Goal: Task Accomplishment & Management: Use online tool/utility

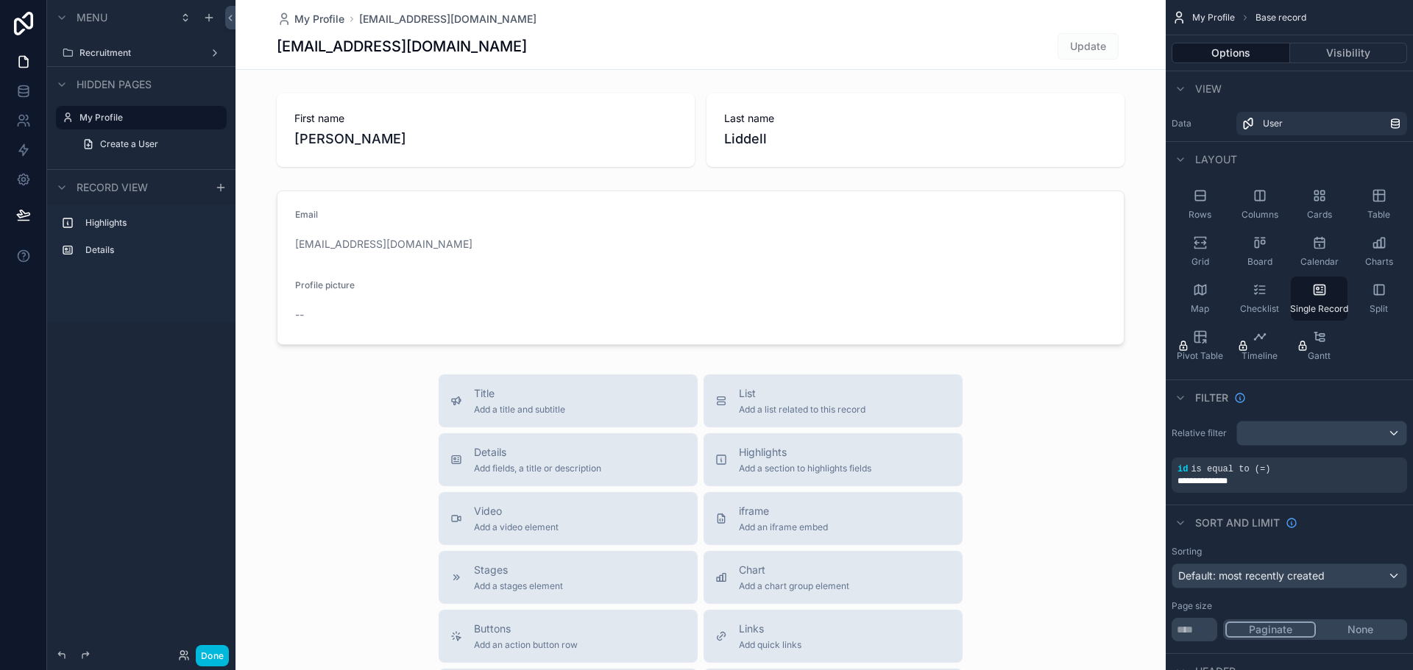
click at [107, 51] on label "Recruitment" at bounding box center [138, 53] width 118 height 12
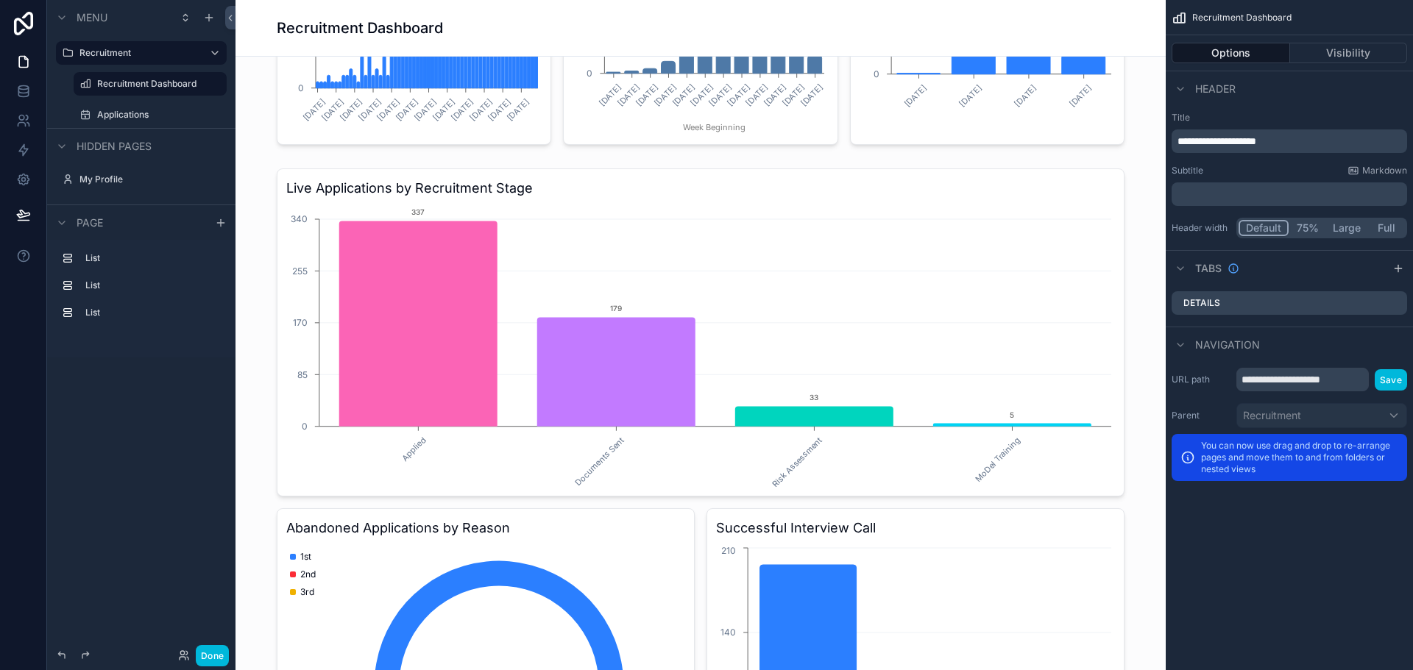
scroll to position [368, 0]
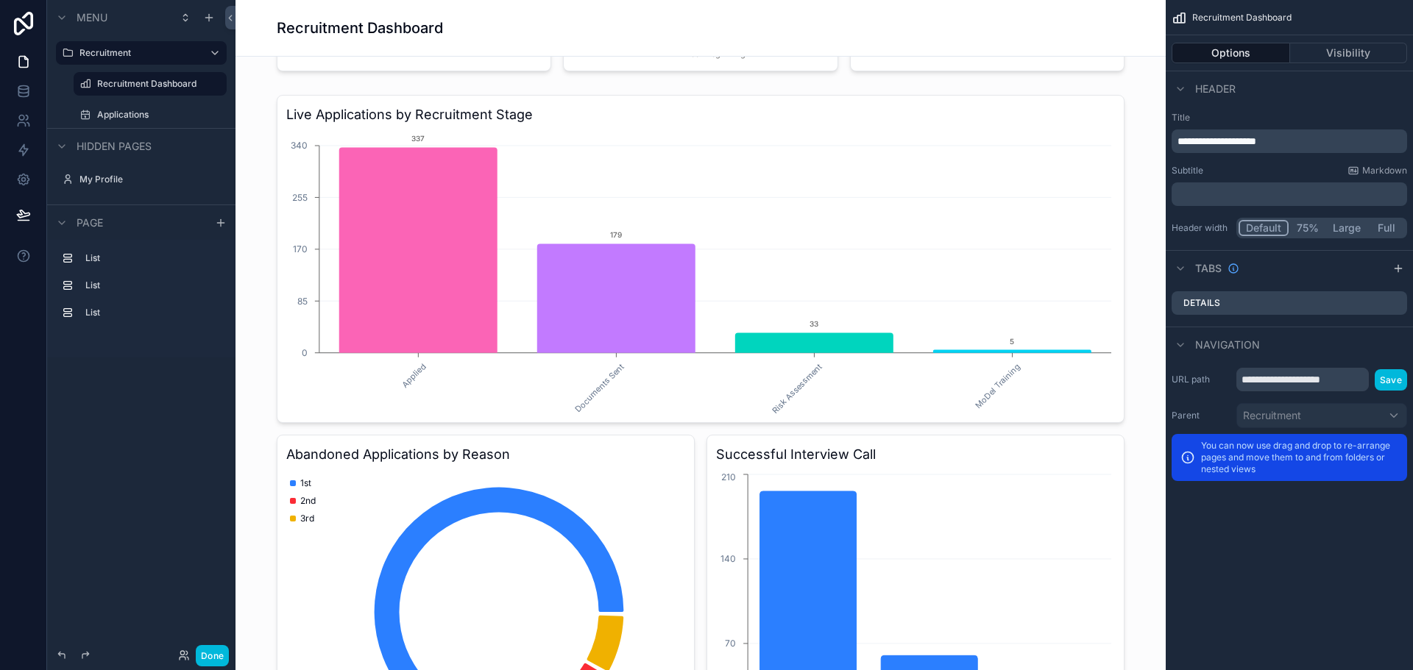
click at [430, 248] on div "scrollable content" at bounding box center [700, 429] width 906 height 680
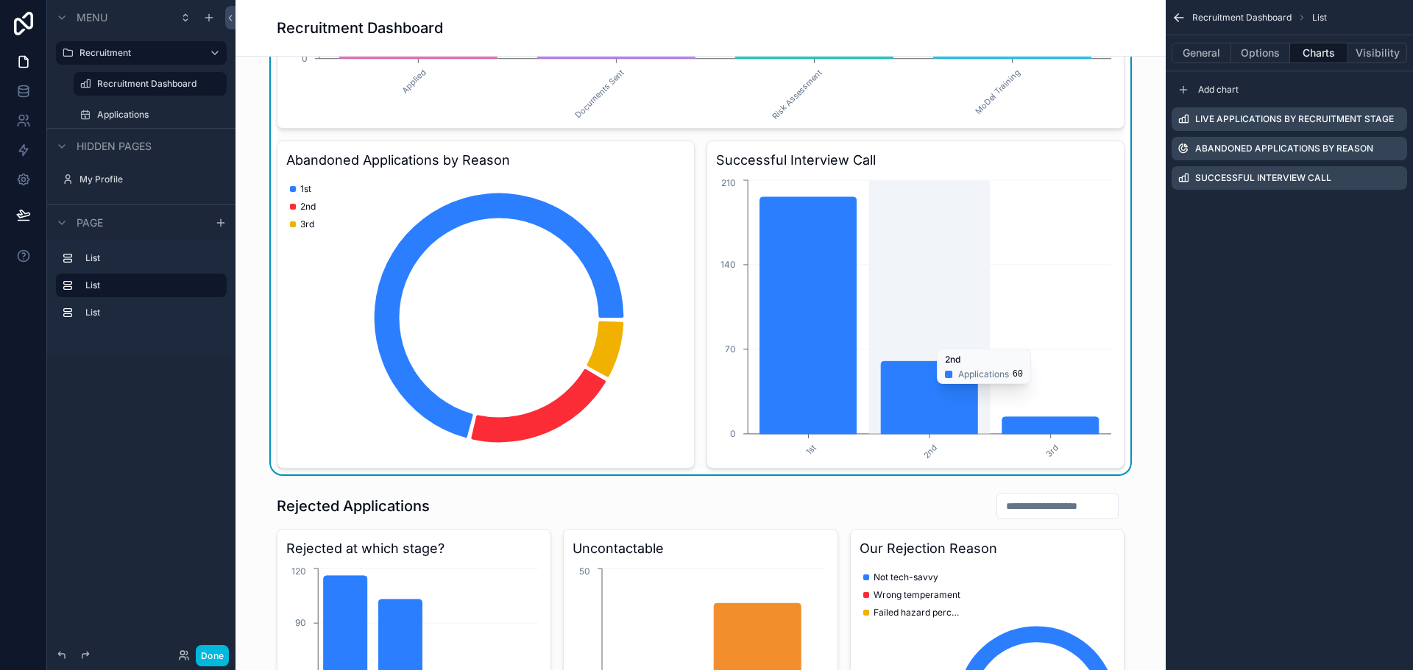
scroll to position [589, 0]
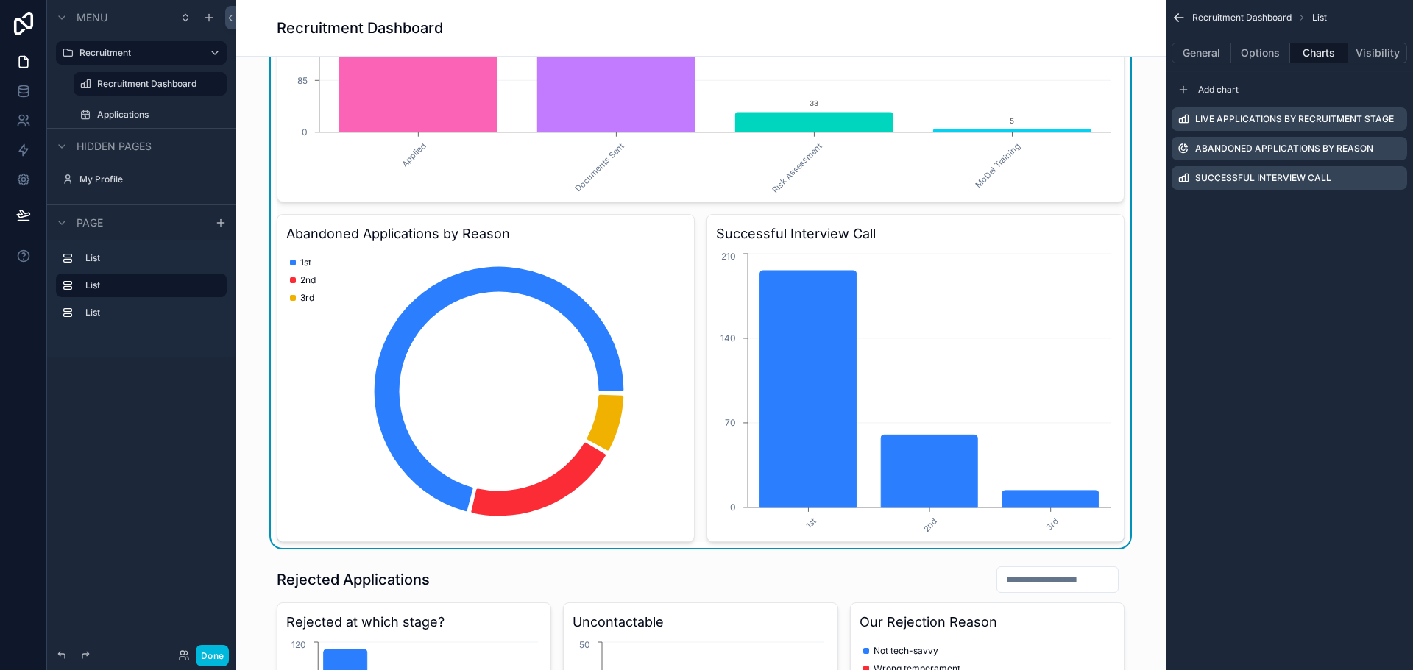
click at [473, 235] on h3 "Abandoned Applications by Reason" at bounding box center [485, 234] width 399 height 21
click at [564, 231] on h3 "Abandoned Applications by Reason" at bounding box center [485, 234] width 399 height 21
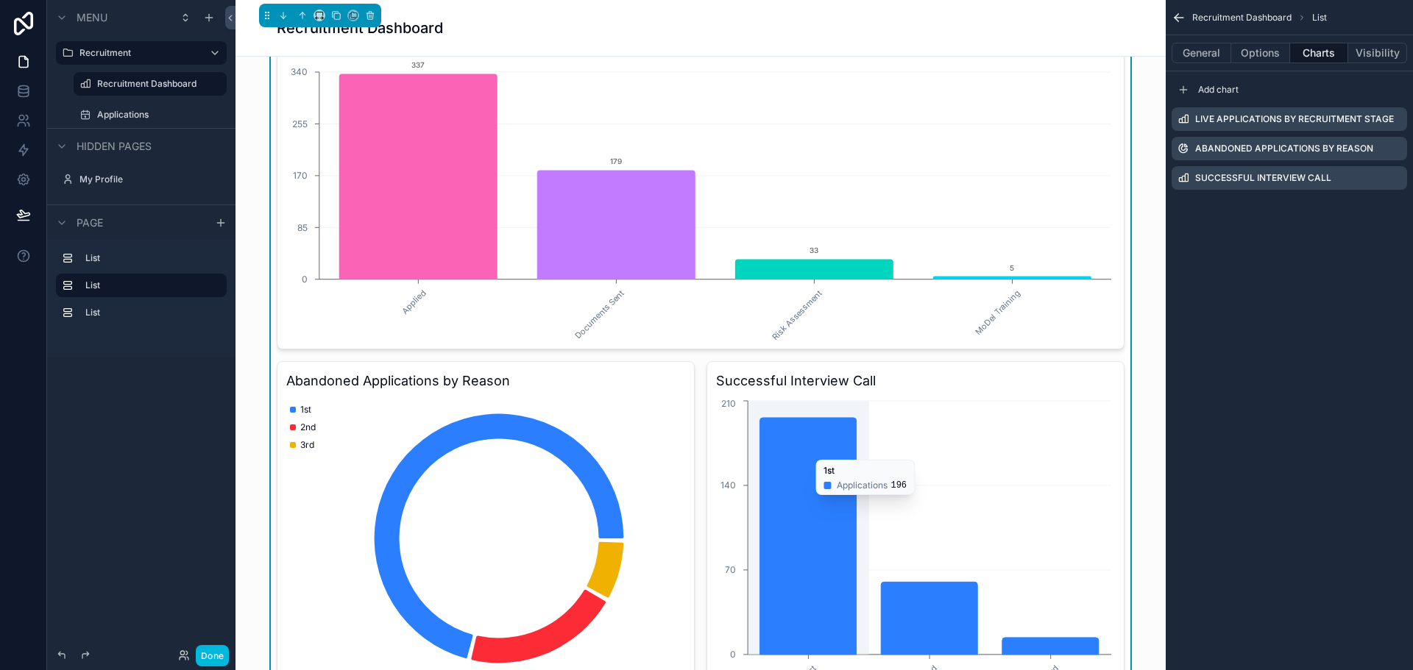
scroll to position [515, 0]
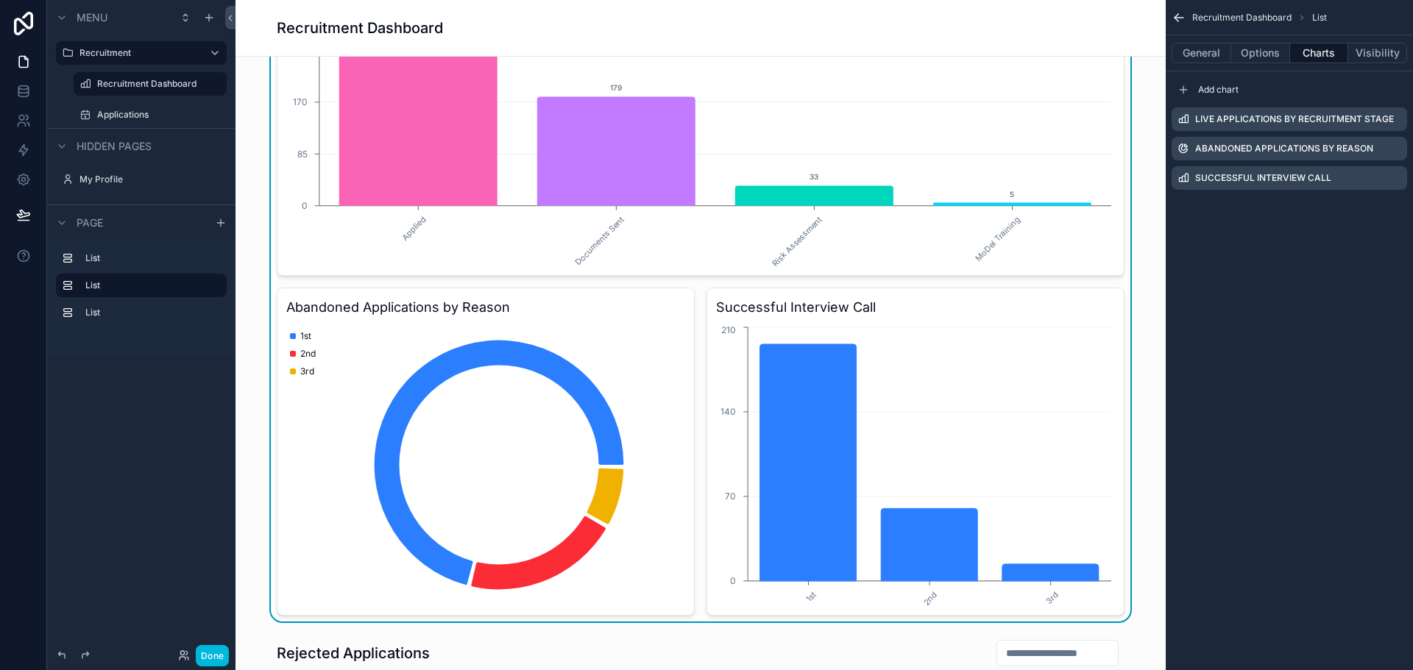
click at [649, 311] on h3 "Abandoned Applications by Reason" at bounding box center [485, 307] width 399 height 21
click at [0, 0] on icon "scrollable content" at bounding box center [0, 0] width 0 height 0
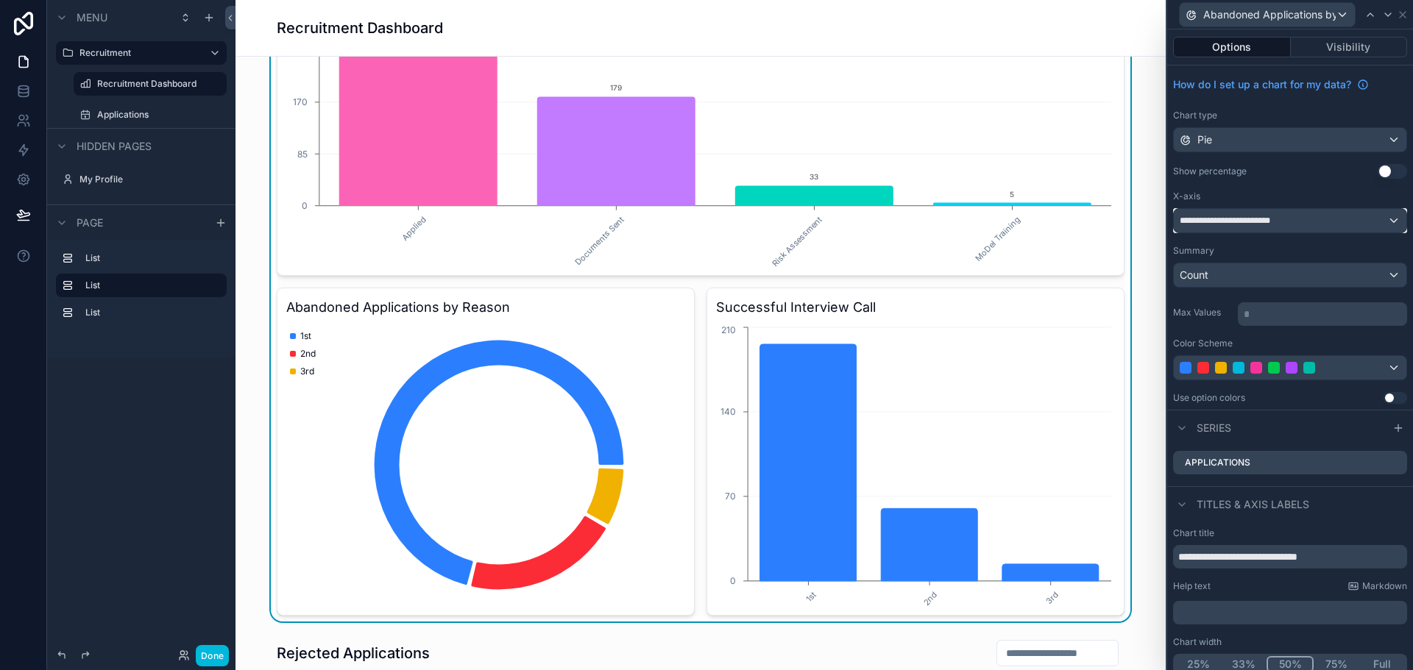
click at [1270, 220] on span "**********" at bounding box center [1231, 221] width 105 height 12
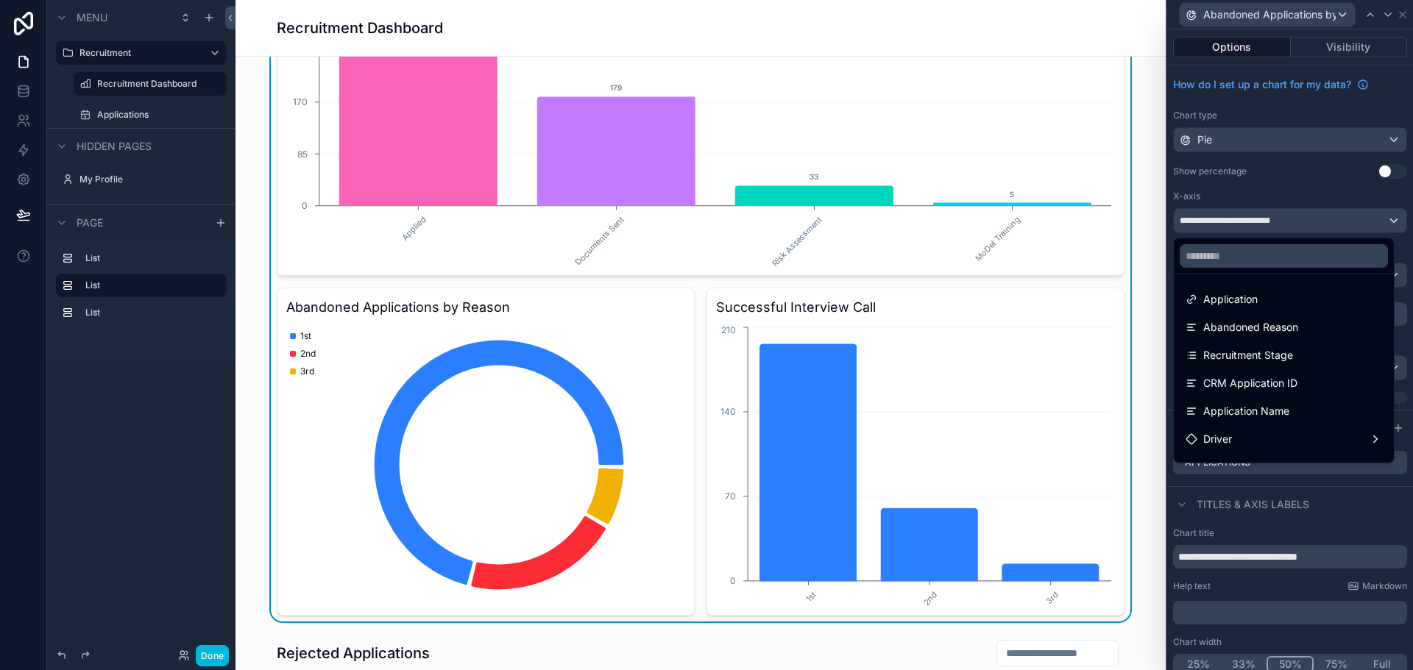
click at [1265, 327] on span "Abandoned Reason" at bounding box center [1250, 328] width 95 height 18
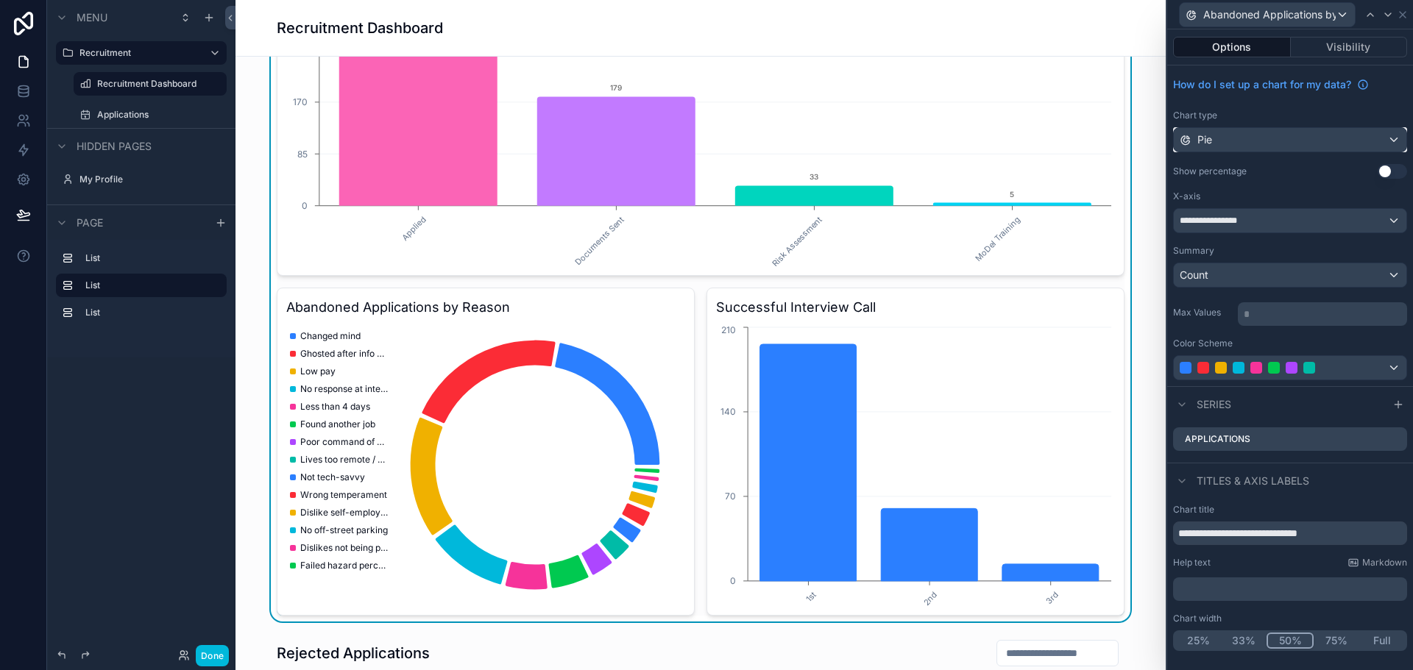
click at [1289, 142] on div "Pie" at bounding box center [1289, 140] width 232 height 24
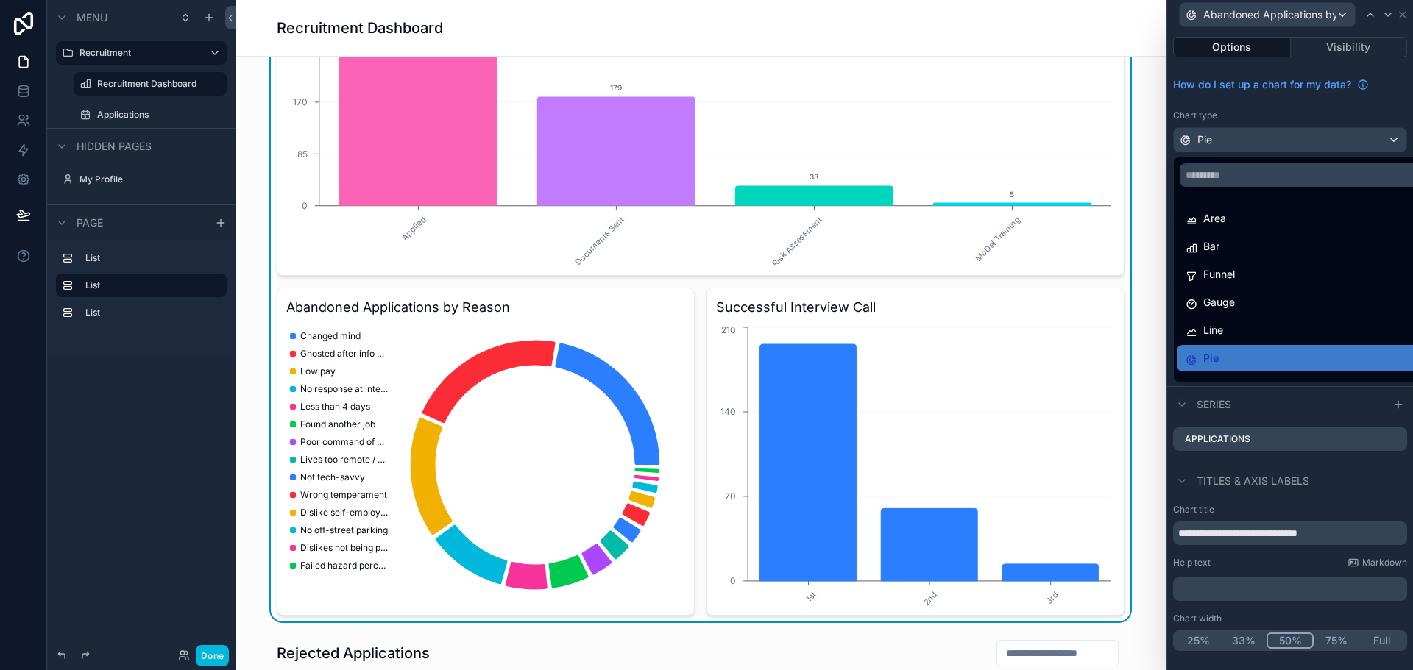
click at [1270, 245] on div "Bar" at bounding box center [1306, 247] width 243 height 18
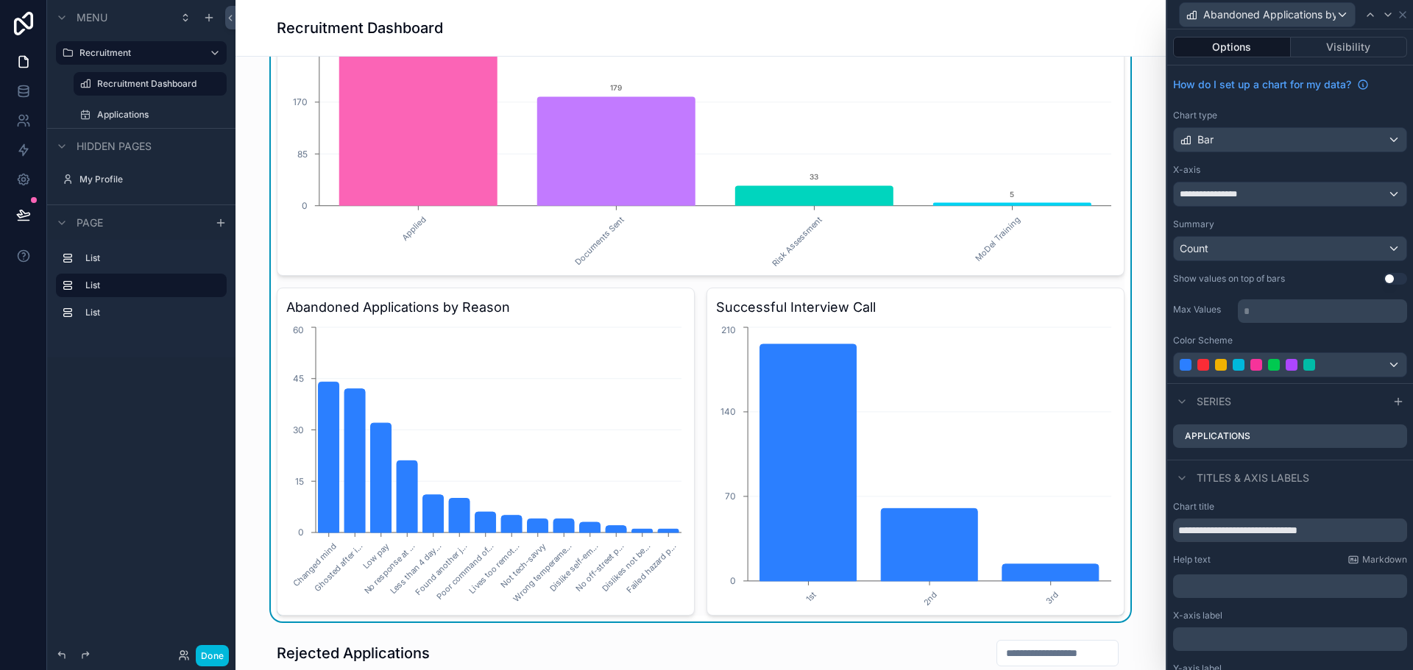
click at [0, 0] on icon at bounding box center [0, 0] width 0 height 0
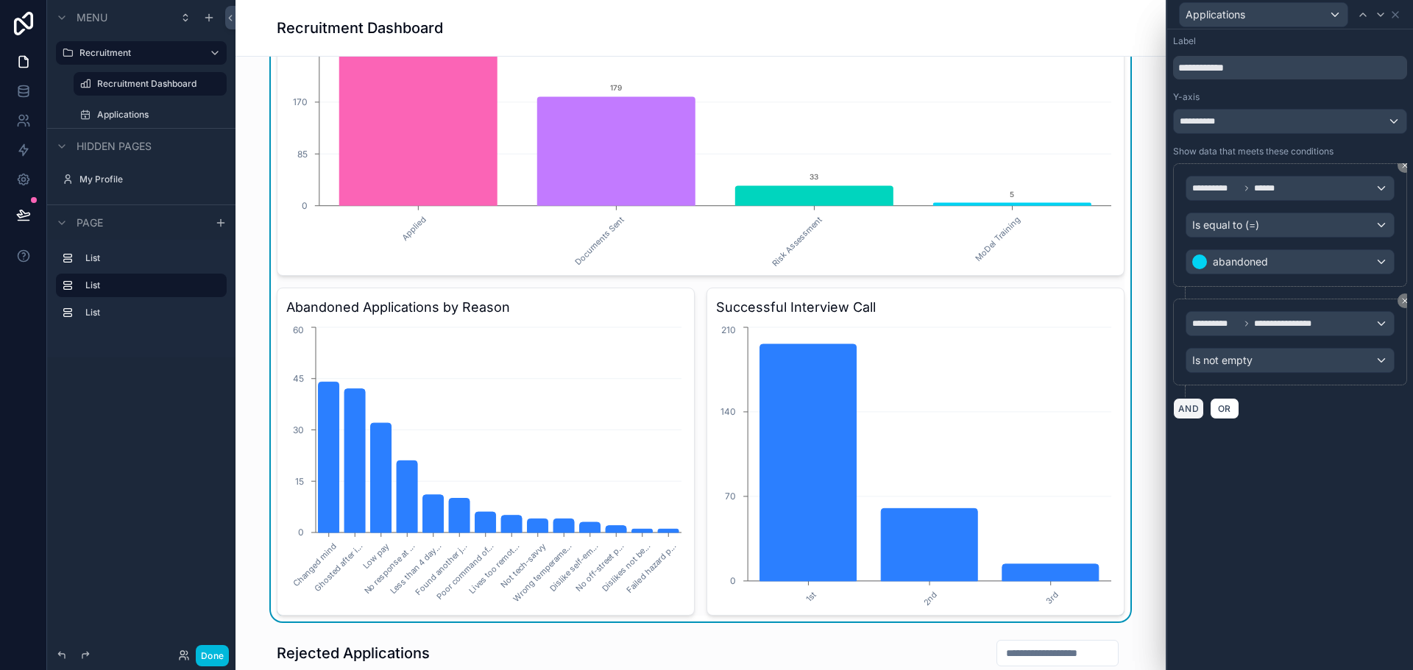
click at [1189, 409] on button "AND" at bounding box center [1188, 408] width 31 height 21
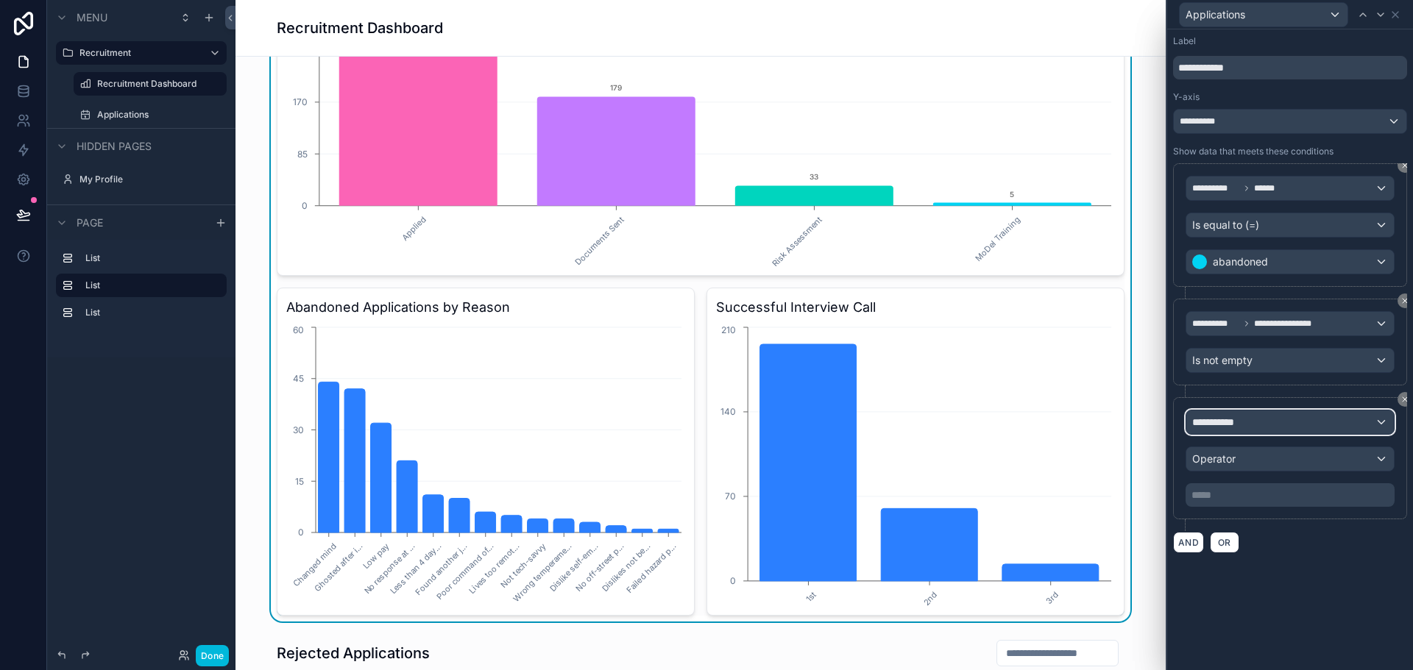
click at [1279, 419] on div "**********" at bounding box center [1289, 423] width 207 height 24
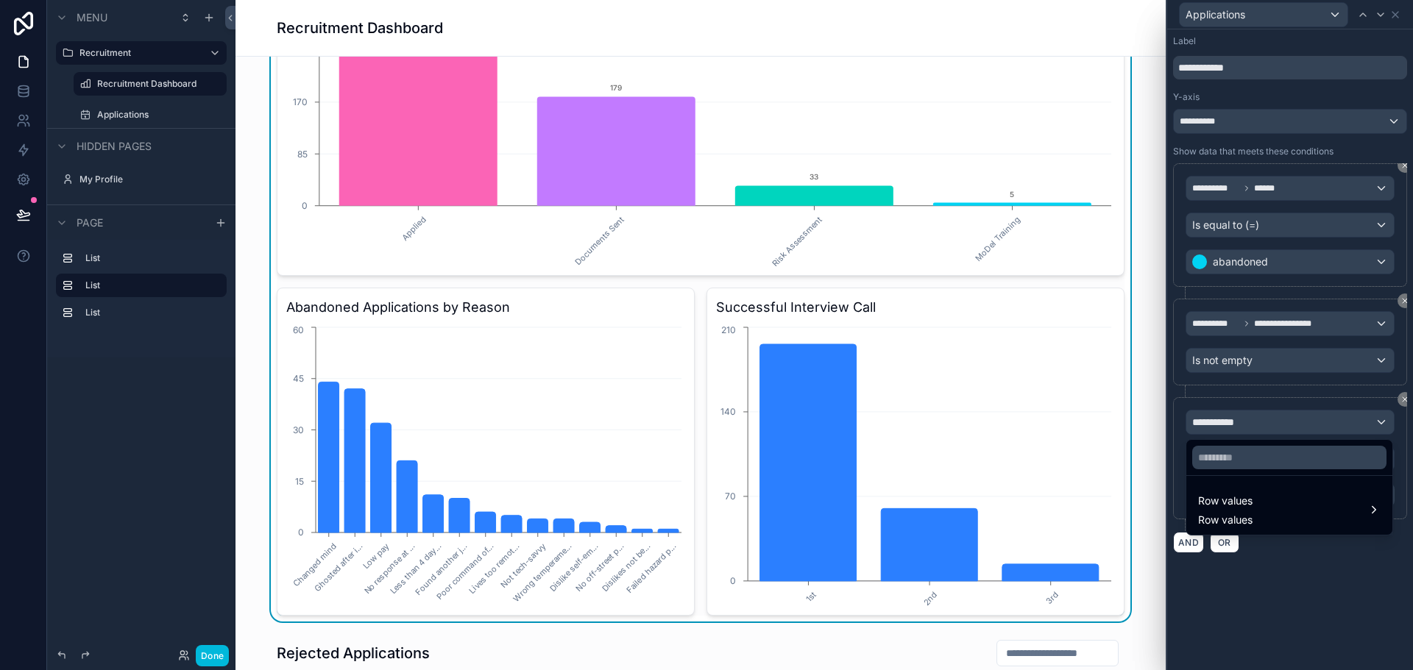
click at [1292, 511] on div "Row values Row values" at bounding box center [1289, 509] width 182 height 35
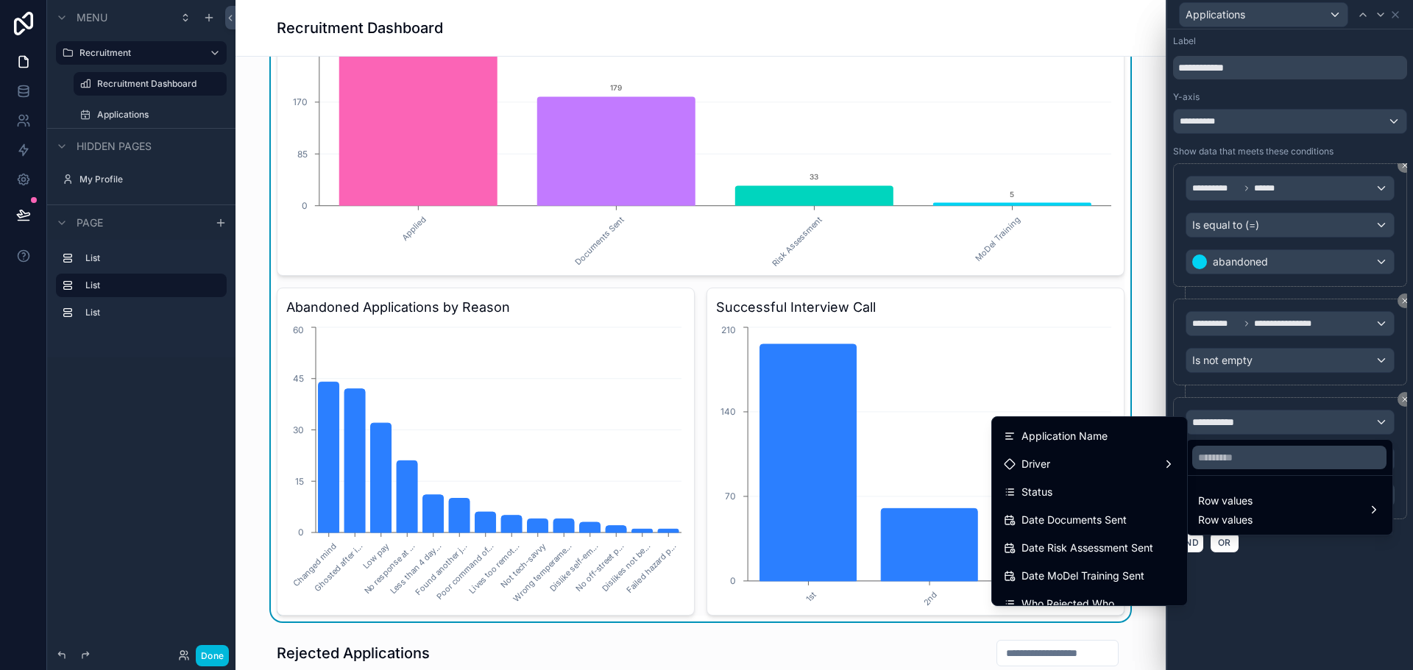
scroll to position [294, 0]
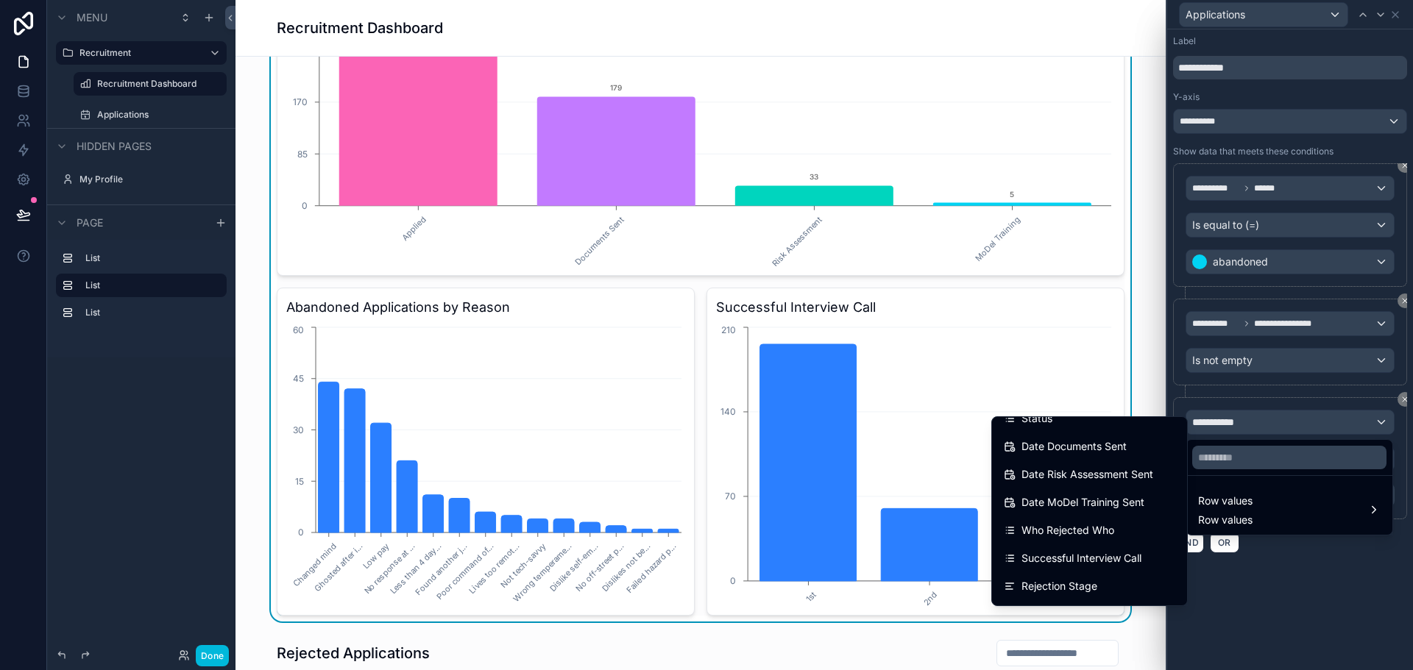
click at [1072, 529] on span "Who Rejected Who" at bounding box center [1067, 531] width 93 height 18
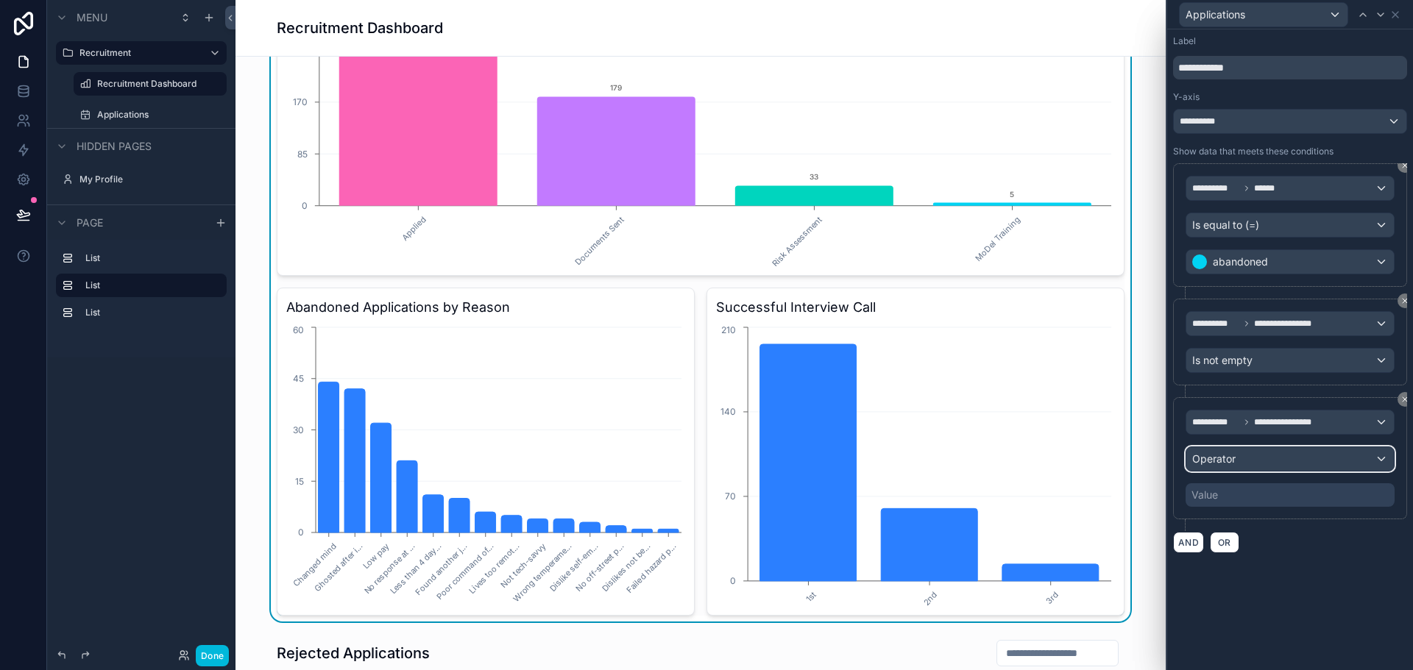
click at [1296, 461] on div "Operator" at bounding box center [1289, 459] width 207 height 24
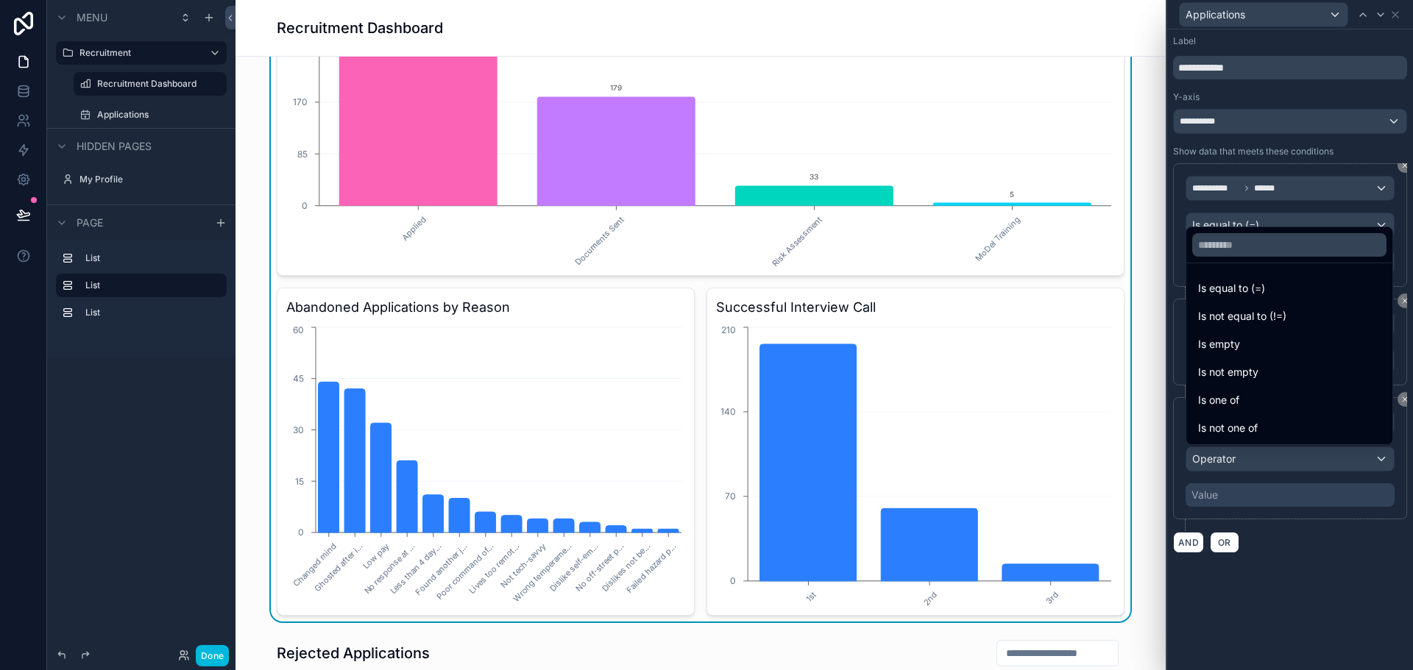
click at [1262, 293] on span "Is equal to (=)" at bounding box center [1231, 289] width 67 height 18
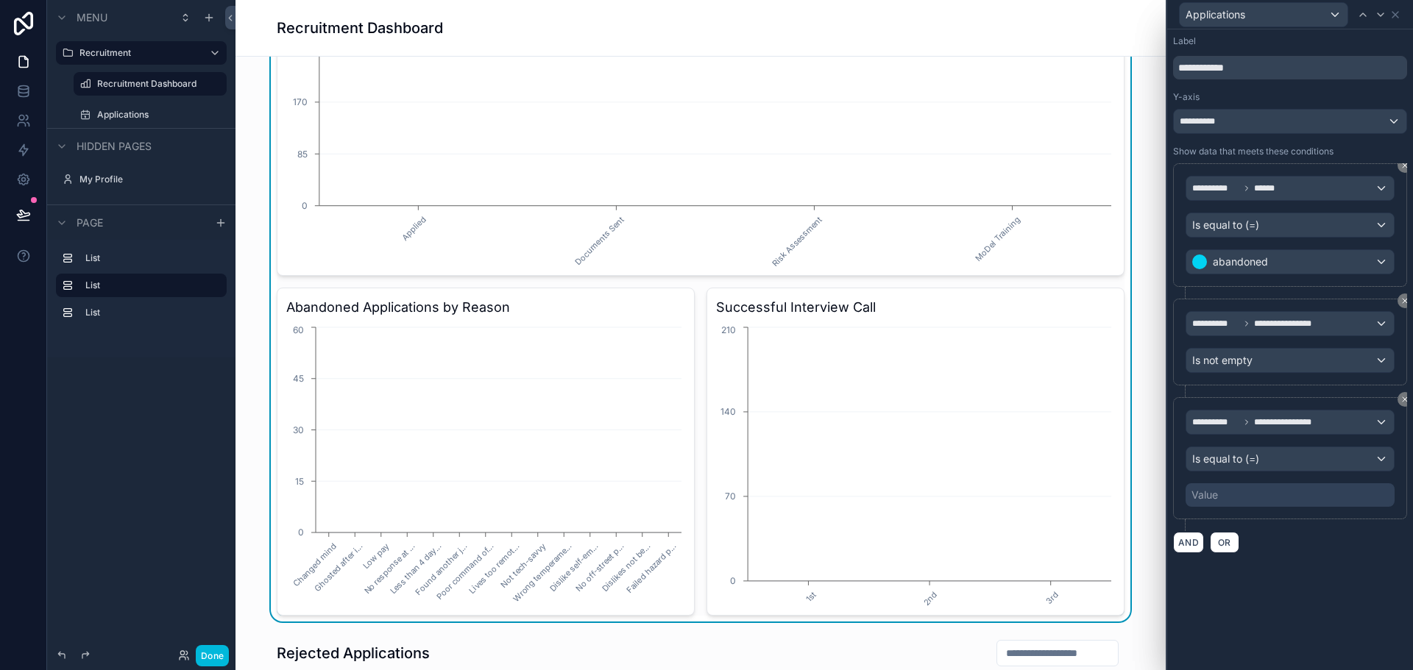
click at [1265, 491] on div "Value" at bounding box center [1289, 495] width 209 height 24
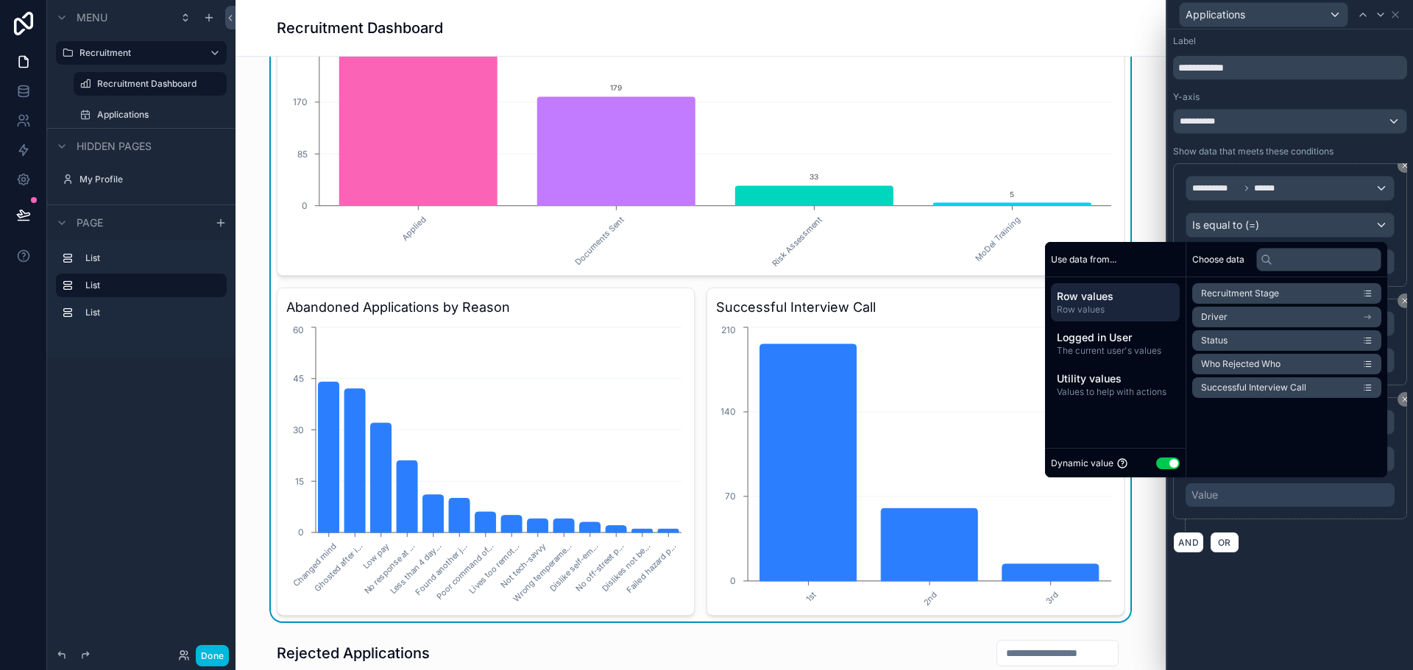
click at [1156, 466] on button "Use setting" at bounding box center [1168, 464] width 24 height 12
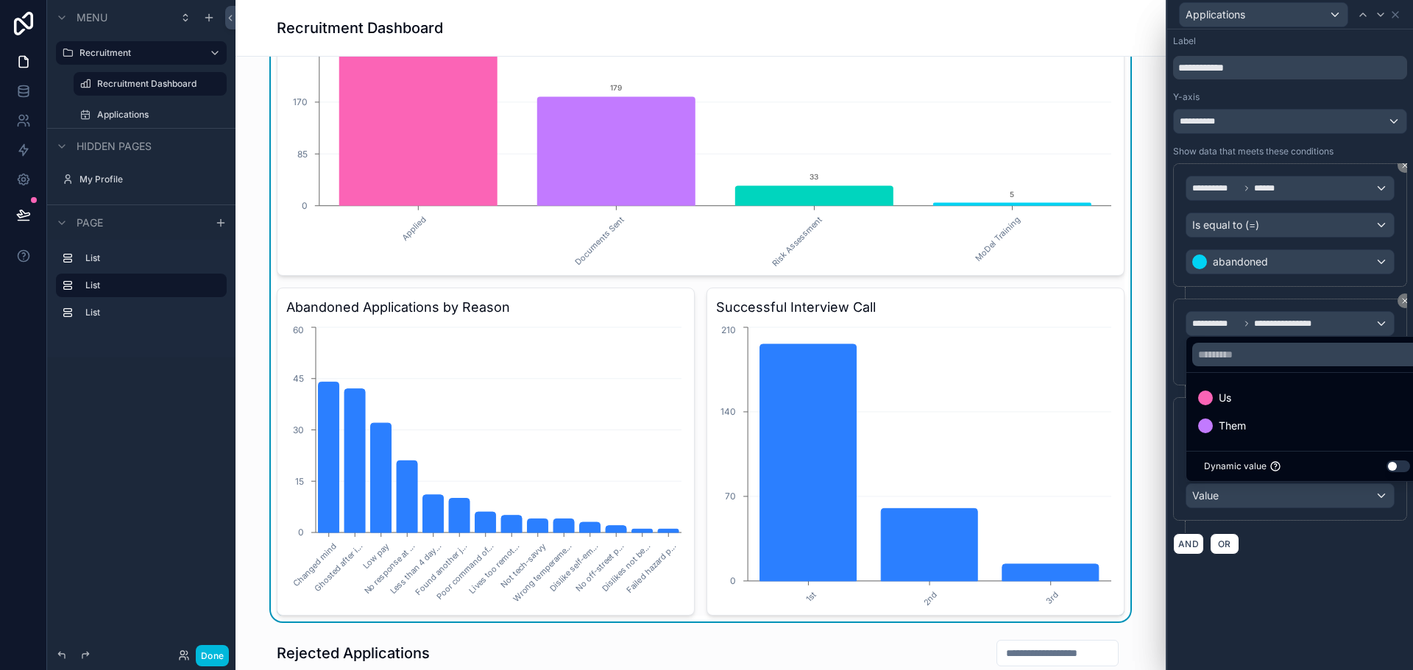
click at [1230, 397] on span "Us" at bounding box center [1224, 398] width 13 height 18
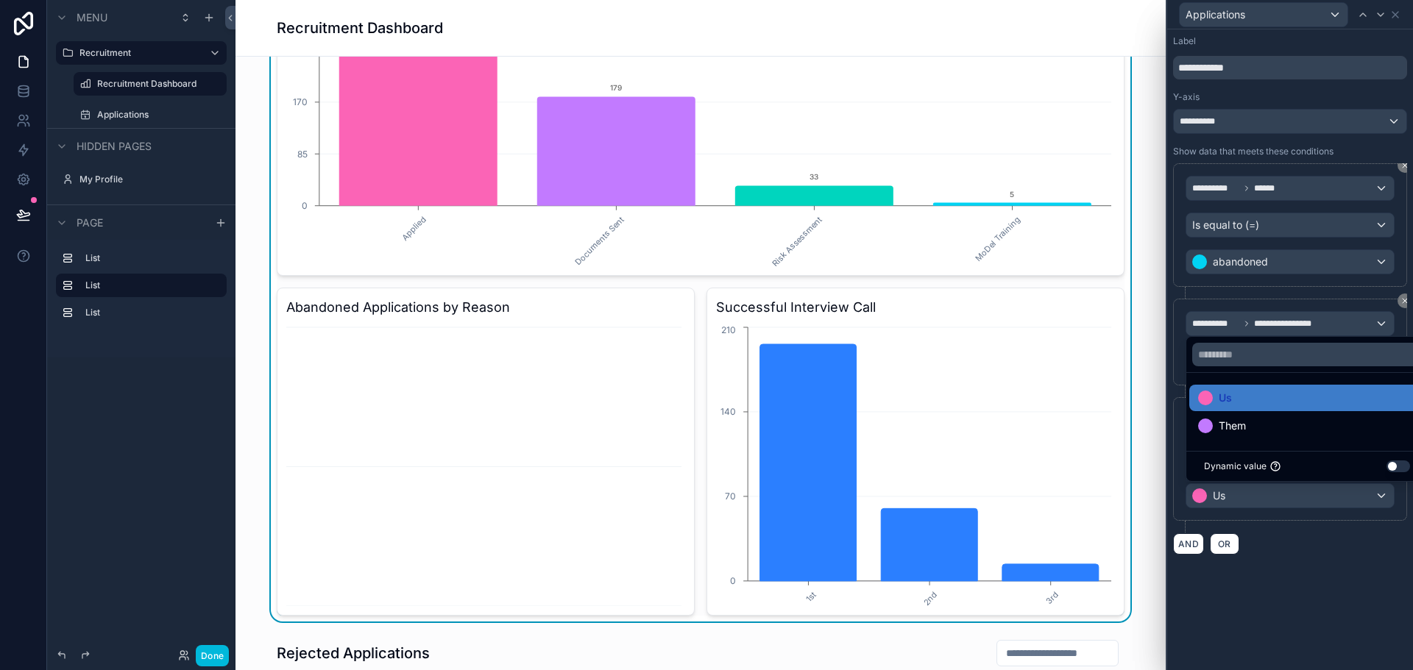
click at [1234, 429] on span "Them" at bounding box center [1231, 426] width 27 height 18
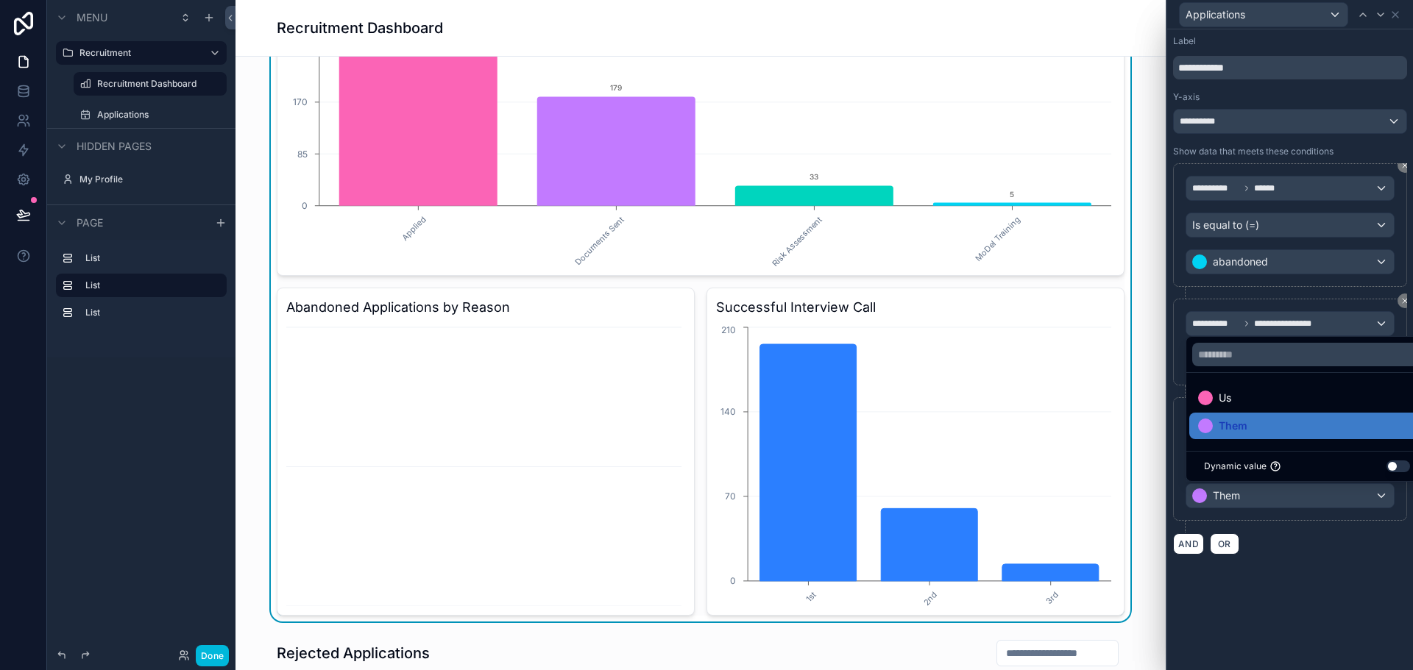
click at [1234, 393] on div "Us" at bounding box center [1307, 398] width 218 height 18
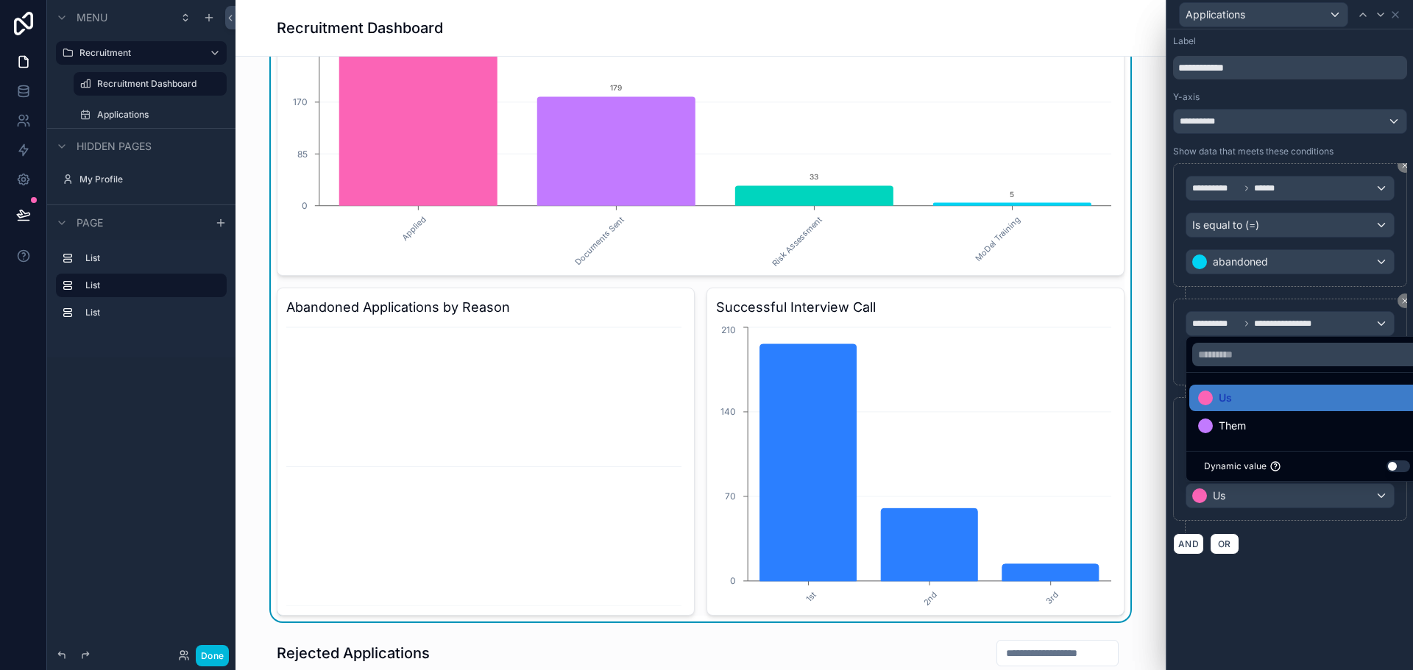
click at [1335, 559] on div "**********" at bounding box center [1290, 294] width 246 height 531
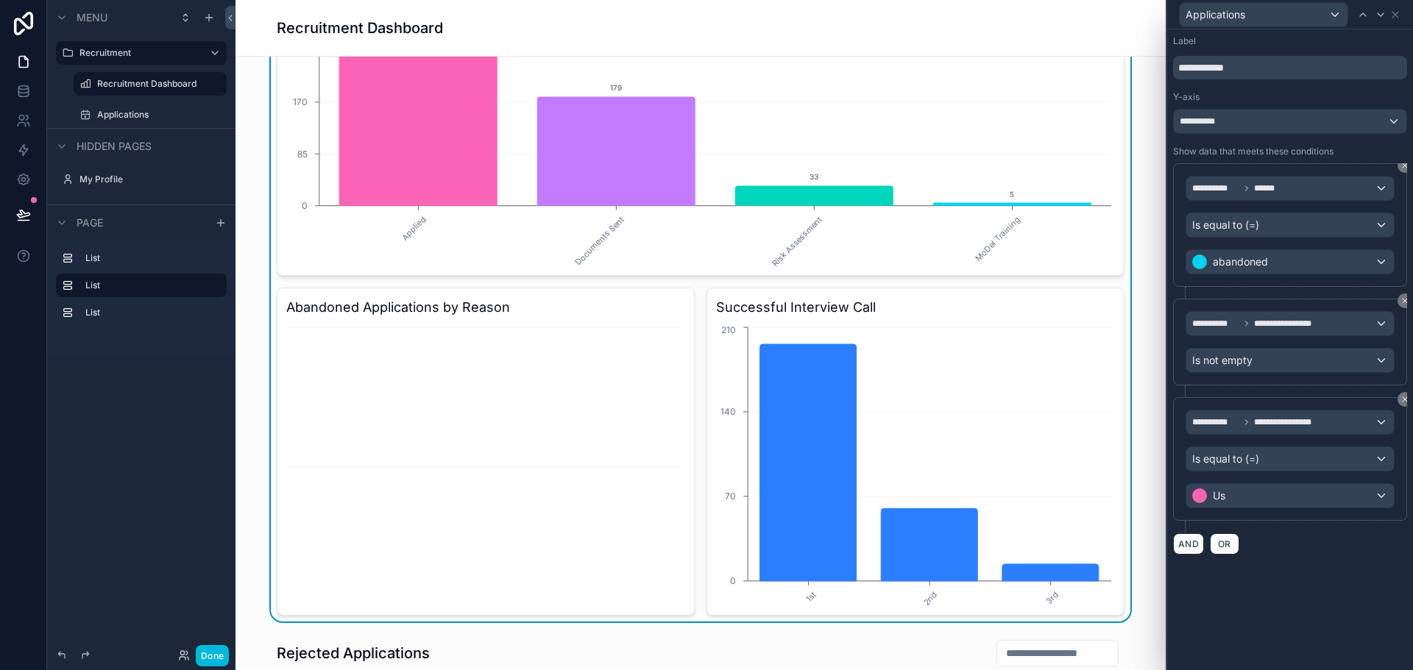
click at [1402, 399] on icon at bounding box center [1404, 399] width 9 height 9
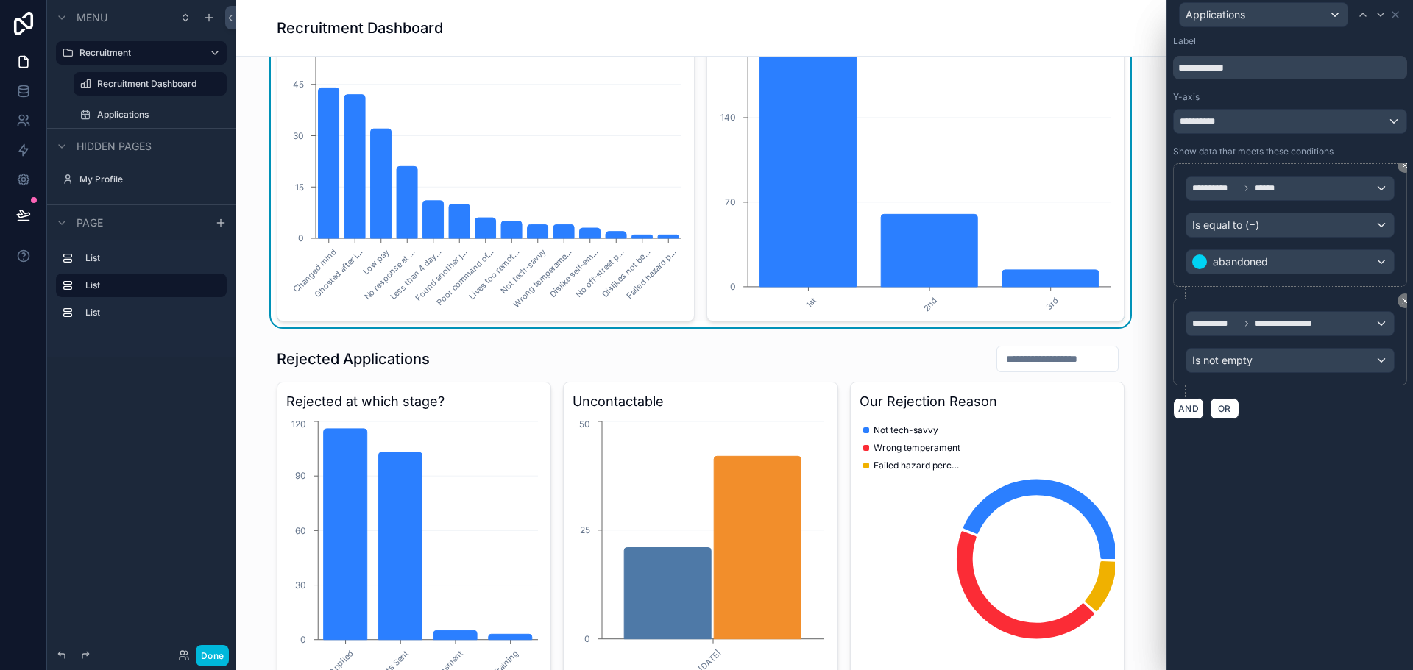
scroll to position [883, 0]
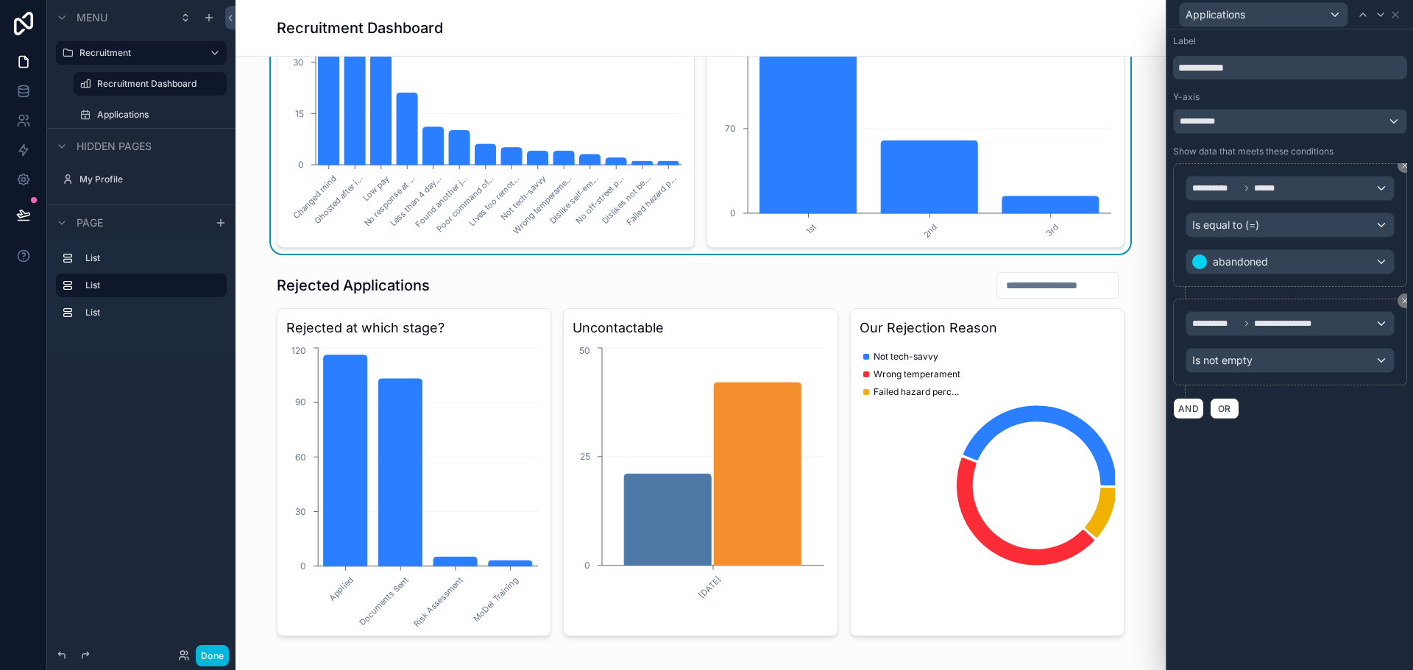
click at [996, 423] on div "scrollable content" at bounding box center [700, 454] width 906 height 377
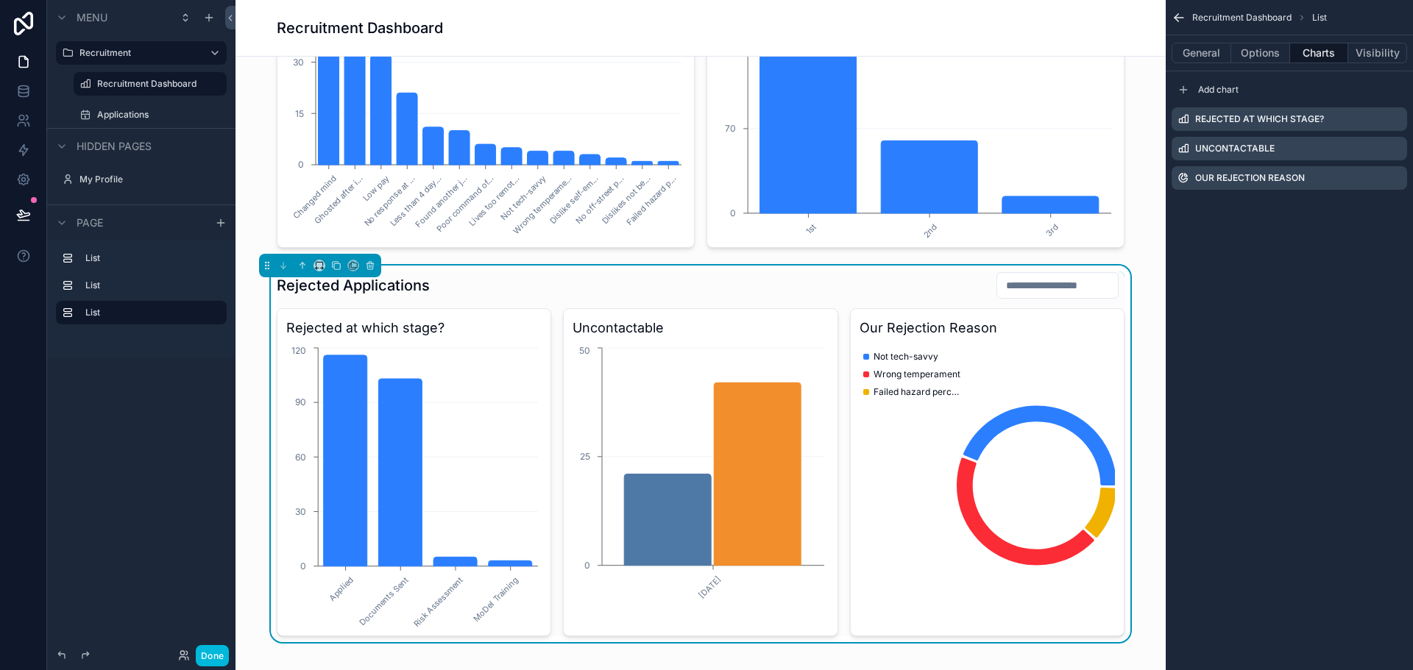
click at [0, 0] on icon "scrollable content" at bounding box center [0, 0] width 0 height 0
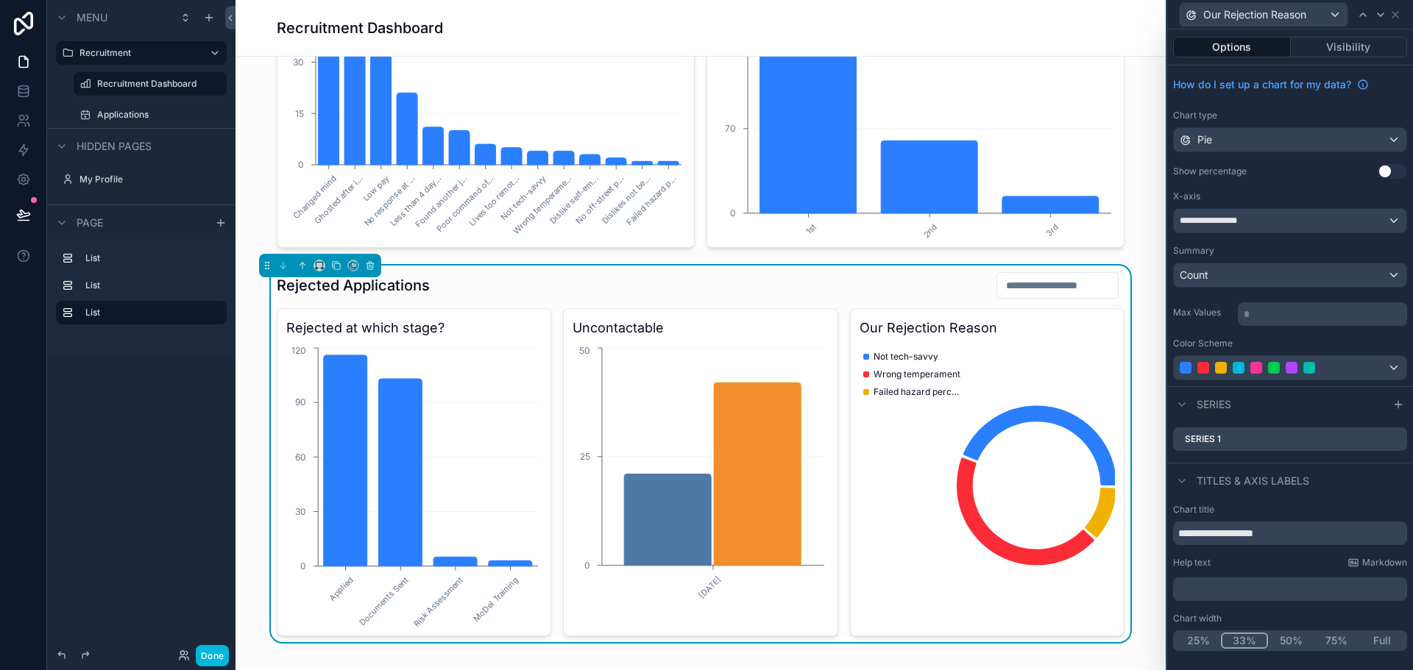
click at [0, 0] on icon at bounding box center [0, 0] width 0 height 0
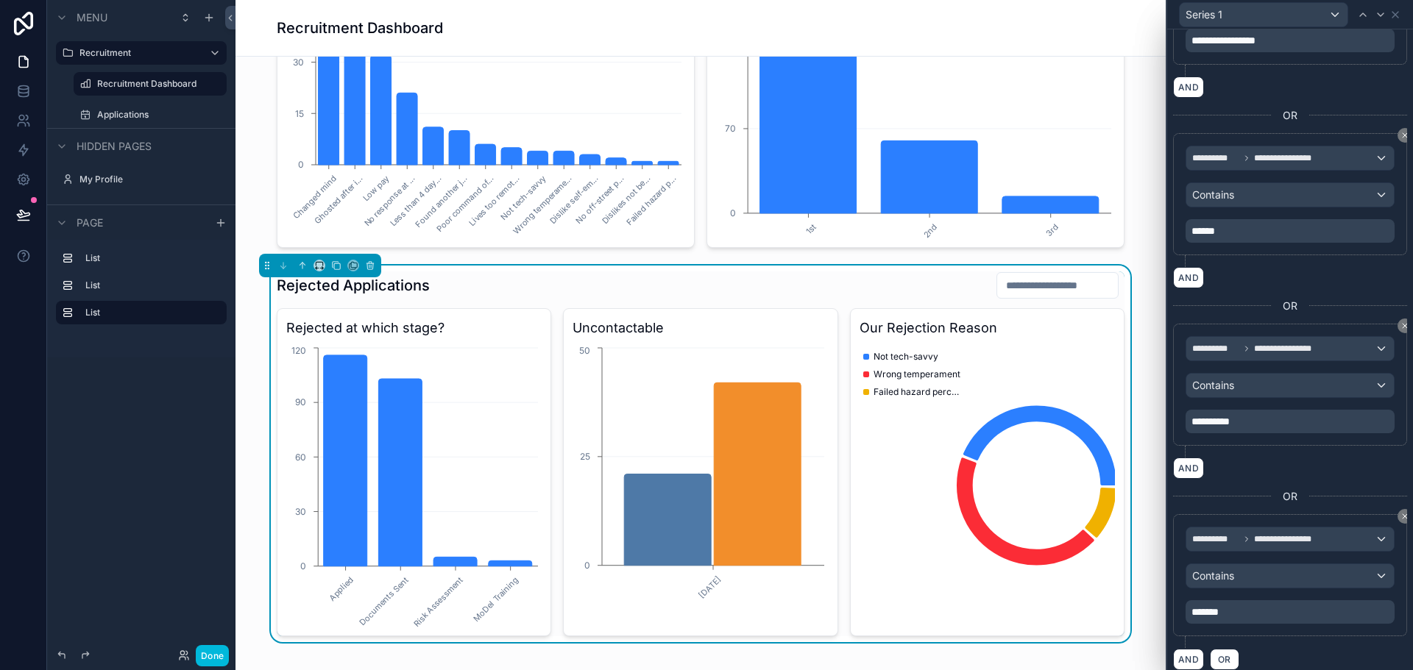
scroll to position [736, 0]
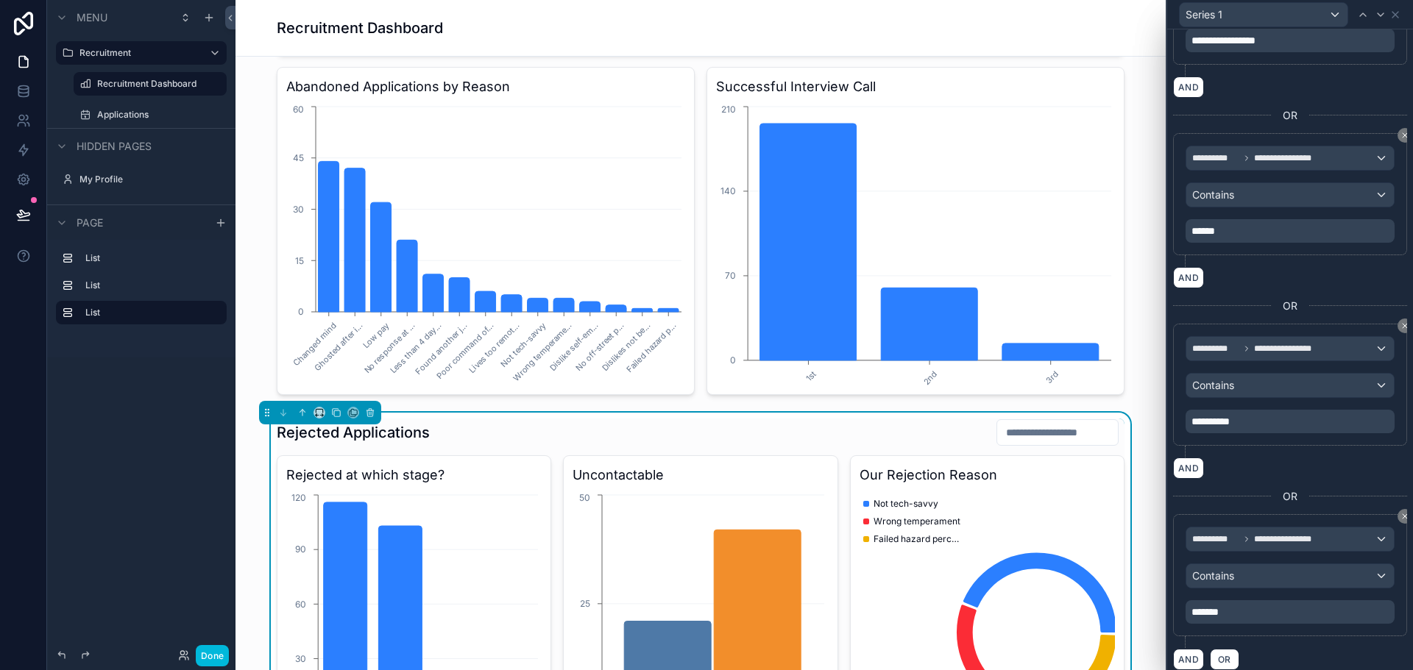
click at [534, 203] on div "scrollable content" at bounding box center [700, 61] width 906 height 680
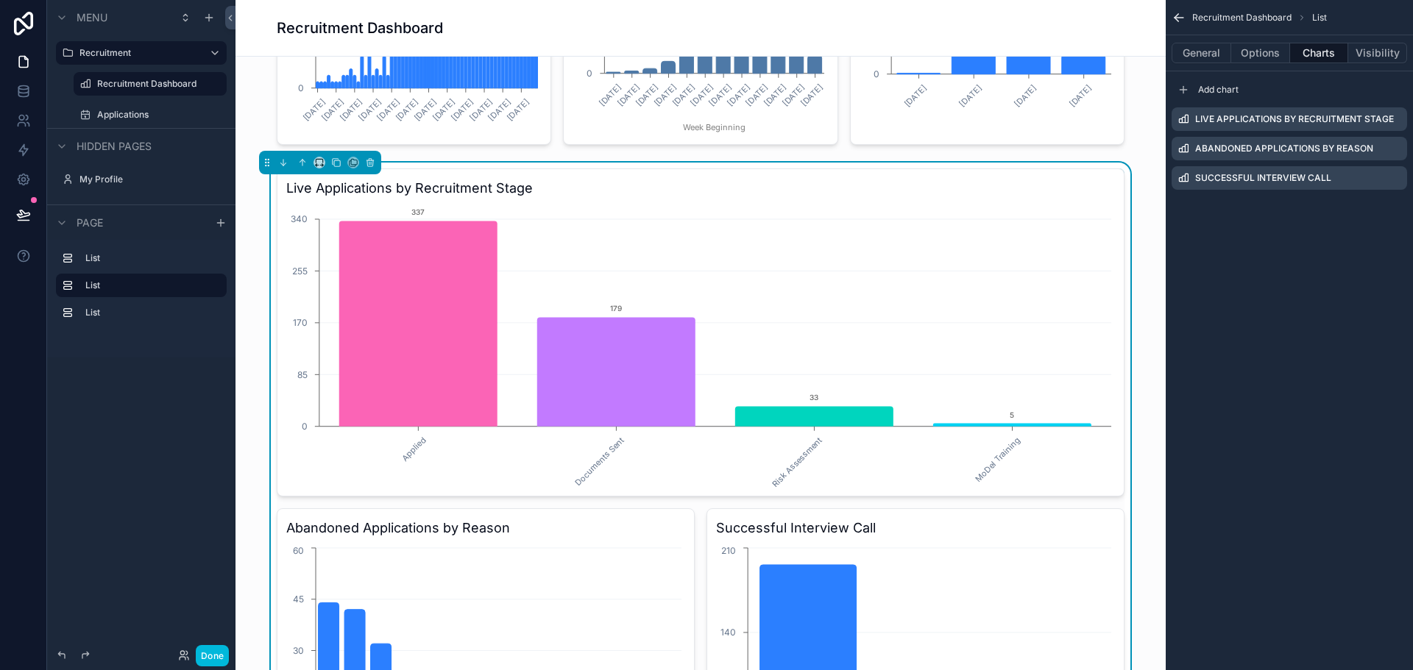
scroll to position [221, 0]
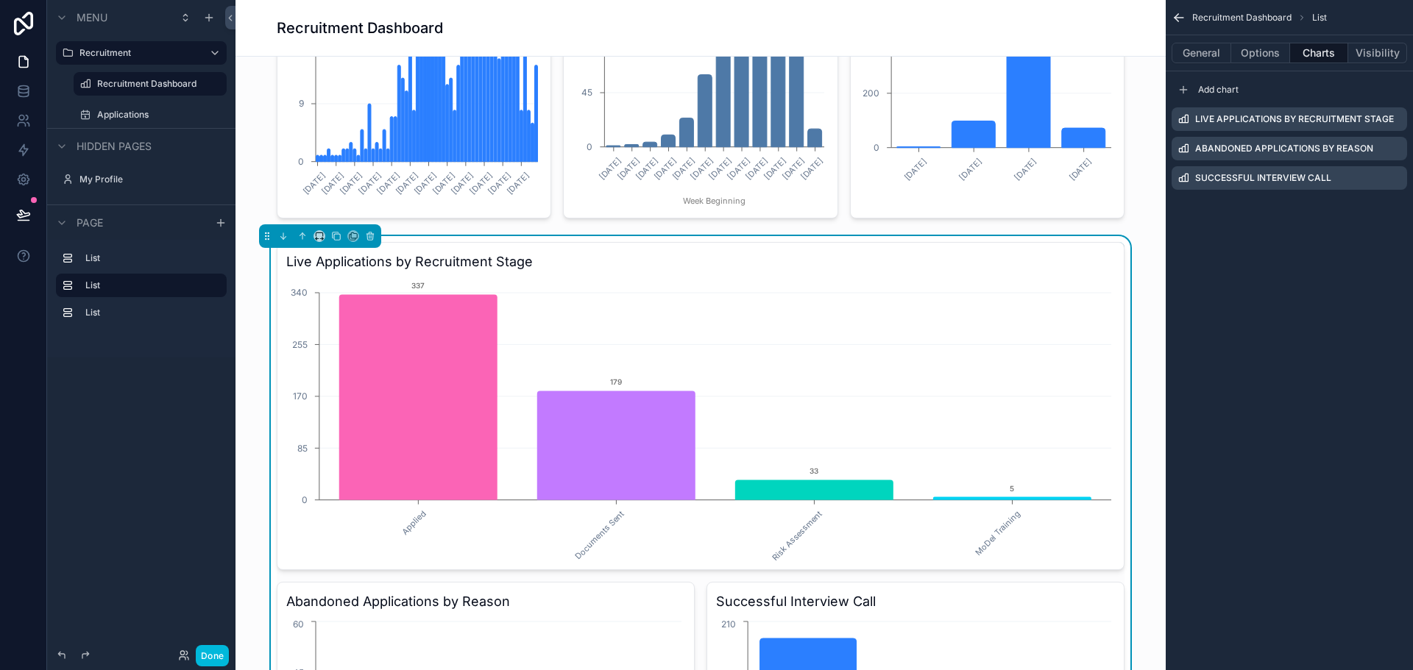
click at [1037, 242] on div "Live Applications by Recruitment Stage Applied Documents Sent Risk Assessment M…" at bounding box center [701, 406] width 848 height 328
click at [1248, 49] on button "Options" at bounding box center [1260, 53] width 59 height 21
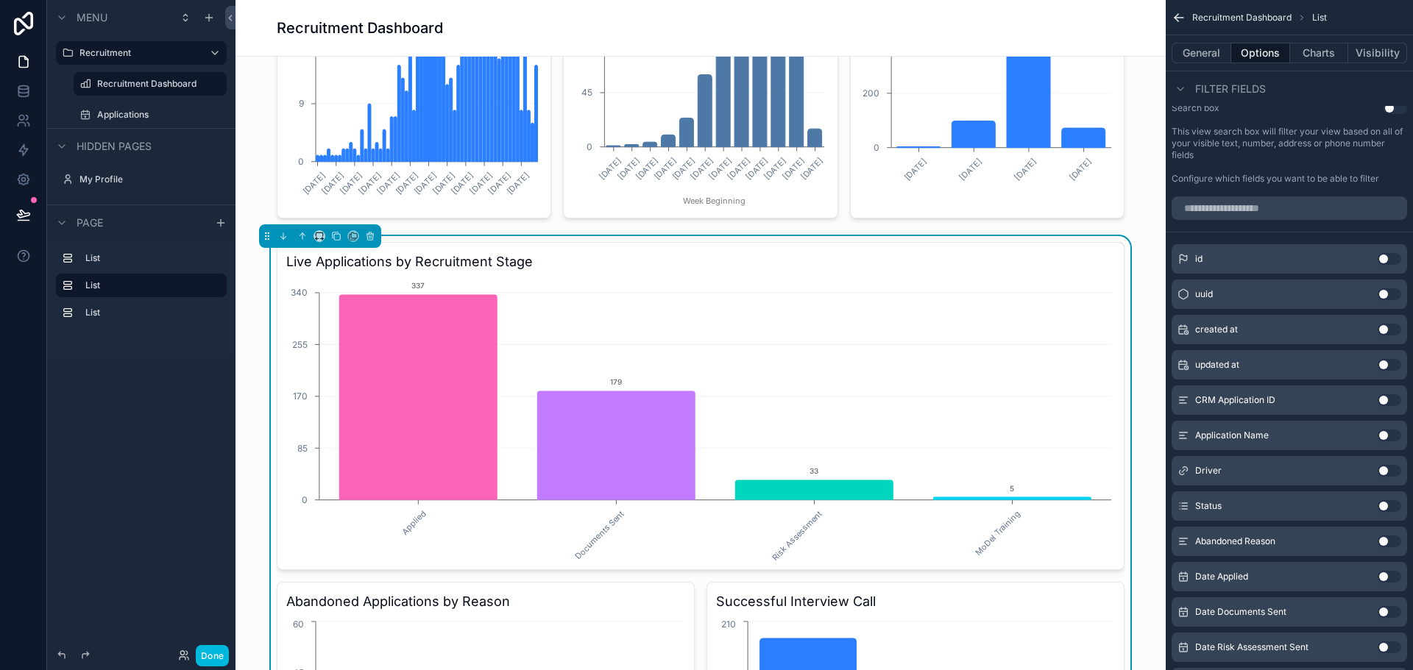
scroll to position [441, 0]
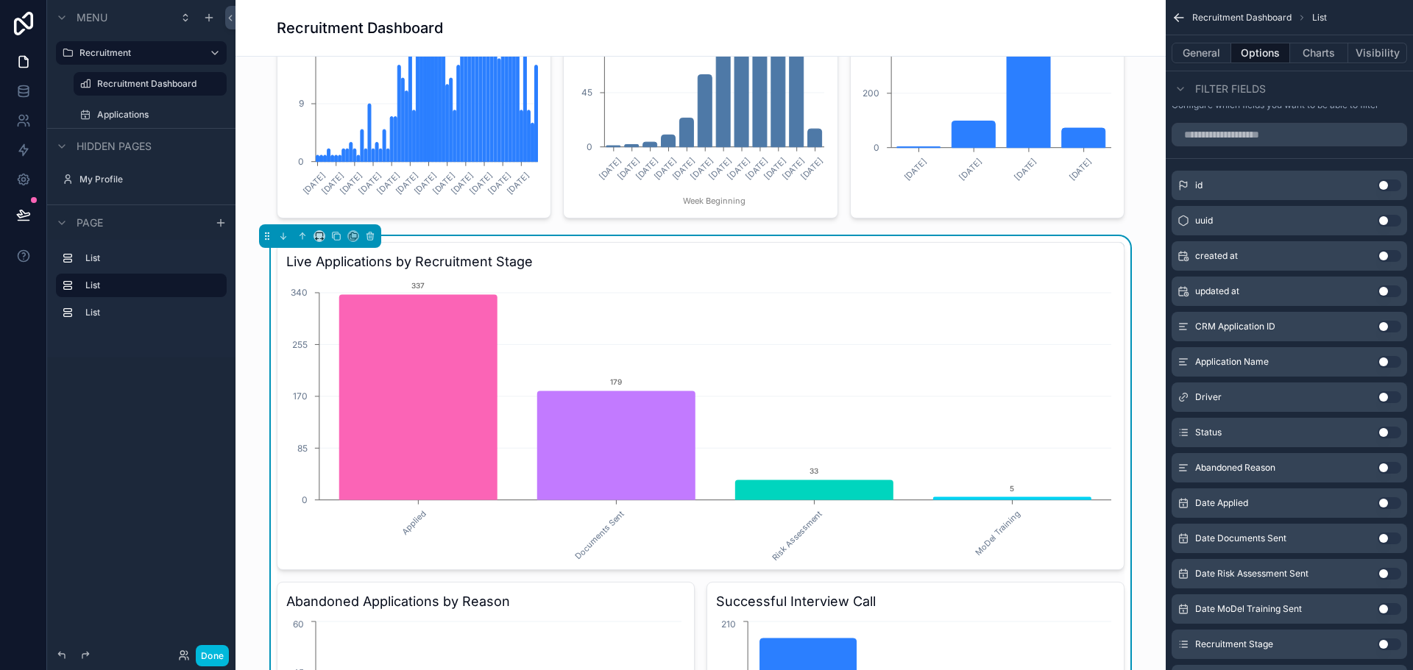
click at [1388, 290] on button "Use setting" at bounding box center [1389, 291] width 24 height 12
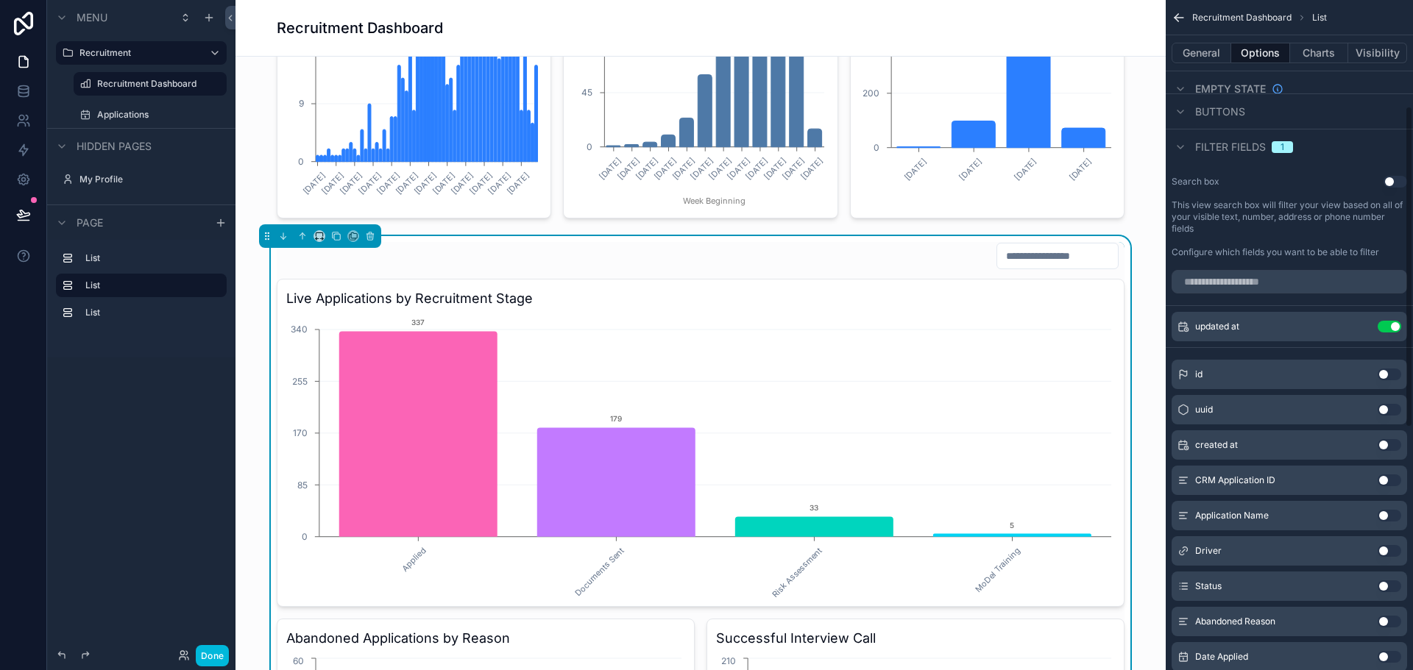
scroll to position [221, 0]
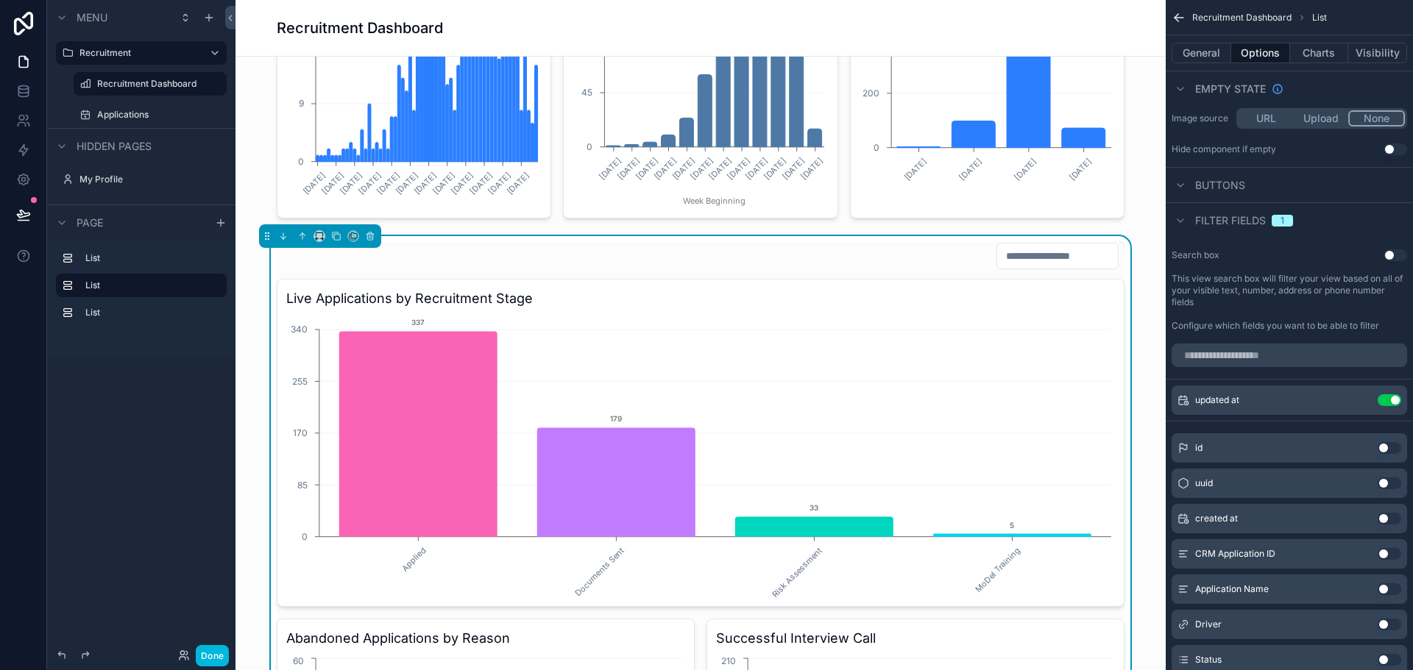
click at [1354, 216] on div "Filter fields 1" at bounding box center [1288, 219] width 247 height 35
click at [1024, 260] on input "scrollable content" at bounding box center [1057, 256] width 121 height 21
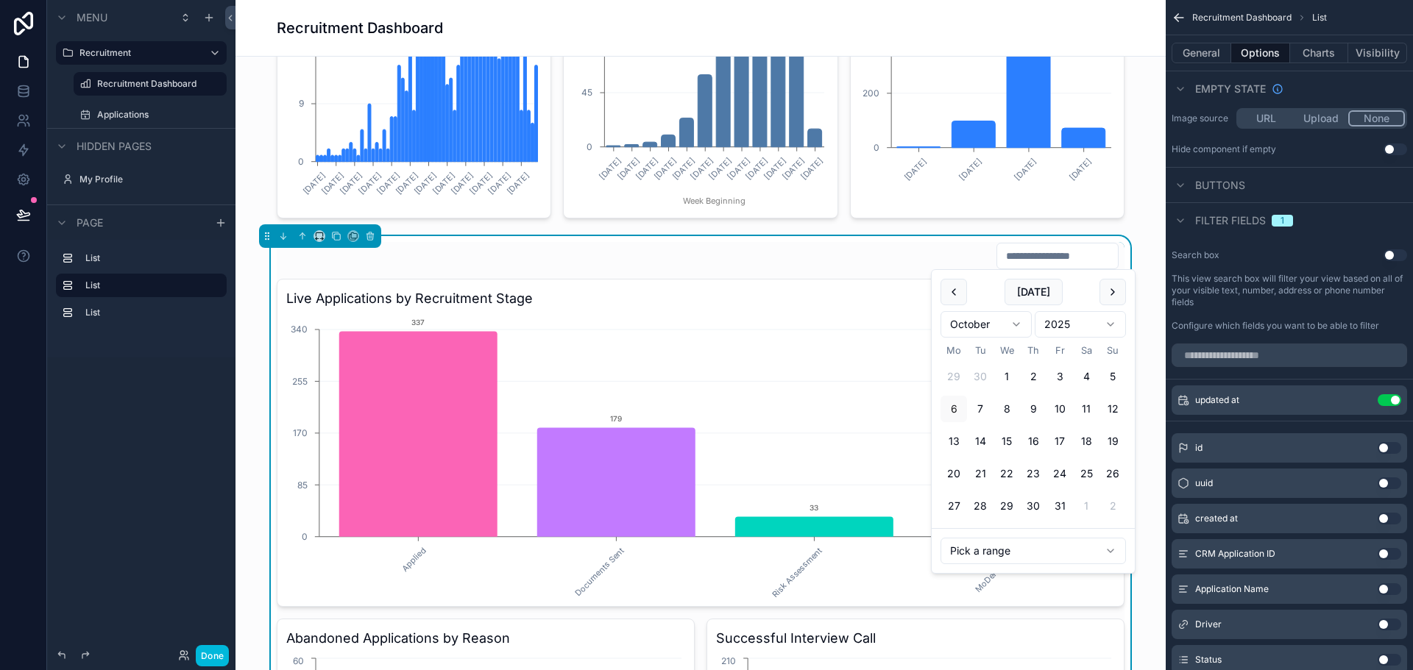
click at [1003, 544] on html "Menu Recruitment Recruitment Dashboard Applications Hidden pages My Profile Pag…" at bounding box center [706, 335] width 1413 height 670
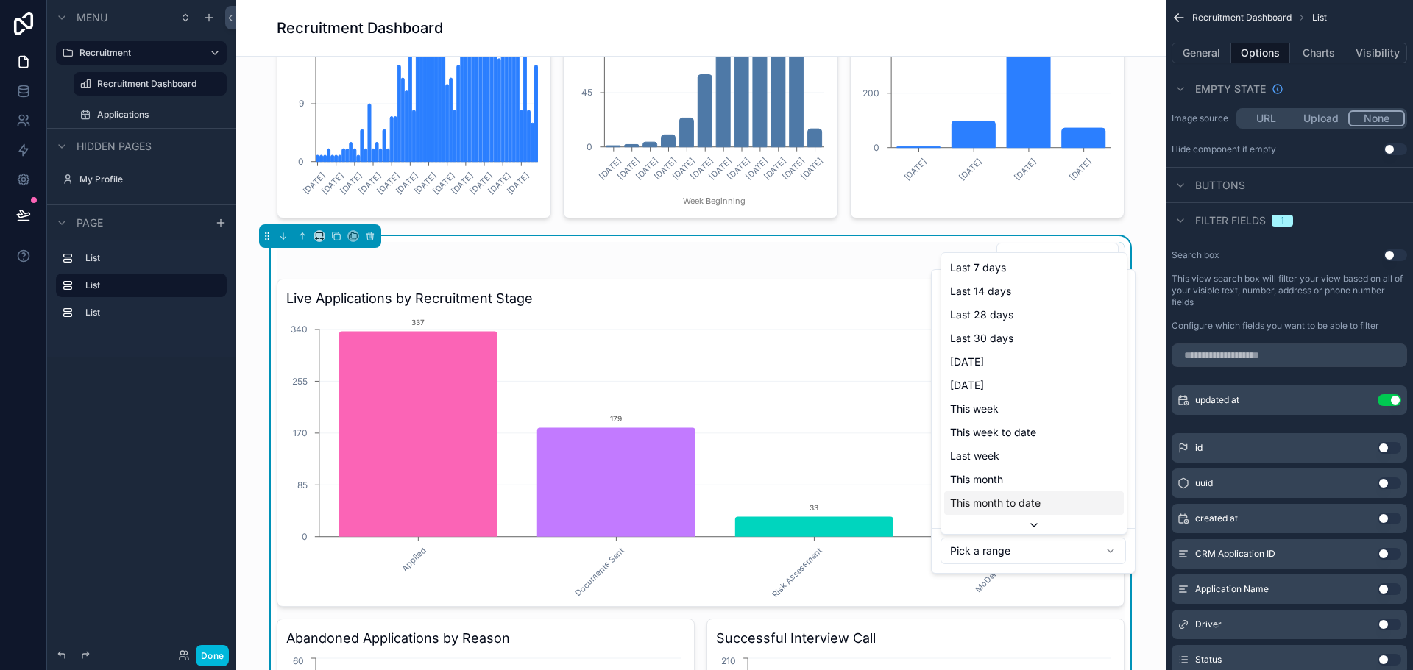
scroll to position [24, 0]
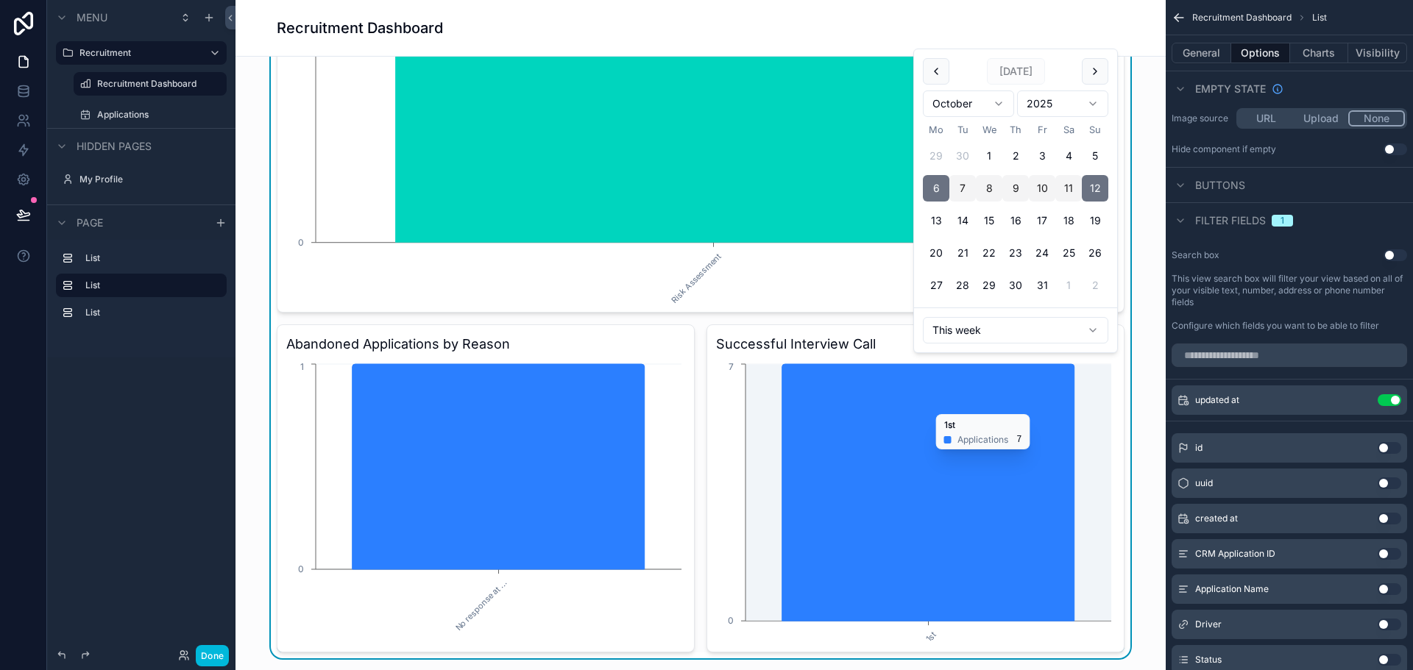
scroll to position [441, 0]
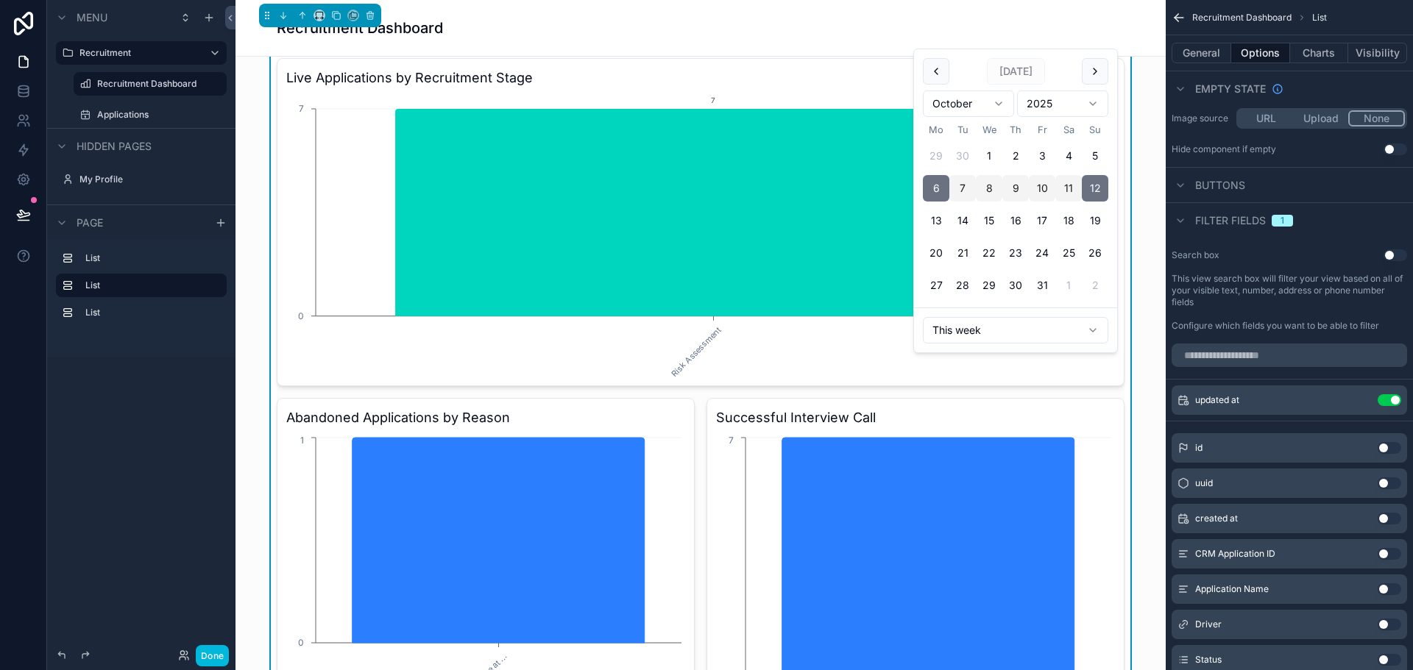
click at [980, 332] on html "**********" at bounding box center [706, 335] width 1413 height 670
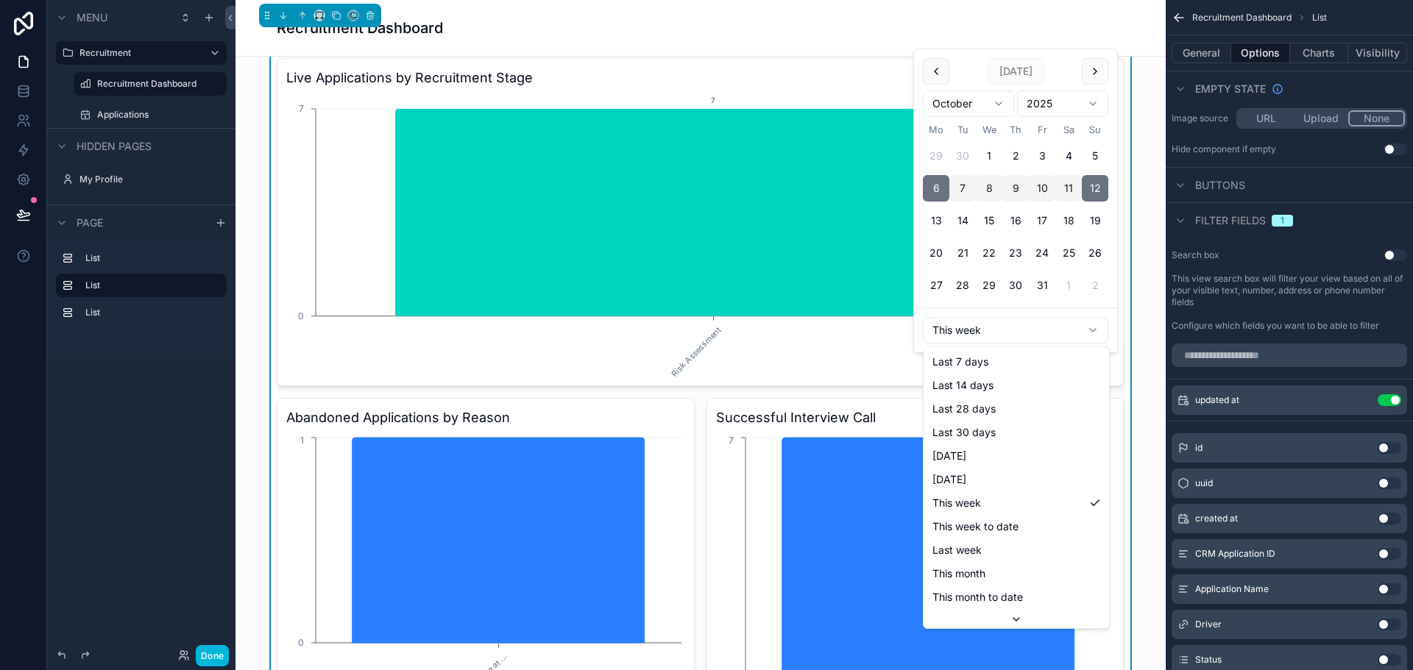
type input "**********"
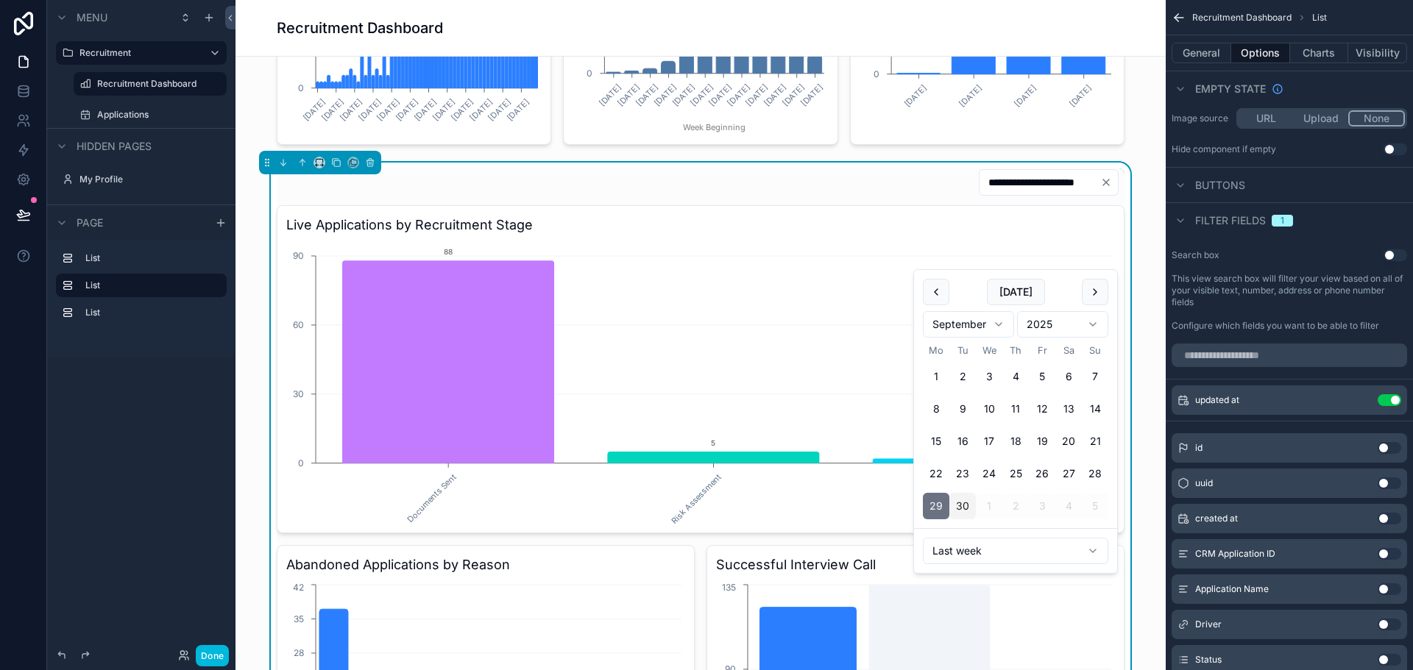
scroll to position [147, 0]
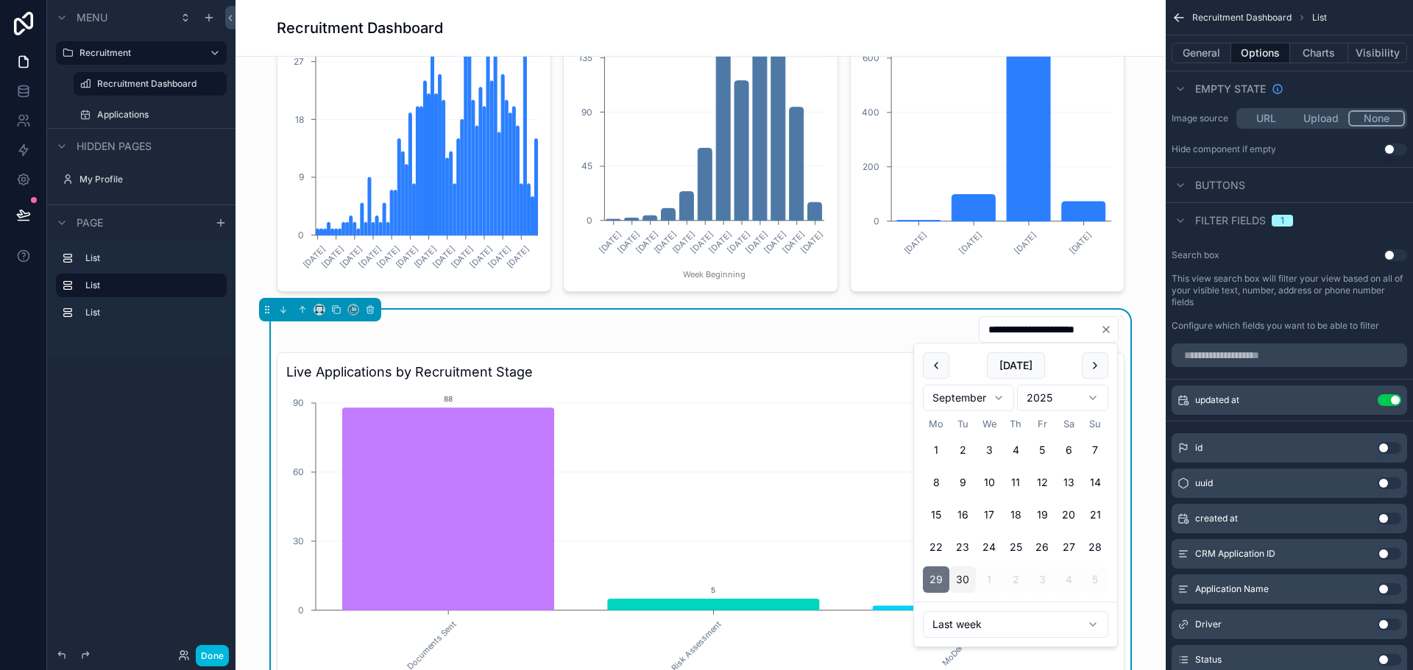
click at [831, 316] on div "**********" at bounding box center [701, 330] width 848 height 28
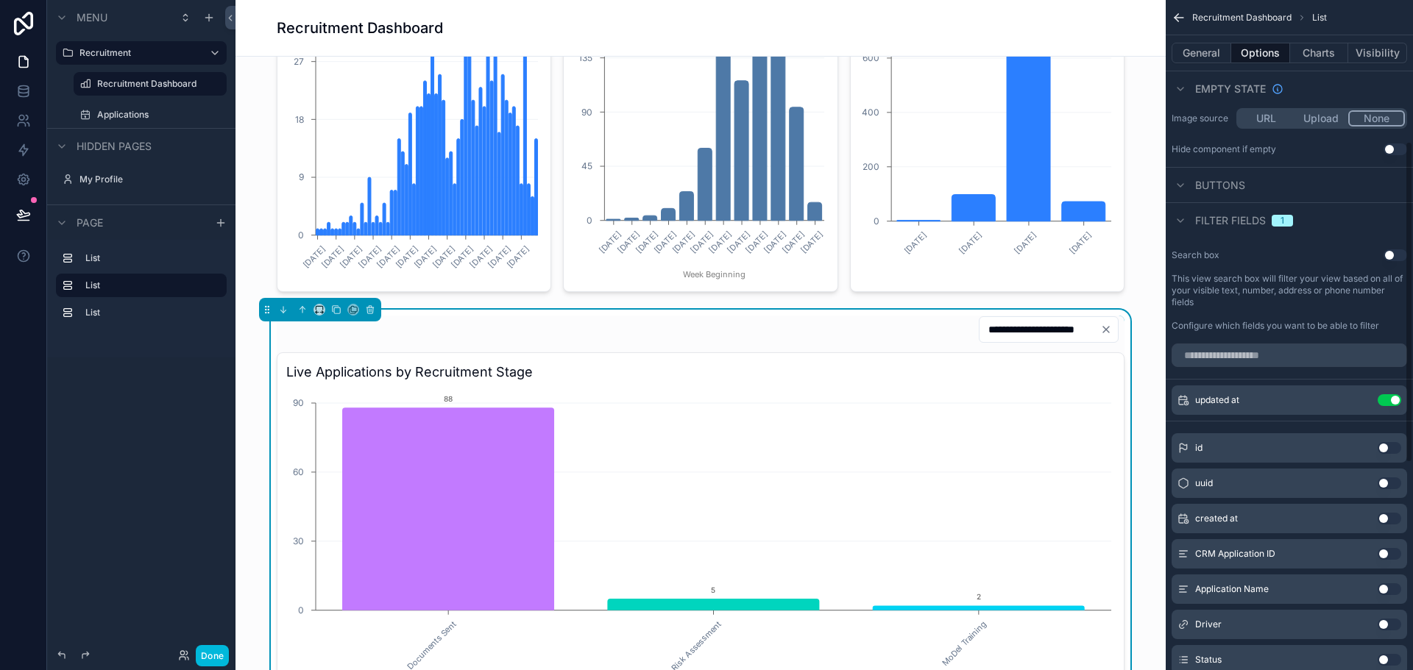
scroll to position [294, 0]
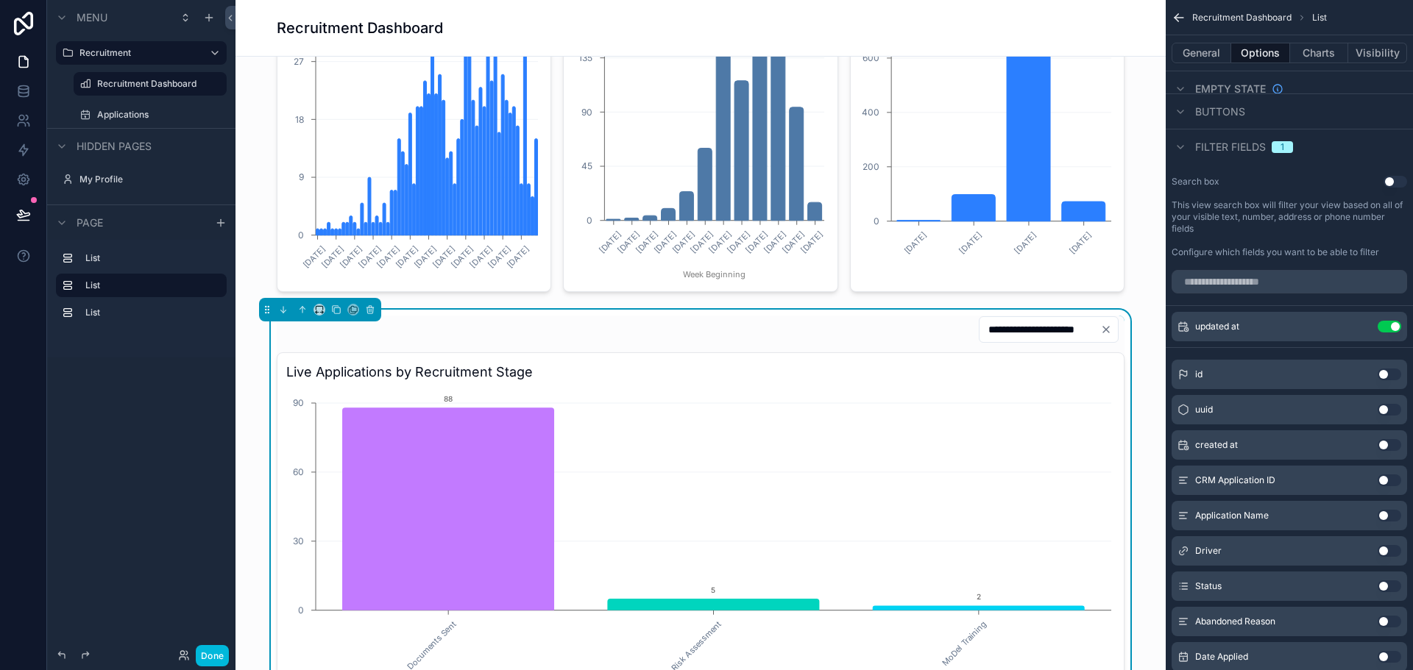
click at [1388, 657] on button "Use setting" at bounding box center [1389, 657] width 24 height 12
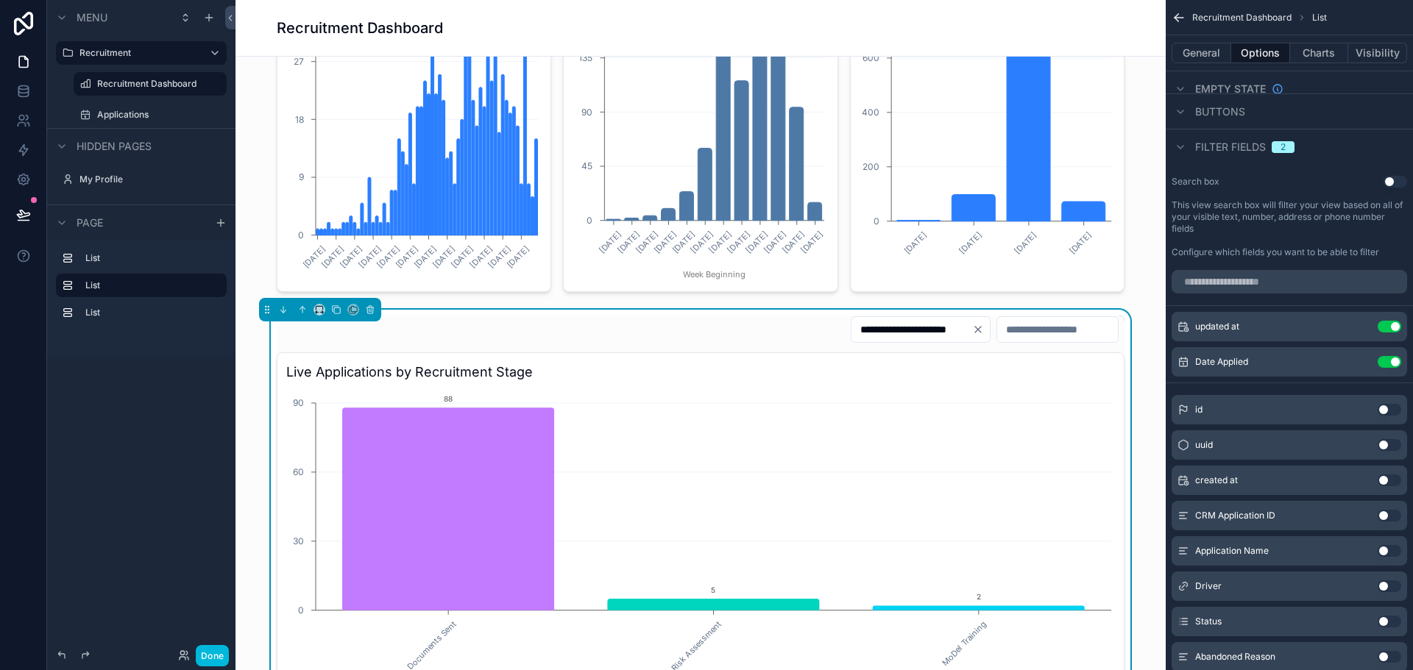
click at [0, 0] on icon "scrollable content" at bounding box center [0, 0] width 0 height 0
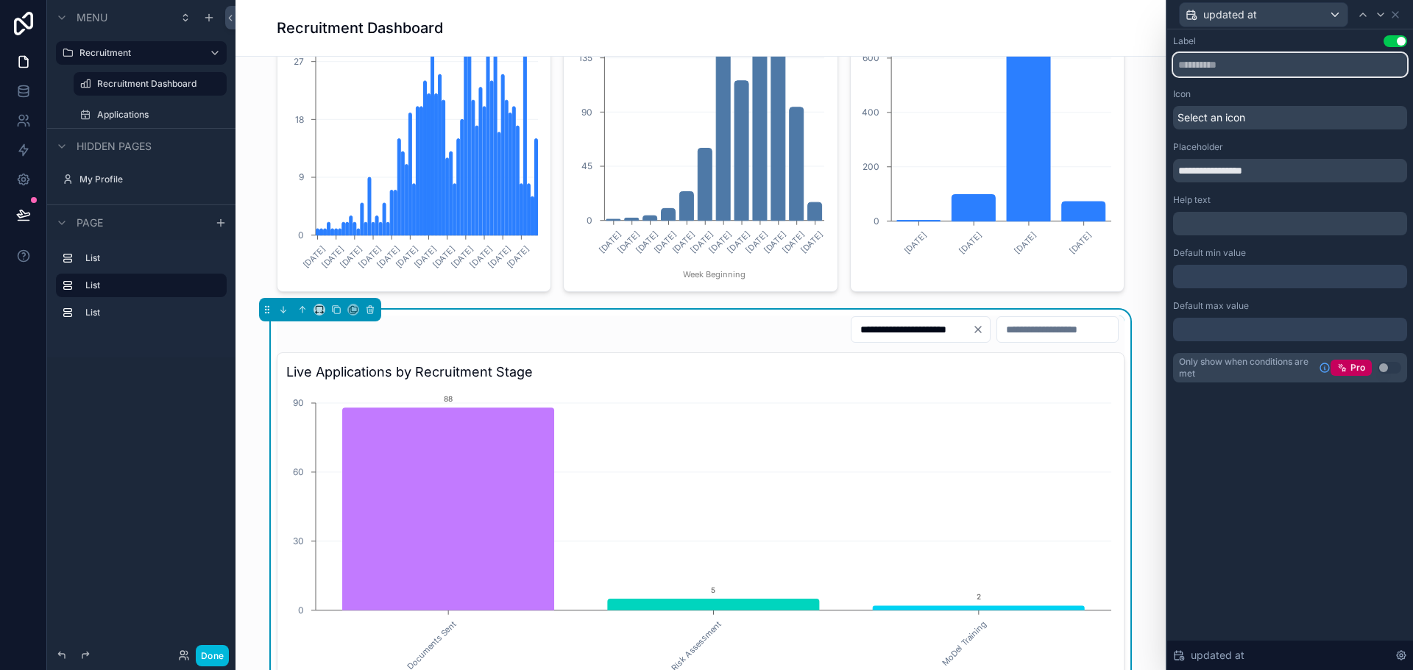
click at [1207, 64] on input "text" at bounding box center [1290, 65] width 234 height 24
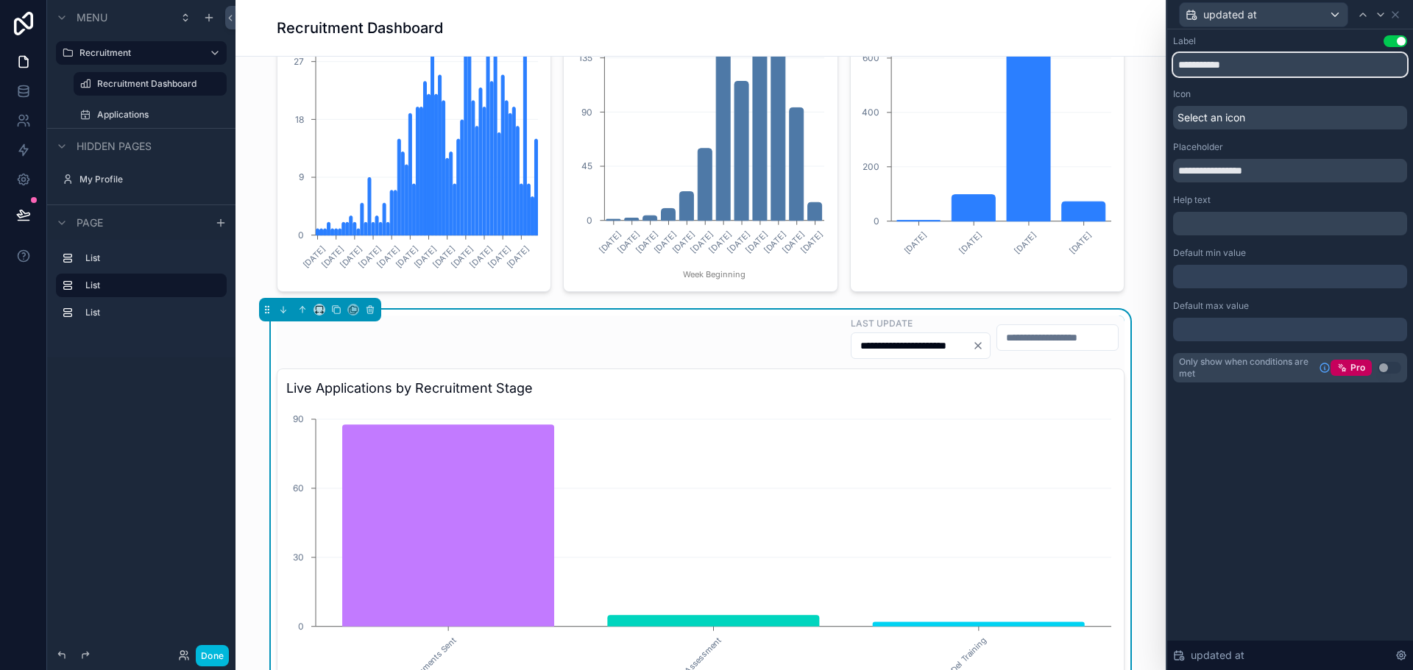
type input "**********"
click at [1296, 95] on div "Icon" at bounding box center [1290, 94] width 234 height 12
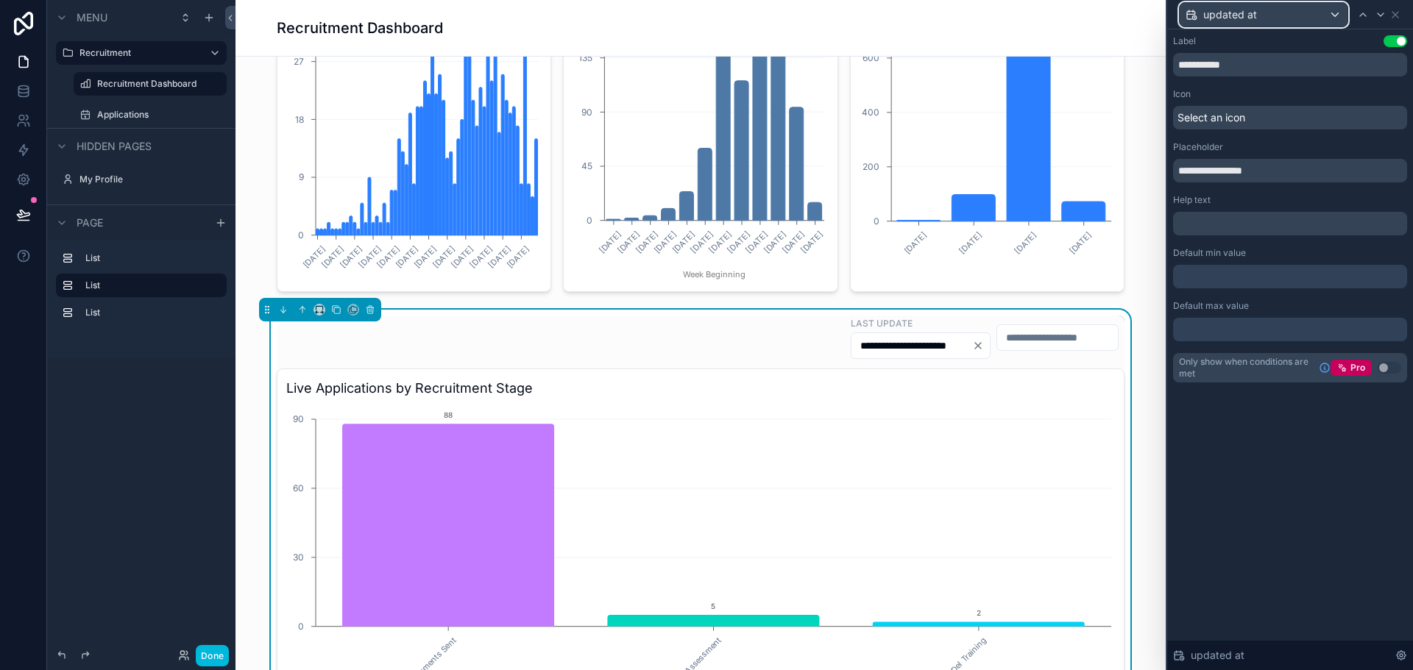
click at [1311, 9] on div "updated at" at bounding box center [1263, 15] width 168 height 24
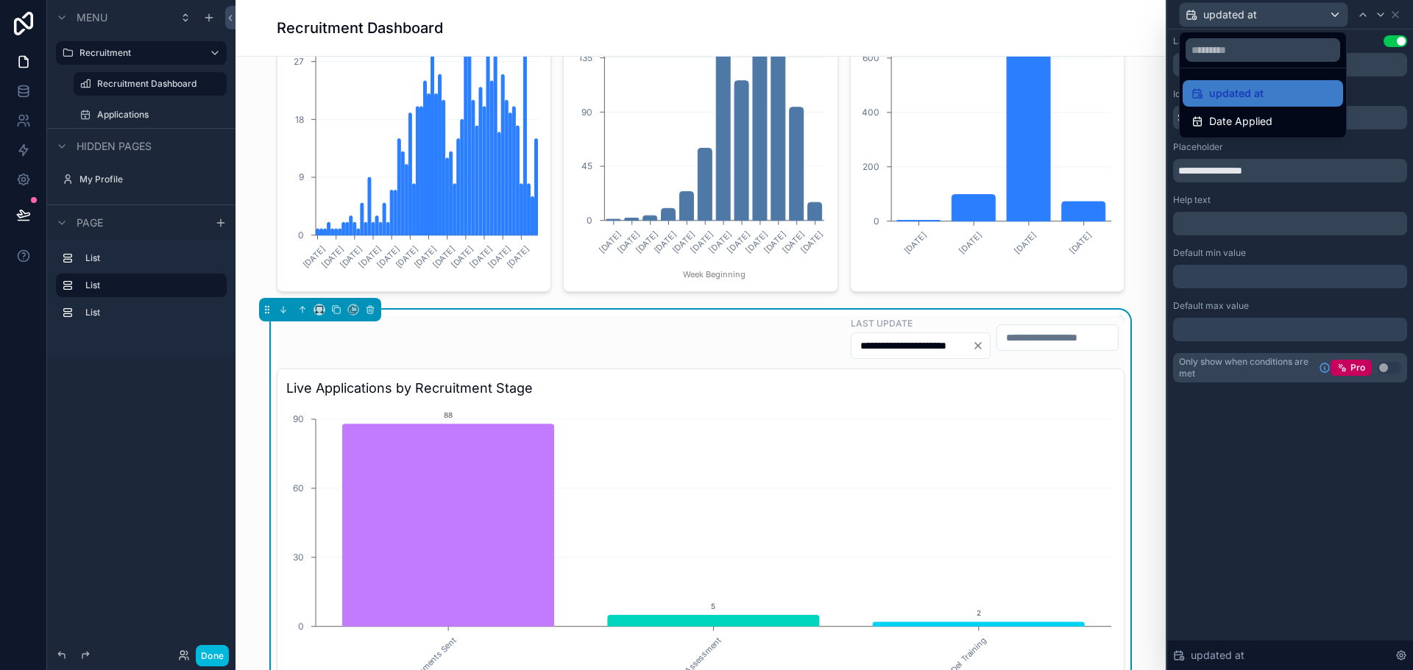
click at [1250, 115] on span "Date Applied" at bounding box center [1240, 122] width 63 height 18
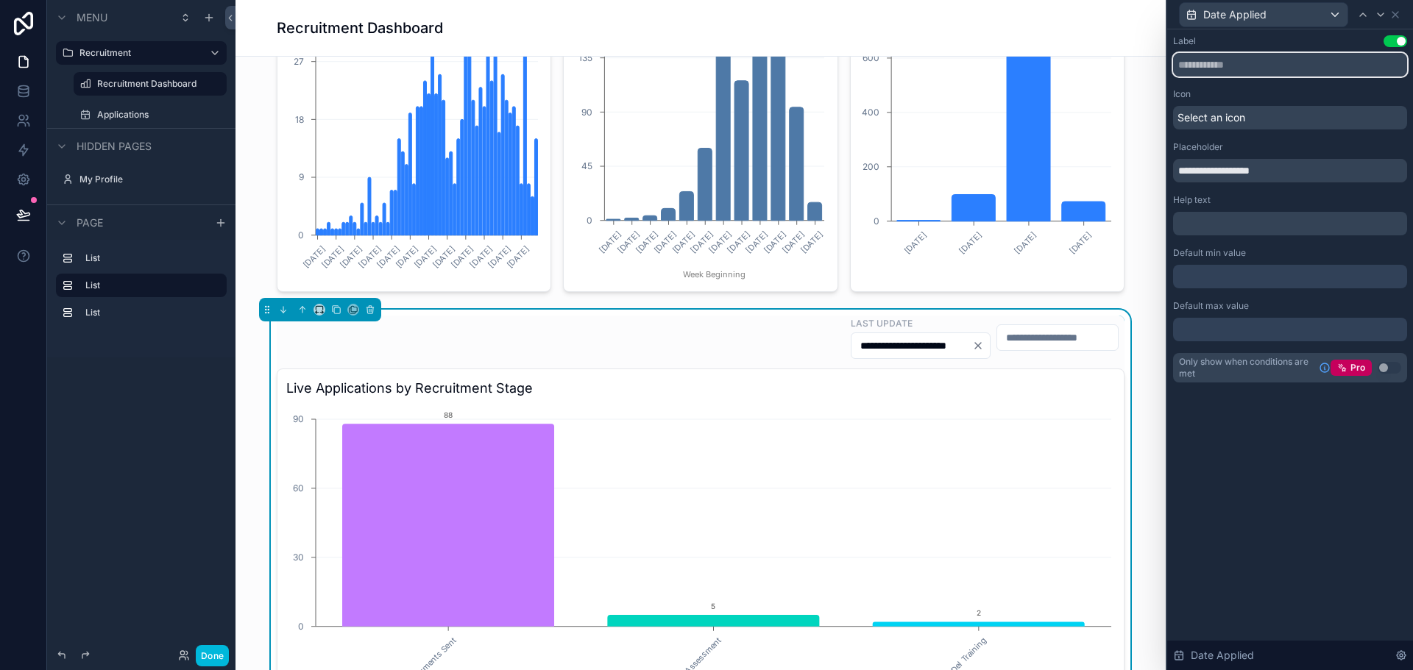
click at [1229, 66] on input "text" at bounding box center [1290, 65] width 234 height 24
type input "**********"
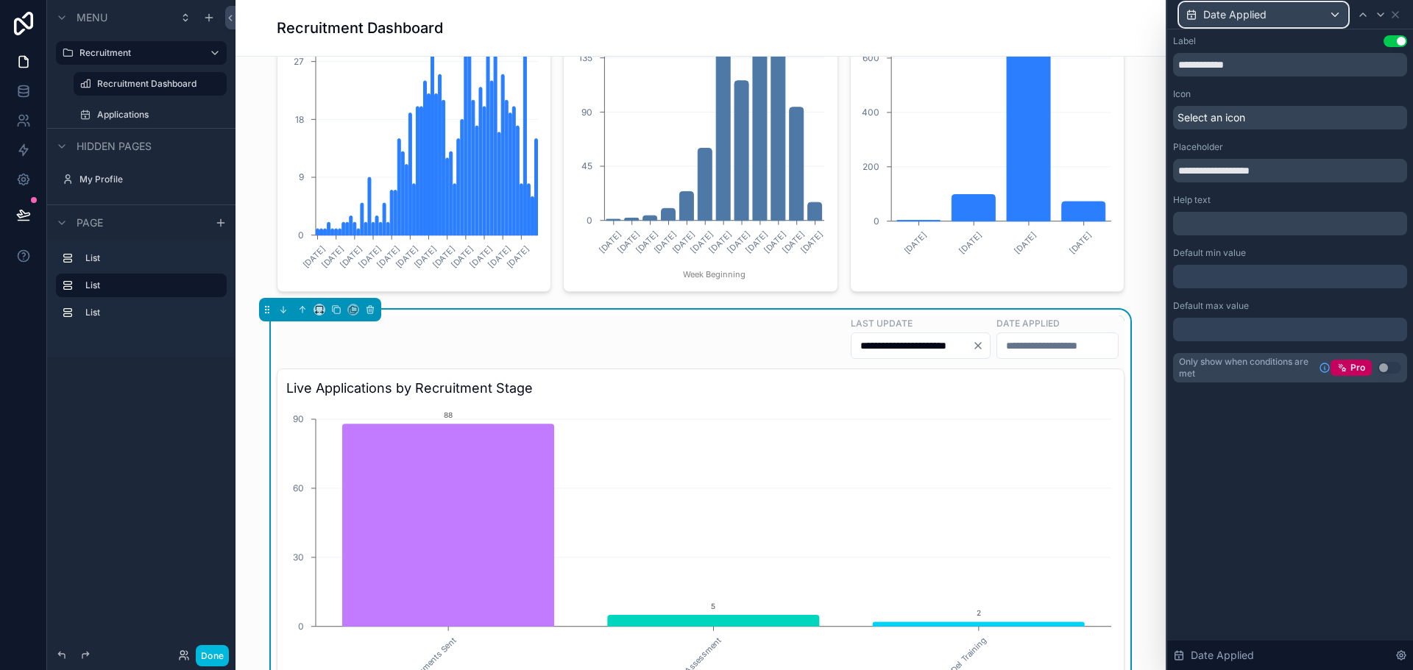
click at [1297, 12] on div "Date Applied" at bounding box center [1263, 15] width 168 height 24
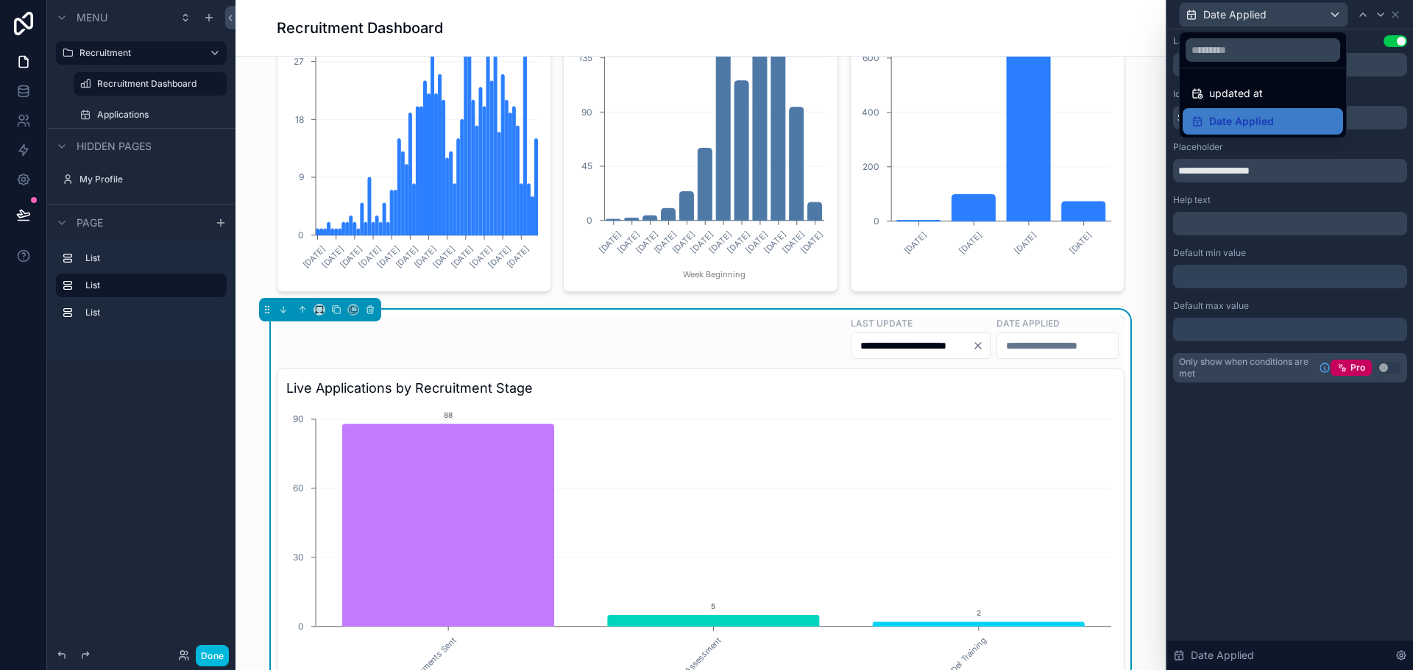
click at [1265, 93] on div "updated at" at bounding box center [1262, 94] width 143 height 18
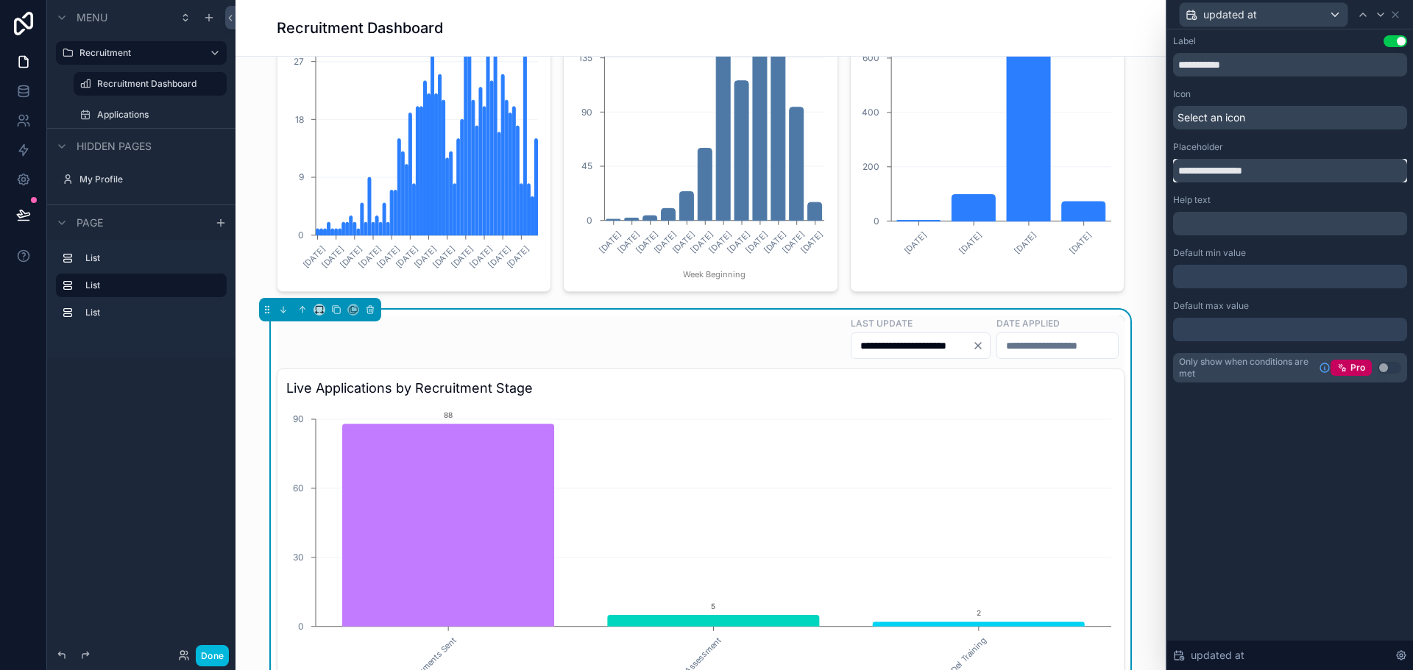
click at [1255, 172] on input "**********" at bounding box center [1290, 171] width 234 height 24
type input "**********"
click at [1342, 193] on div "**********" at bounding box center [1290, 208] width 234 height 347
click at [975, 347] on icon "Clear" at bounding box center [978, 346] width 6 height 6
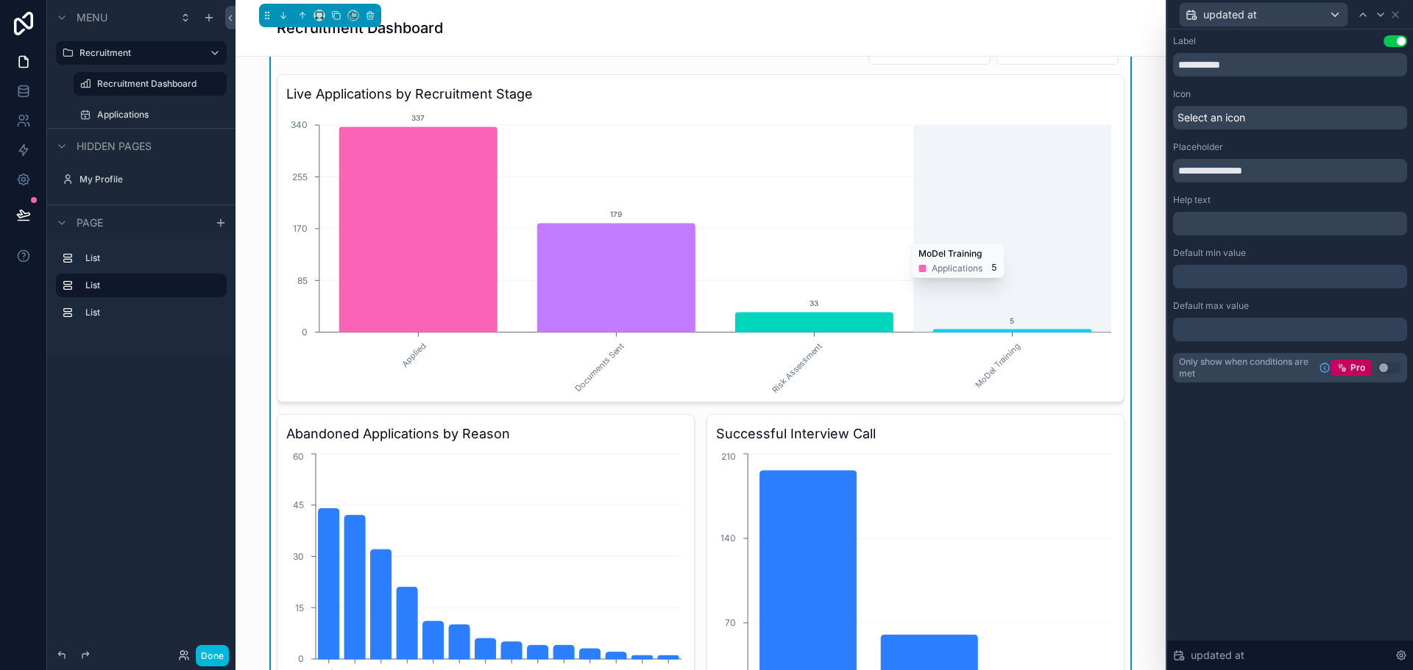
scroll to position [515, 0]
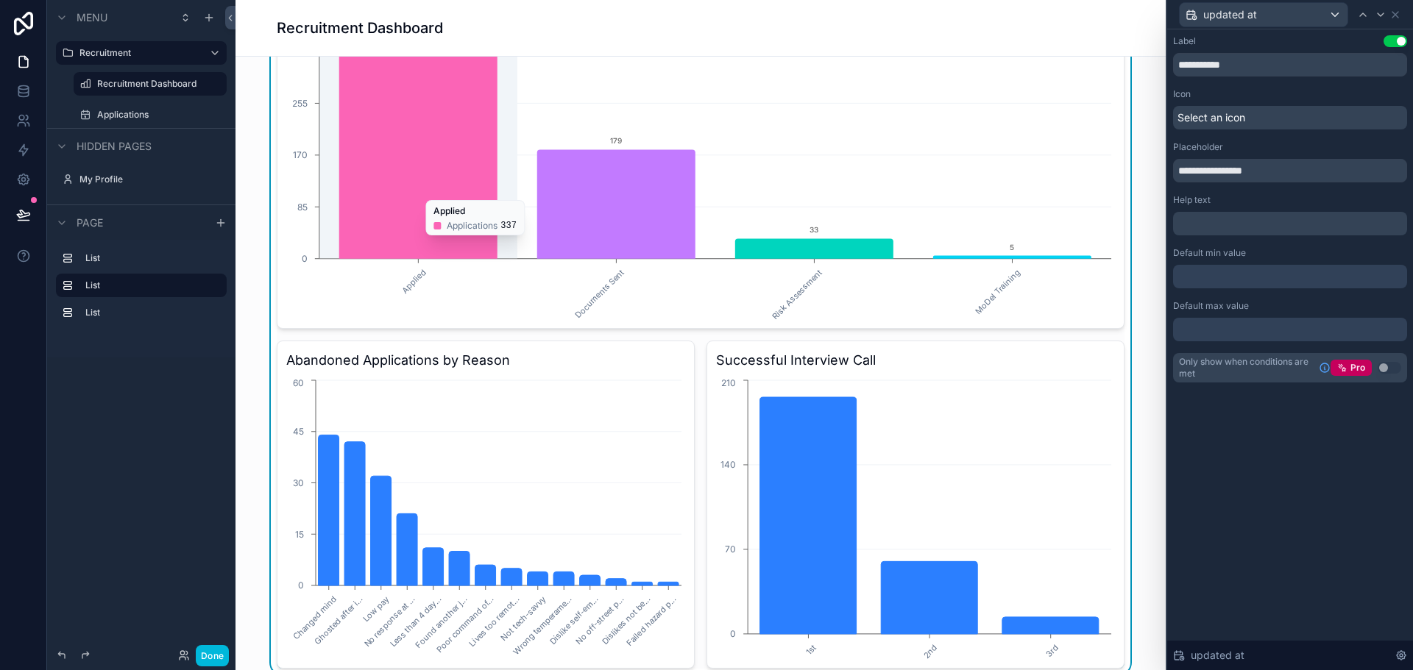
click at [458, 161] on icon "chart" at bounding box center [418, 155] width 158 height 205
click at [1393, 18] on icon at bounding box center [1395, 15] width 12 height 12
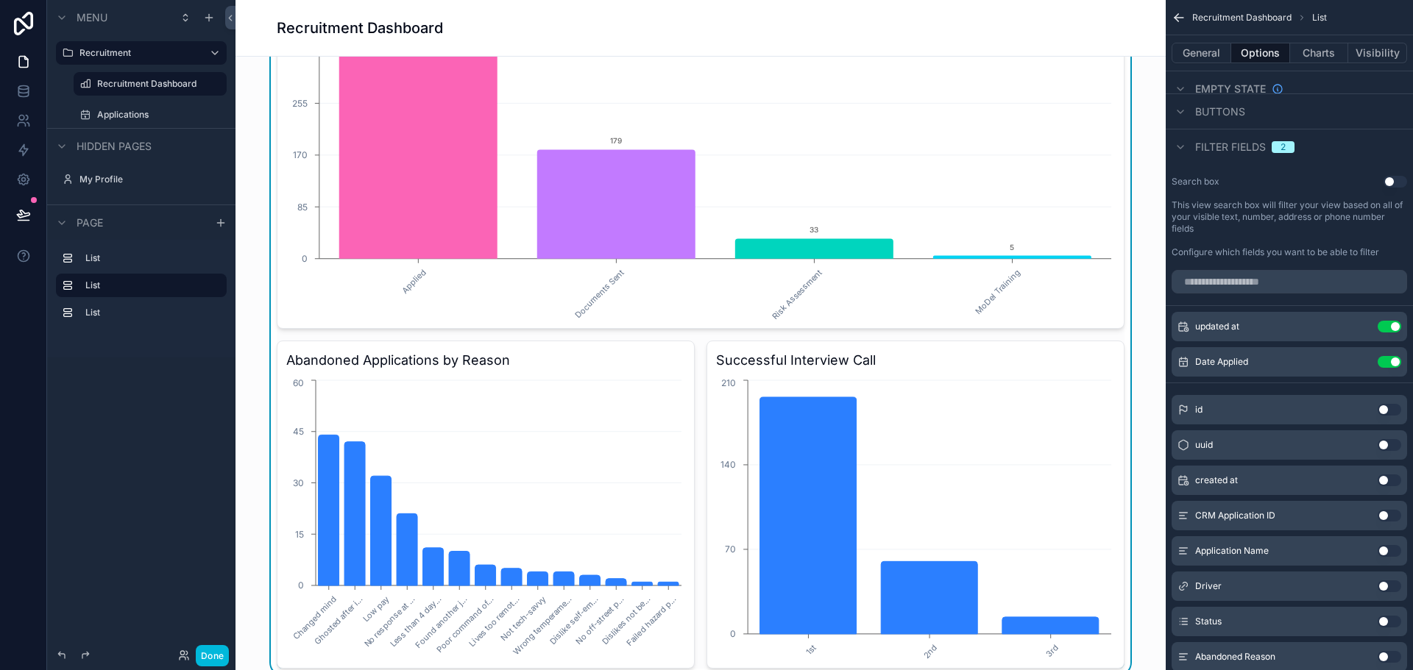
click at [1312, 51] on button "Charts" at bounding box center [1319, 53] width 59 height 21
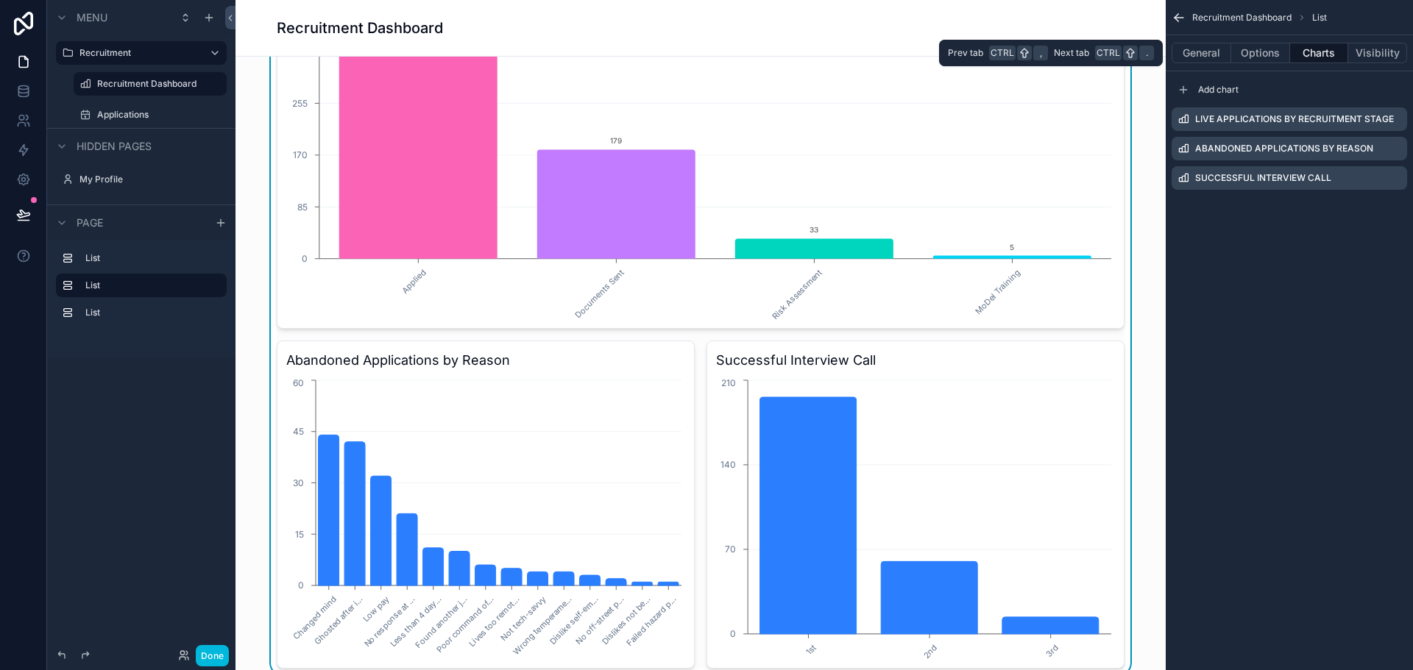
scroll to position [0, 0]
click at [0, 0] on icon "scrollable content" at bounding box center [0, 0] width 0 height 0
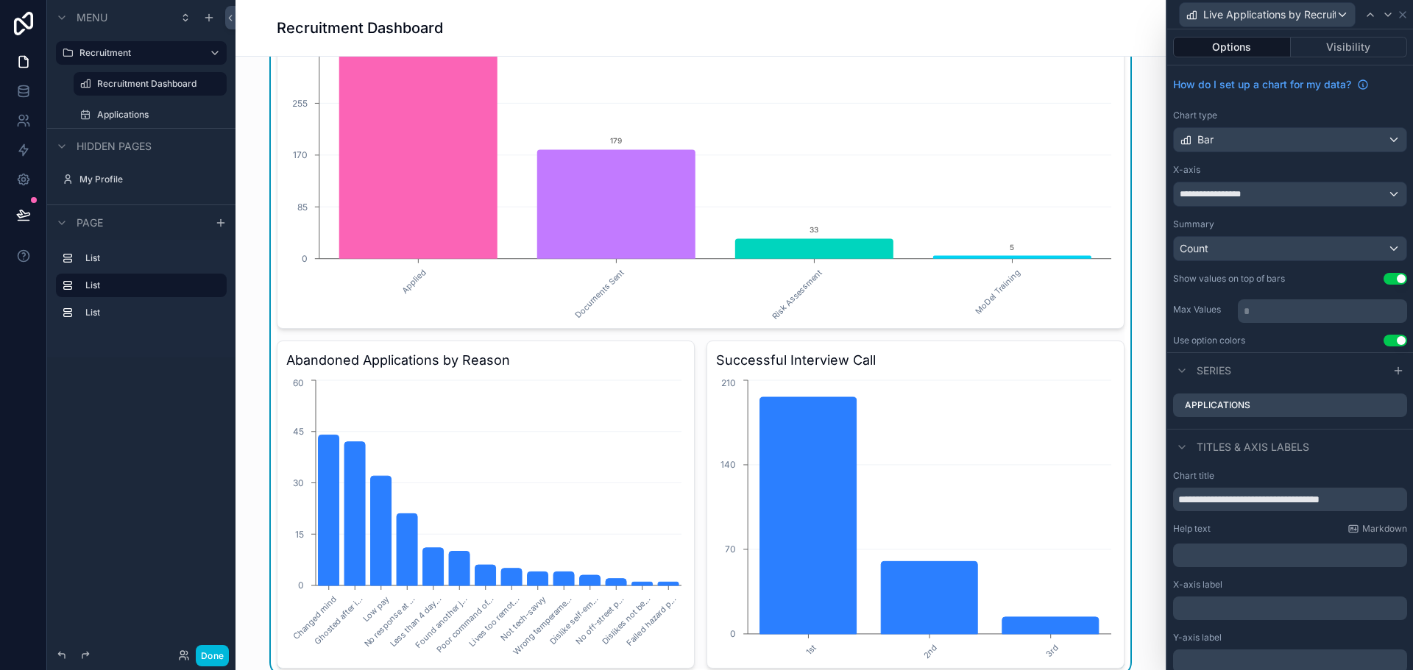
scroll to position [59, 0]
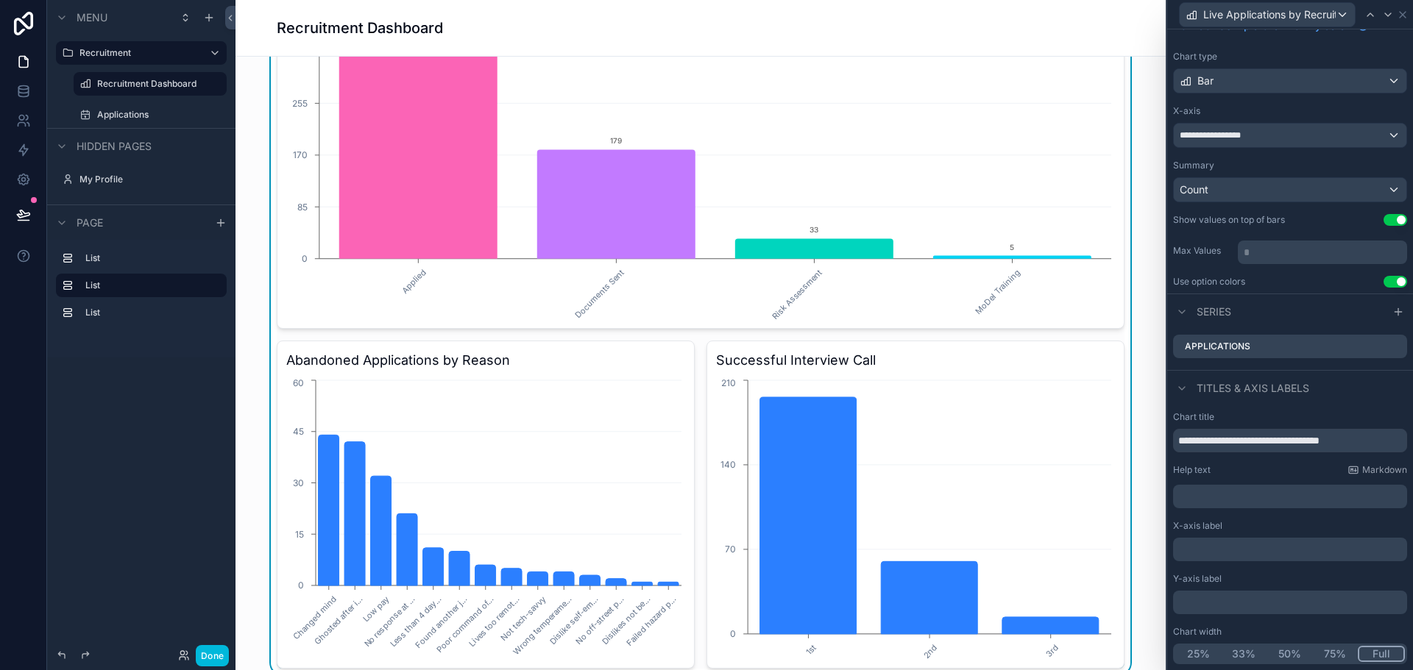
click at [0, 0] on icon at bounding box center [0, 0] width 0 height 0
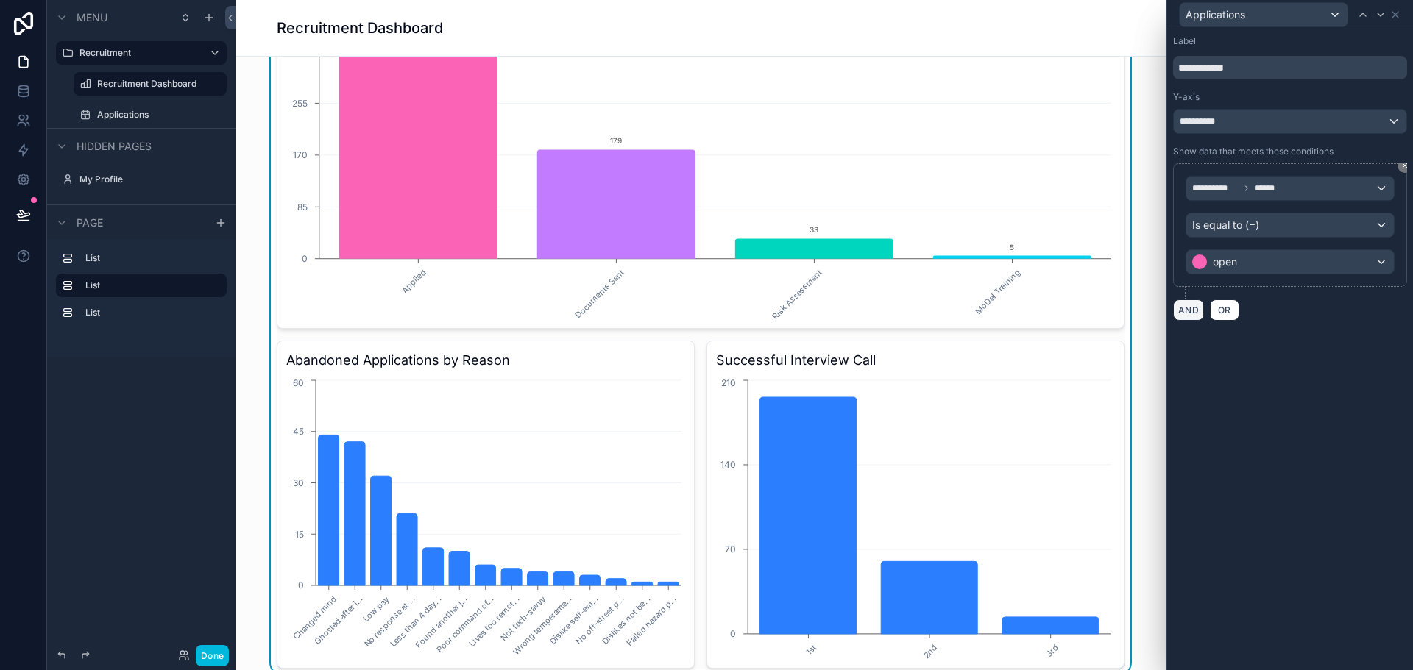
click at [1190, 310] on button "AND" at bounding box center [1188, 309] width 31 height 21
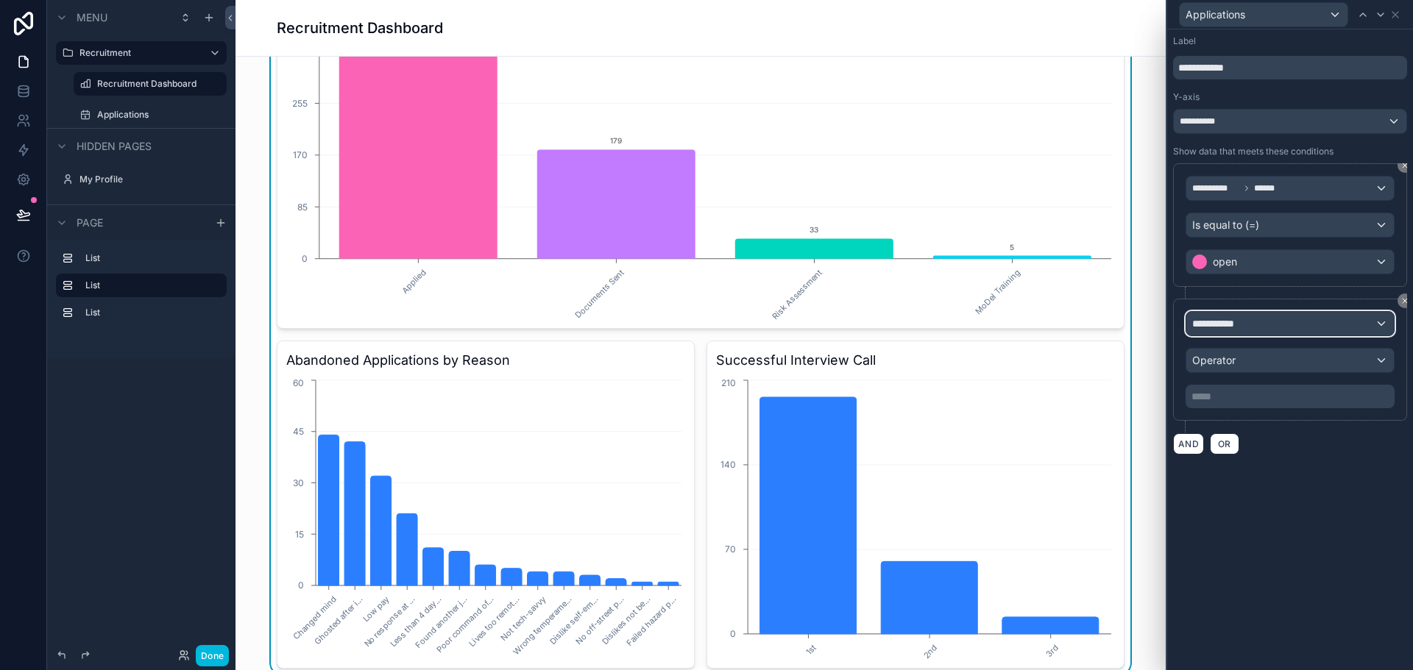
click at [1243, 322] on span "**********" at bounding box center [1219, 323] width 54 height 15
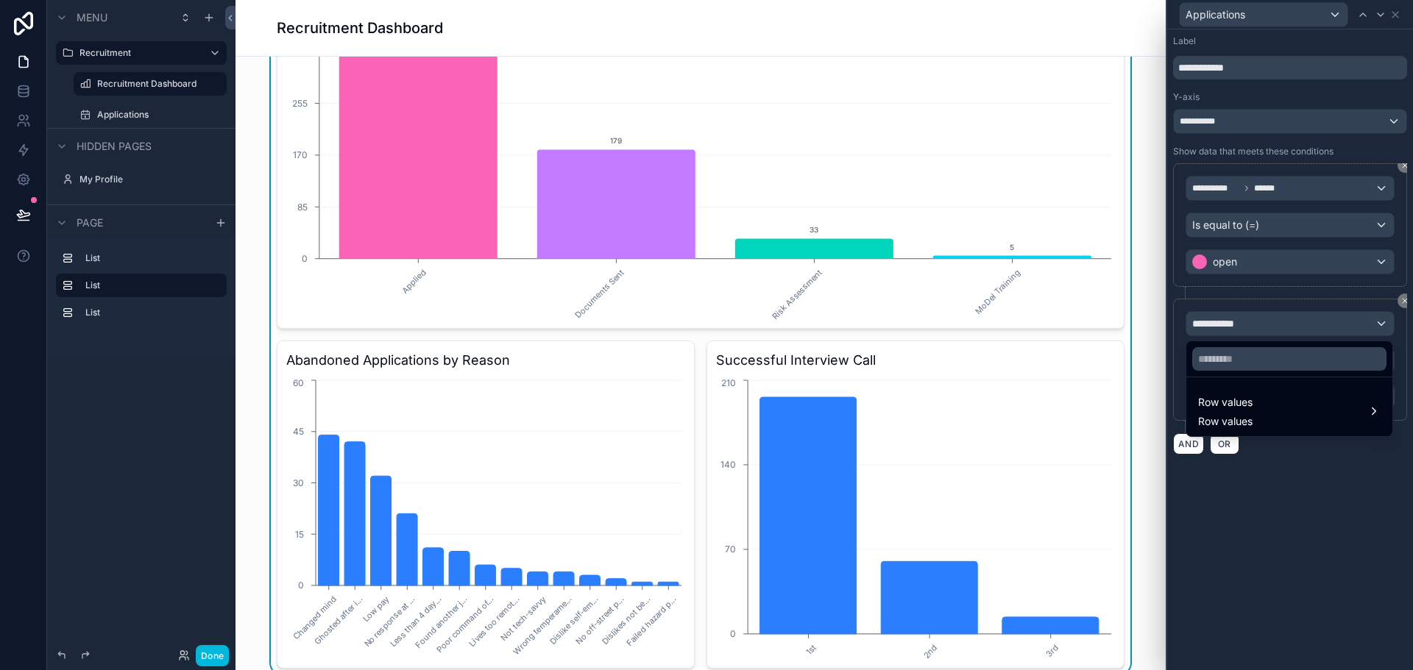
click at [1269, 407] on div "Row values Row values" at bounding box center [1289, 411] width 182 height 35
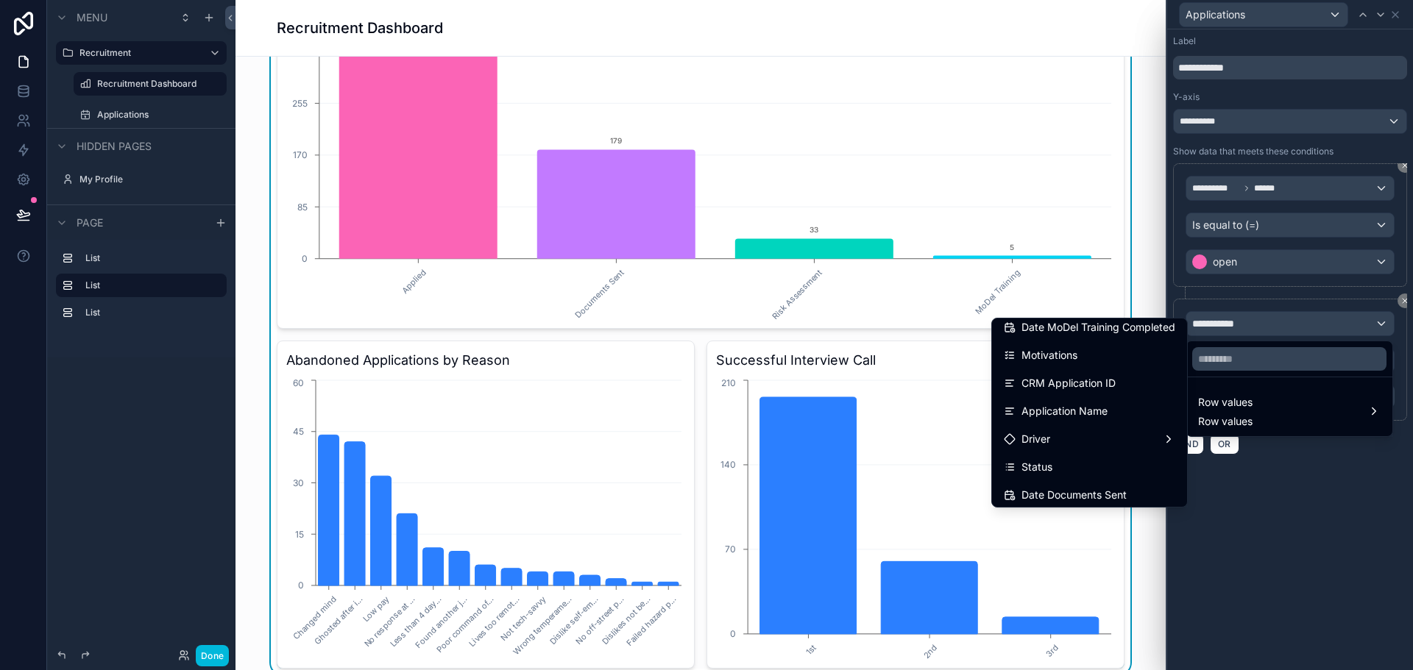
scroll to position [221, 0]
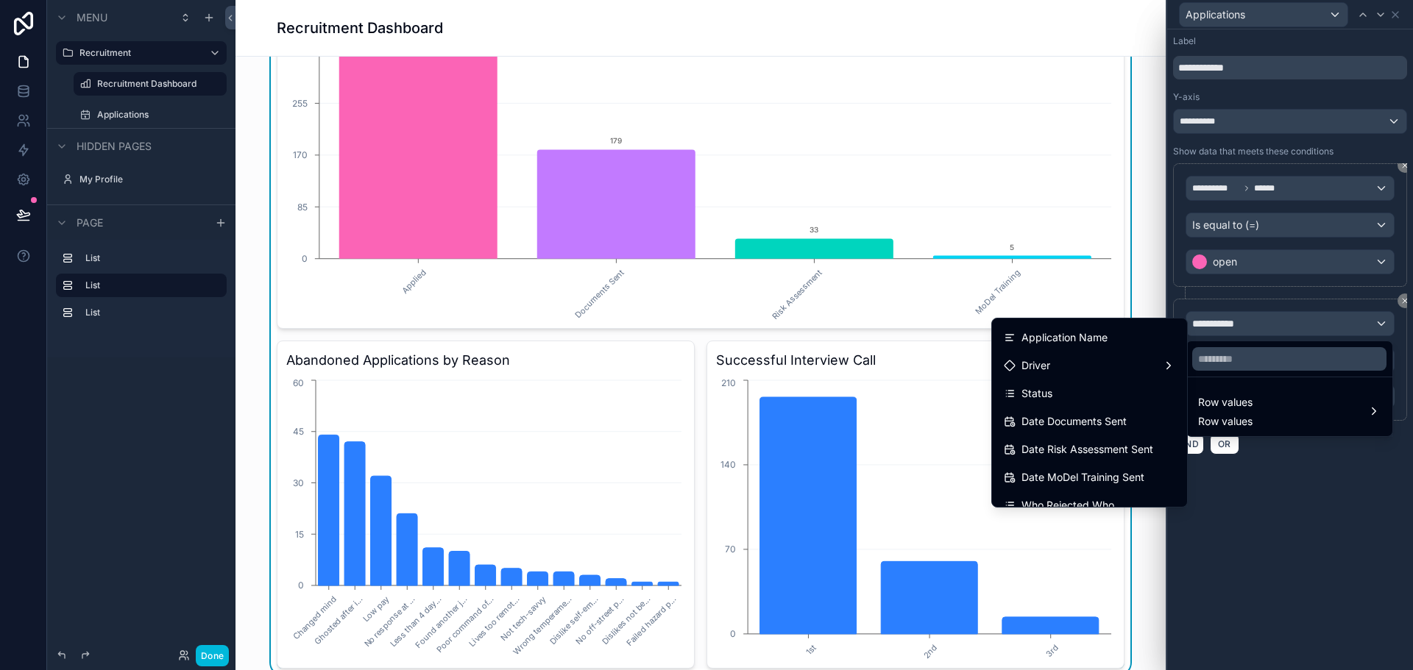
click at [1279, 493] on div at bounding box center [1290, 335] width 246 height 670
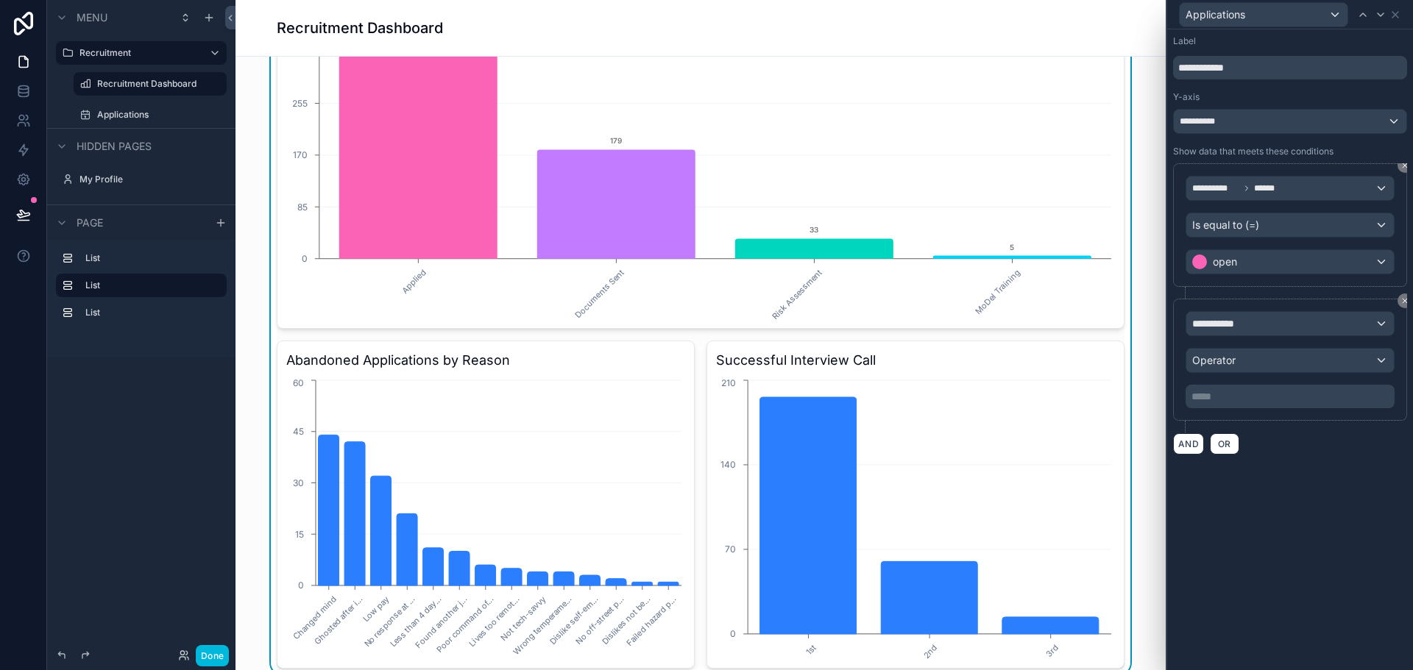
click at [1402, 299] on icon at bounding box center [1404, 300] width 9 height 9
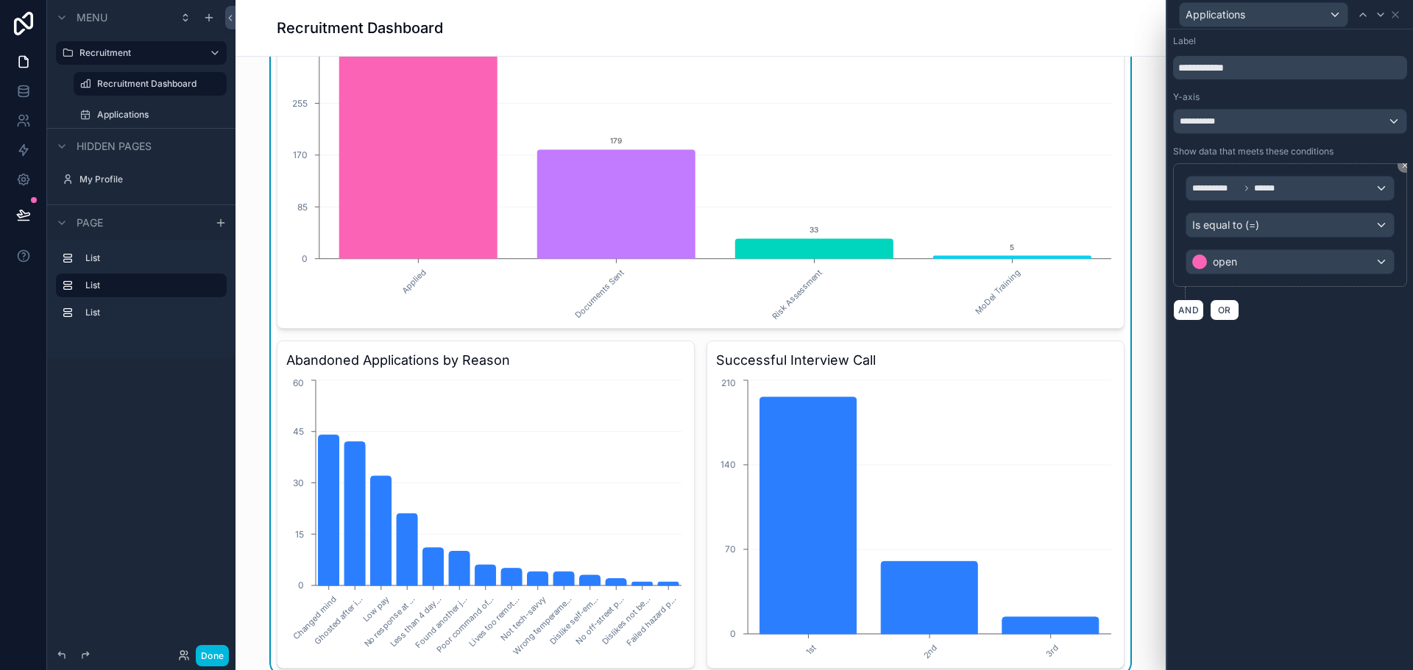
click at [21, 210] on icon at bounding box center [23, 213] width 13 height 7
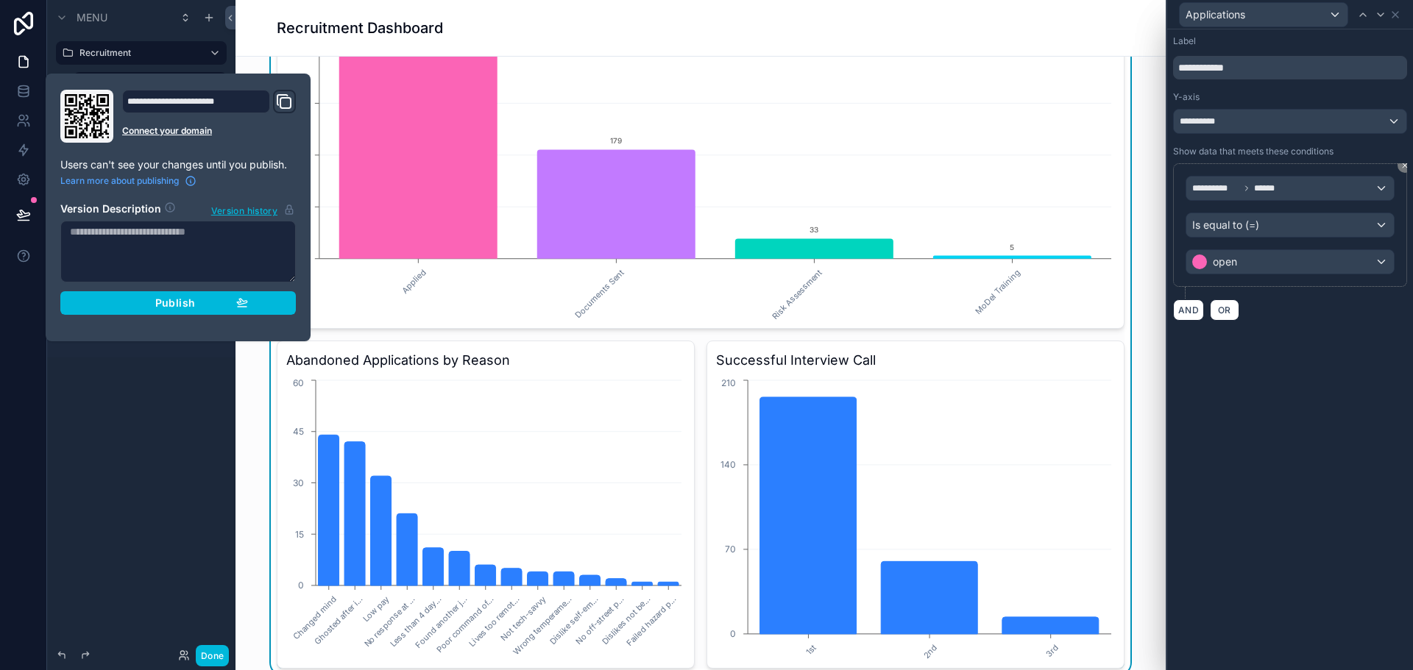
click at [149, 299] on div "Publish" at bounding box center [178, 302] width 140 height 13
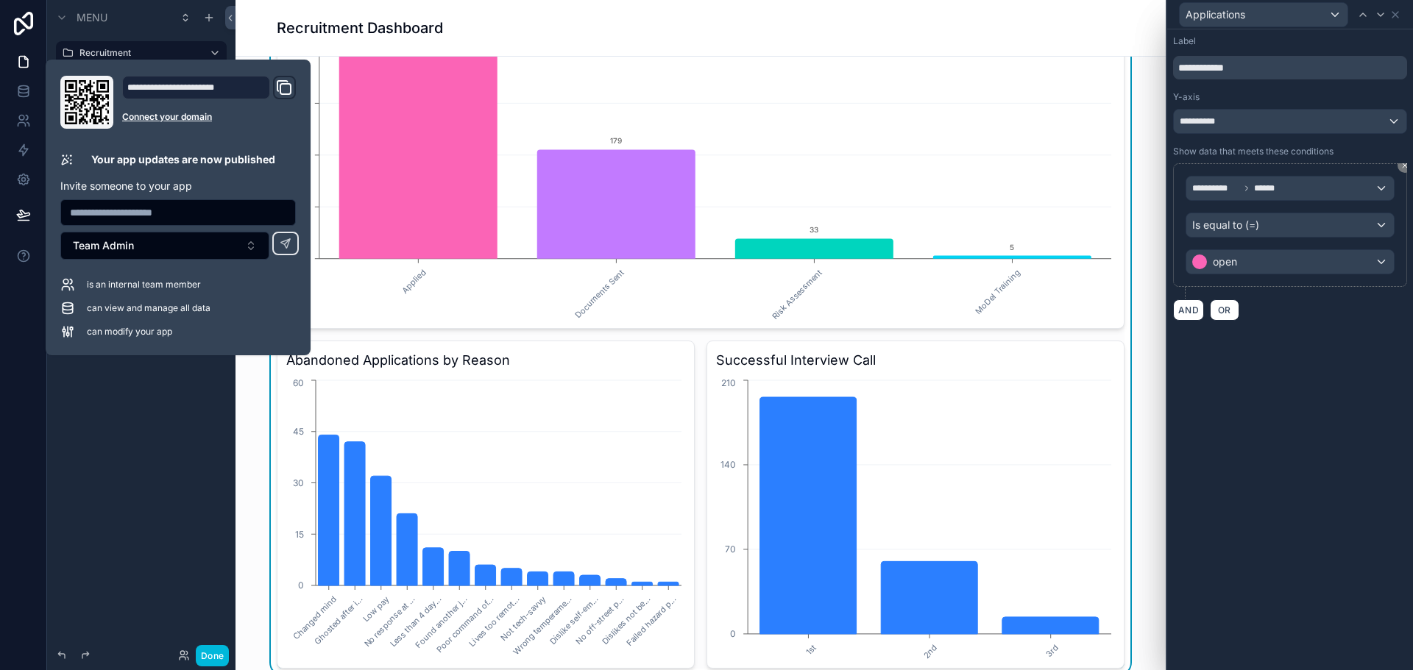
click at [630, 361] on h3 "Abandoned Applications by Reason" at bounding box center [485, 360] width 399 height 21
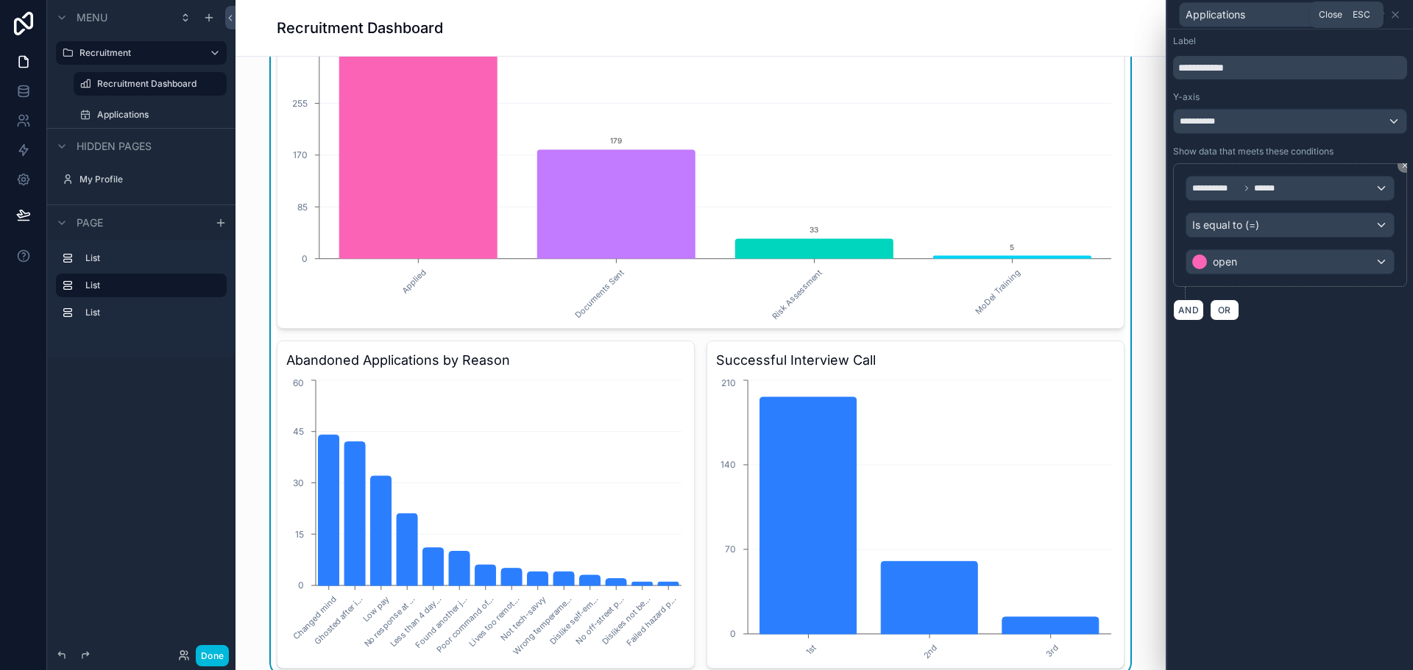
click at [1395, 18] on icon at bounding box center [1395, 15] width 12 height 12
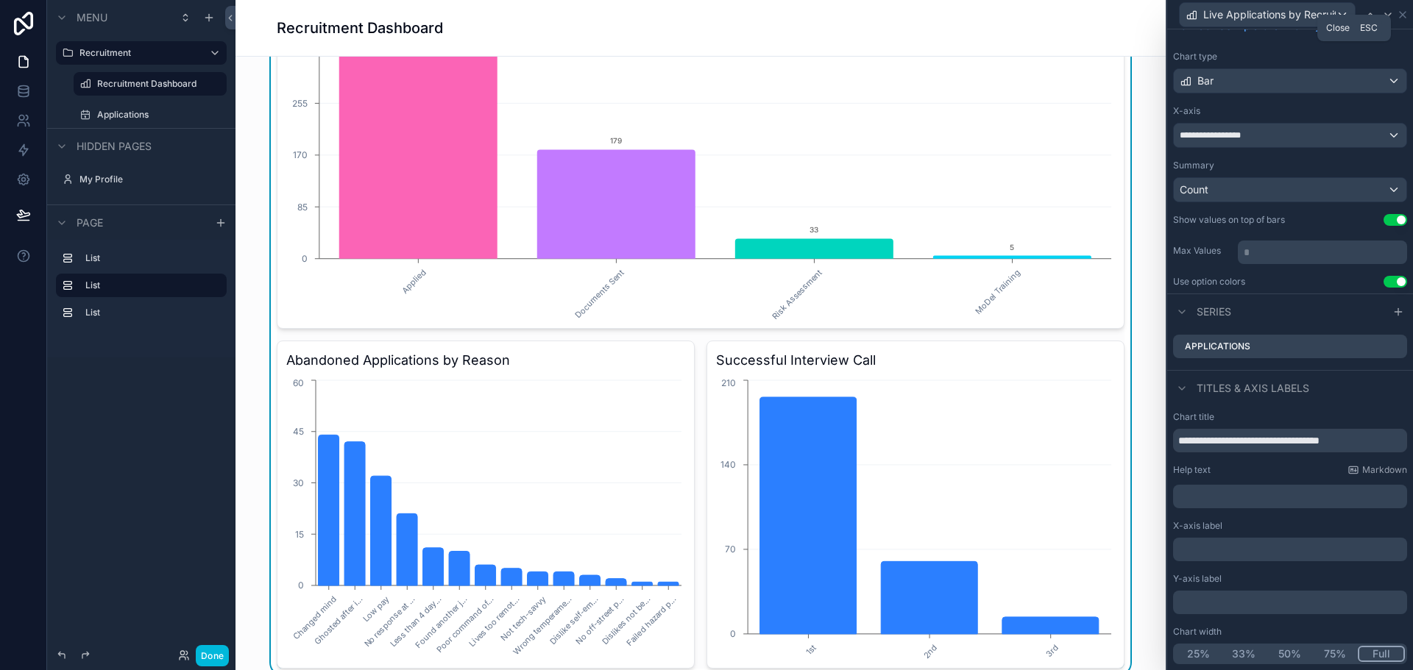
click at [1402, 13] on icon at bounding box center [1402, 15] width 12 height 12
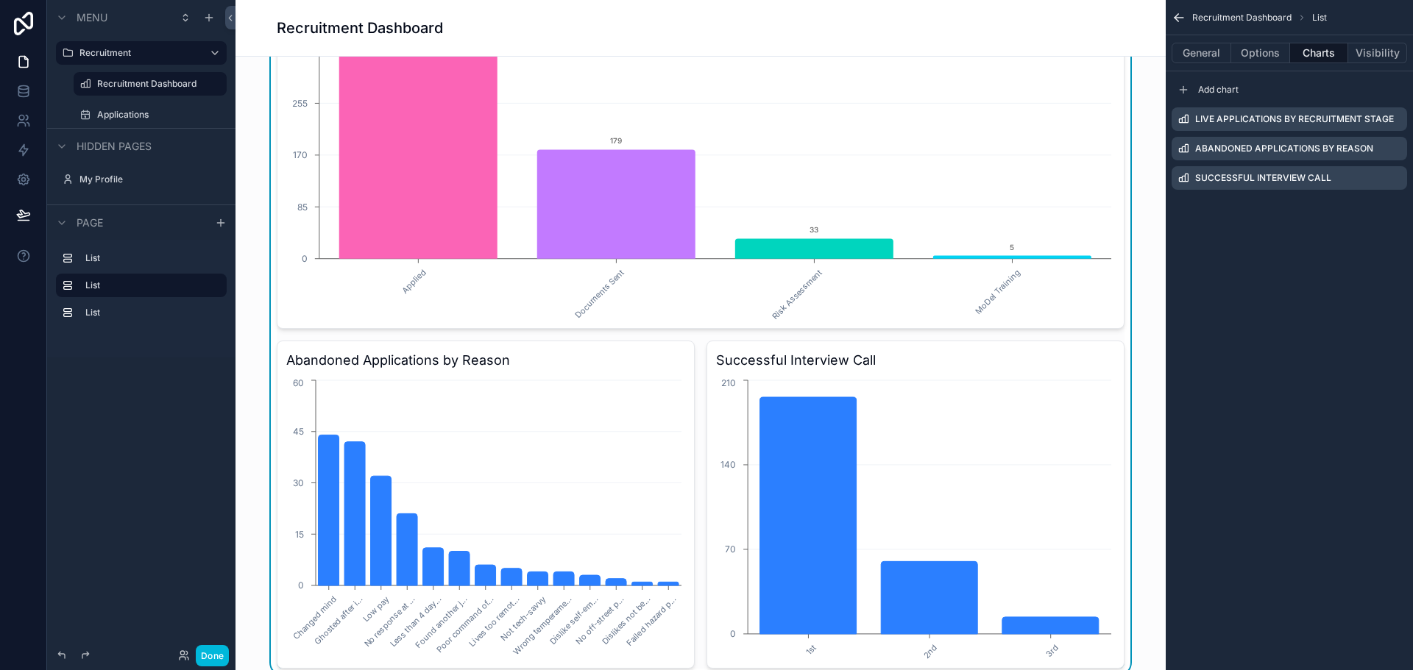
click at [0, 0] on icon "scrollable content" at bounding box center [0, 0] width 0 height 0
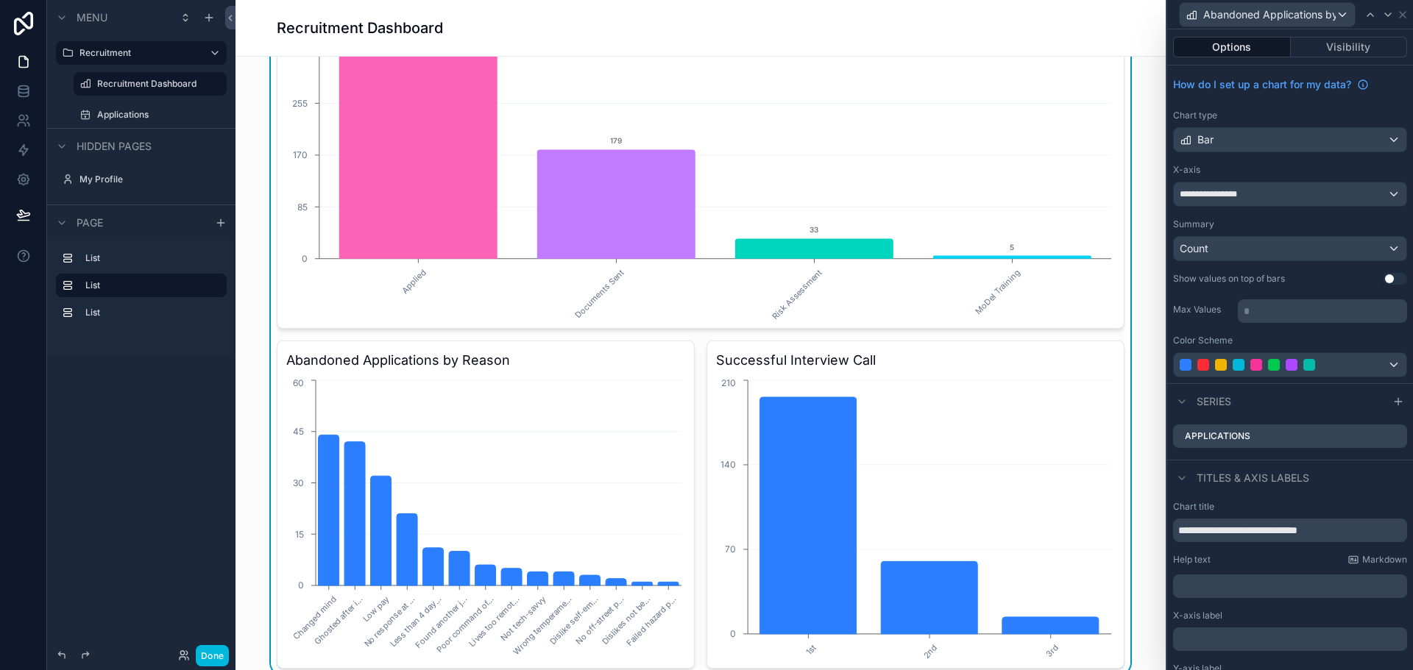
click at [1385, 277] on button "Use setting" at bounding box center [1395, 279] width 24 height 12
click at [1296, 15] on span "Abandoned Applications by Reason" at bounding box center [1269, 14] width 132 height 15
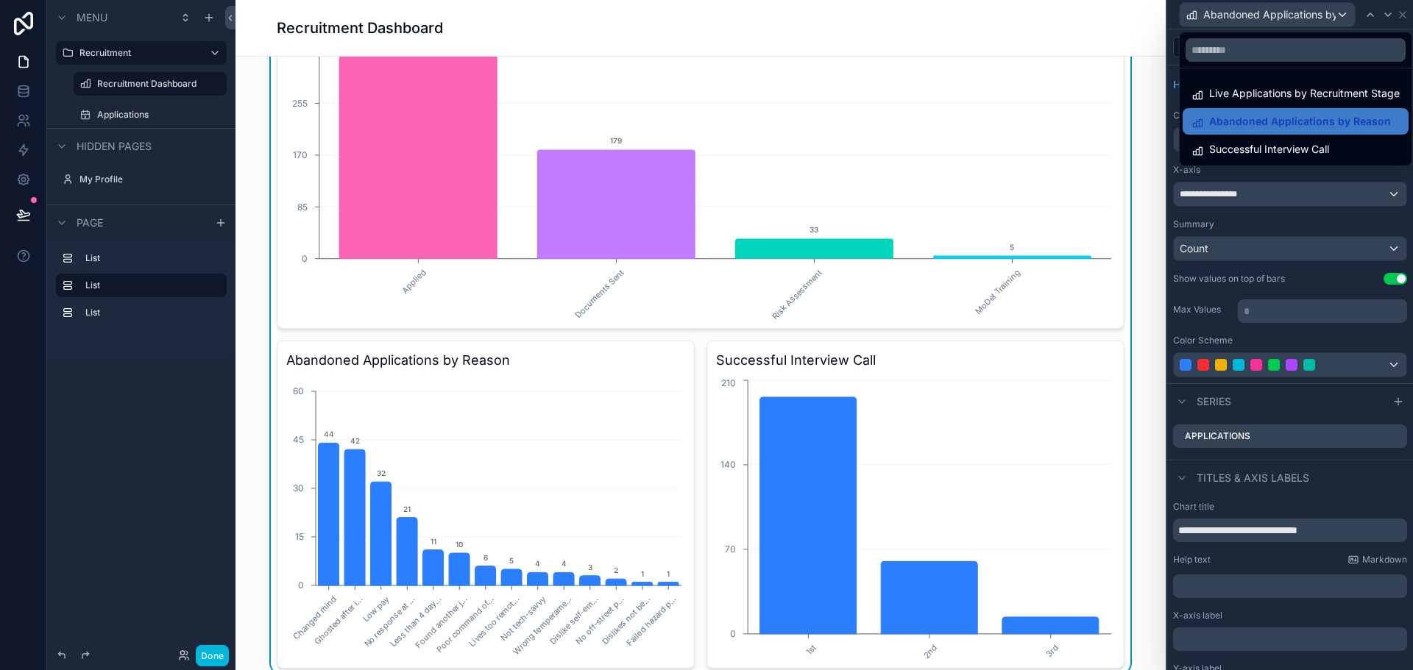
click at [1273, 149] on span "Successful Interview Call" at bounding box center [1269, 150] width 120 height 18
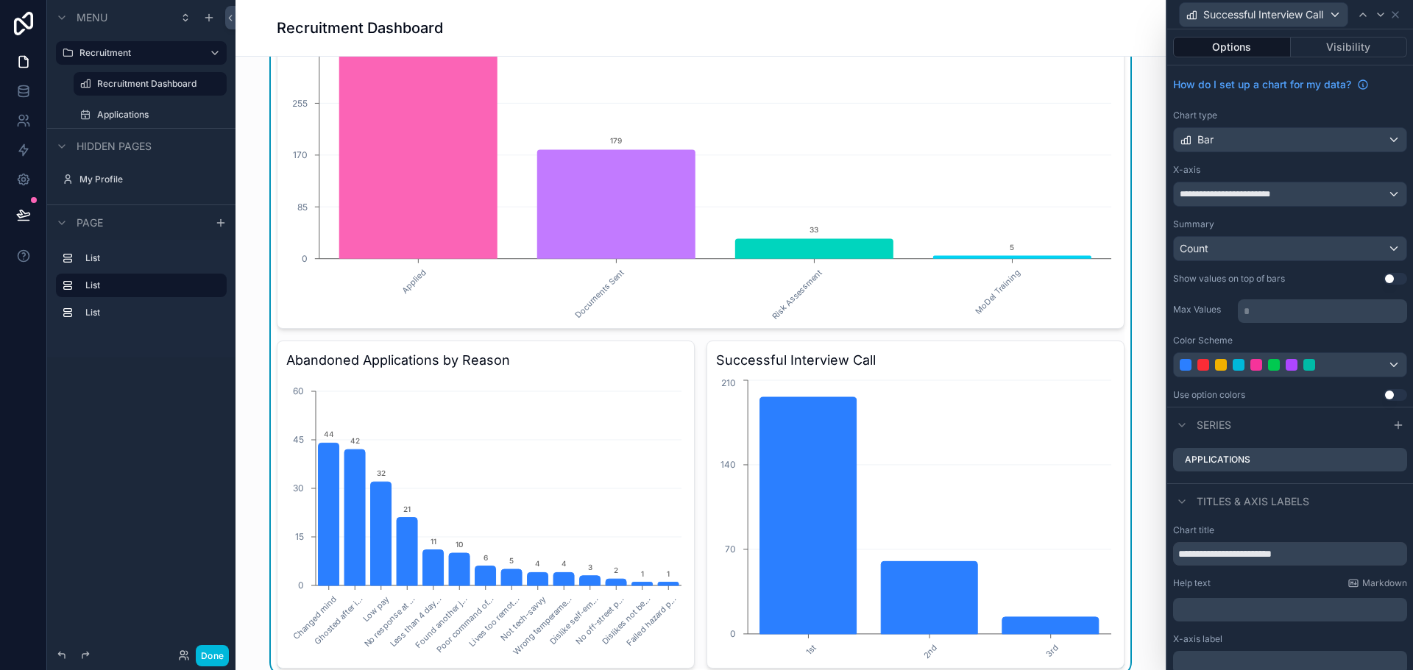
click at [1383, 278] on button "Use setting" at bounding box center [1395, 279] width 24 height 12
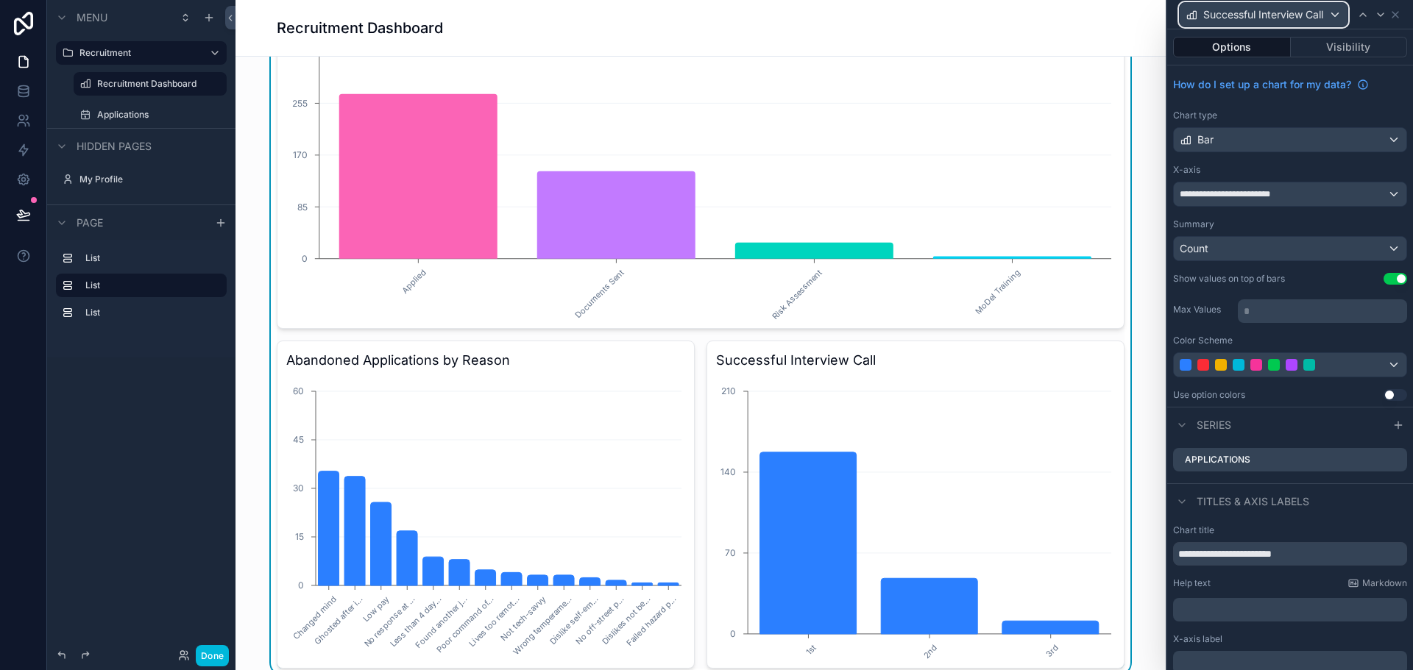
click at [1257, 10] on span "Successful Interview Call" at bounding box center [1263, 14] width 120 height 15
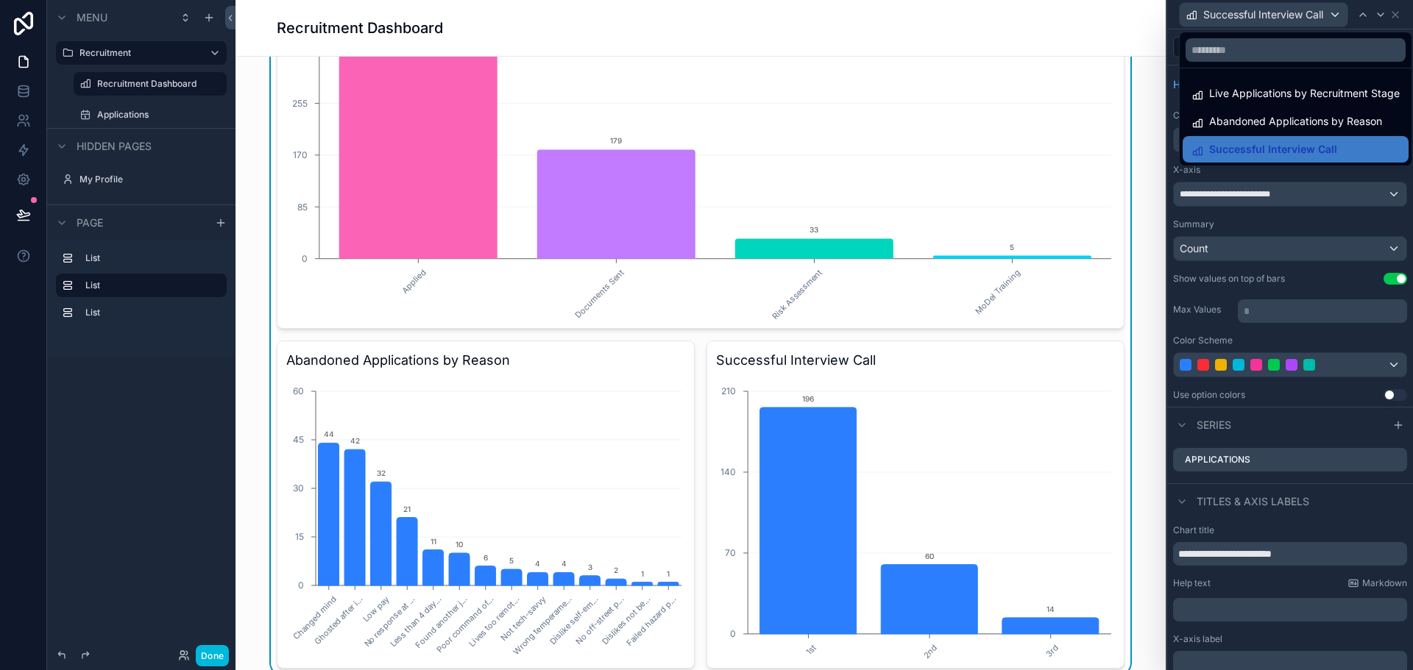
click at [1272, 93] on span "Live Applications by Recruitment Stage" at bounding box center [1304, 94] width 191 height 18
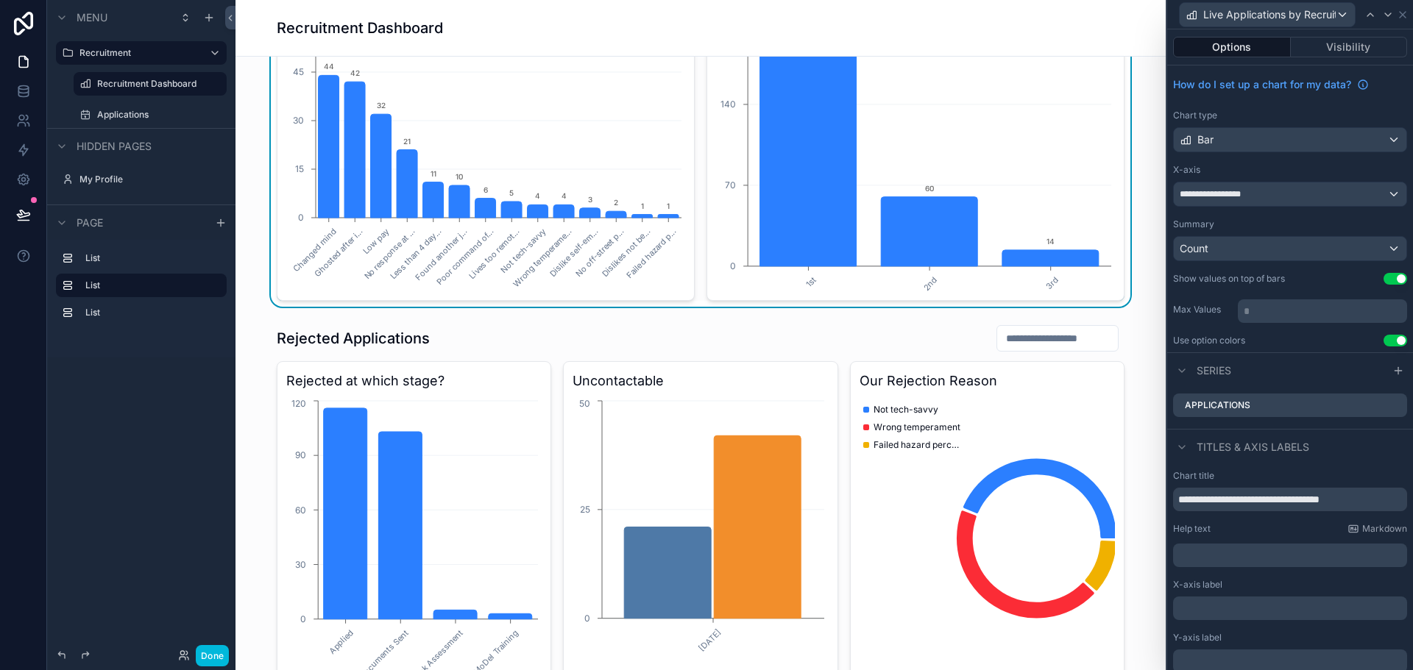
scroll to position [956, 0]
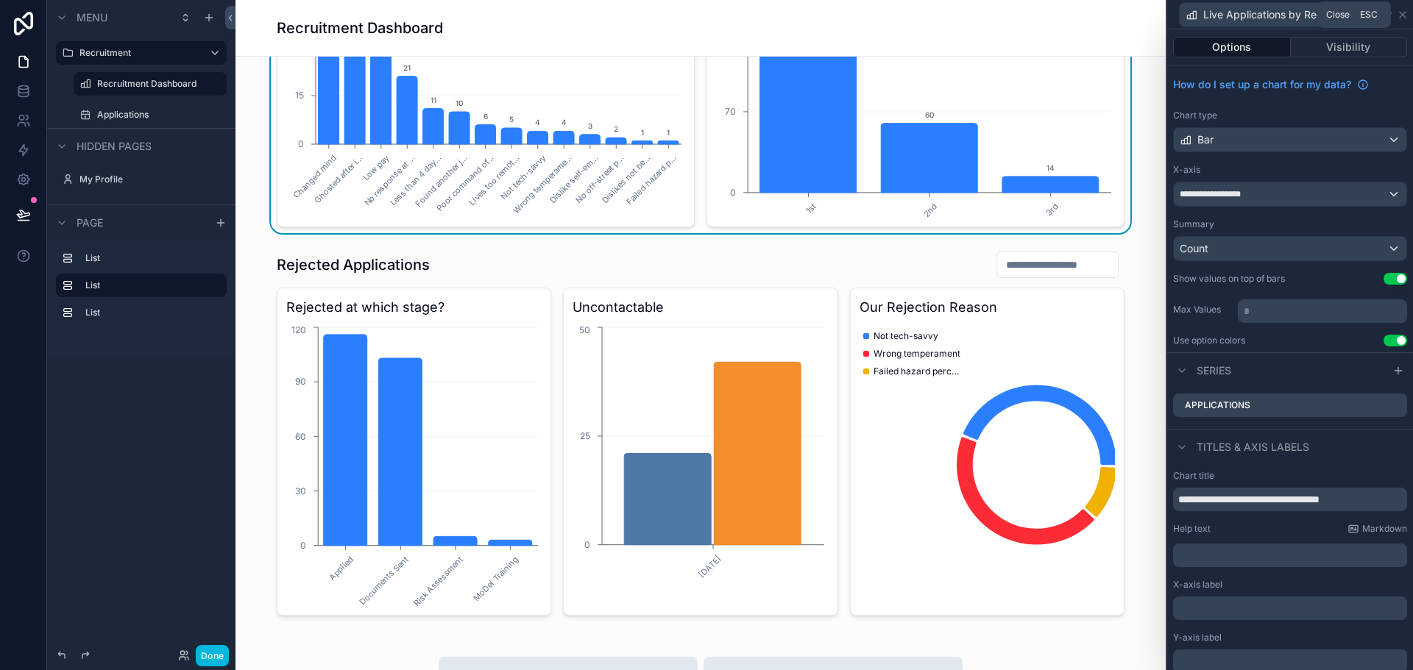
click at [1401, 10] on icon at bounding box center [1402, 15] width 12 height 12
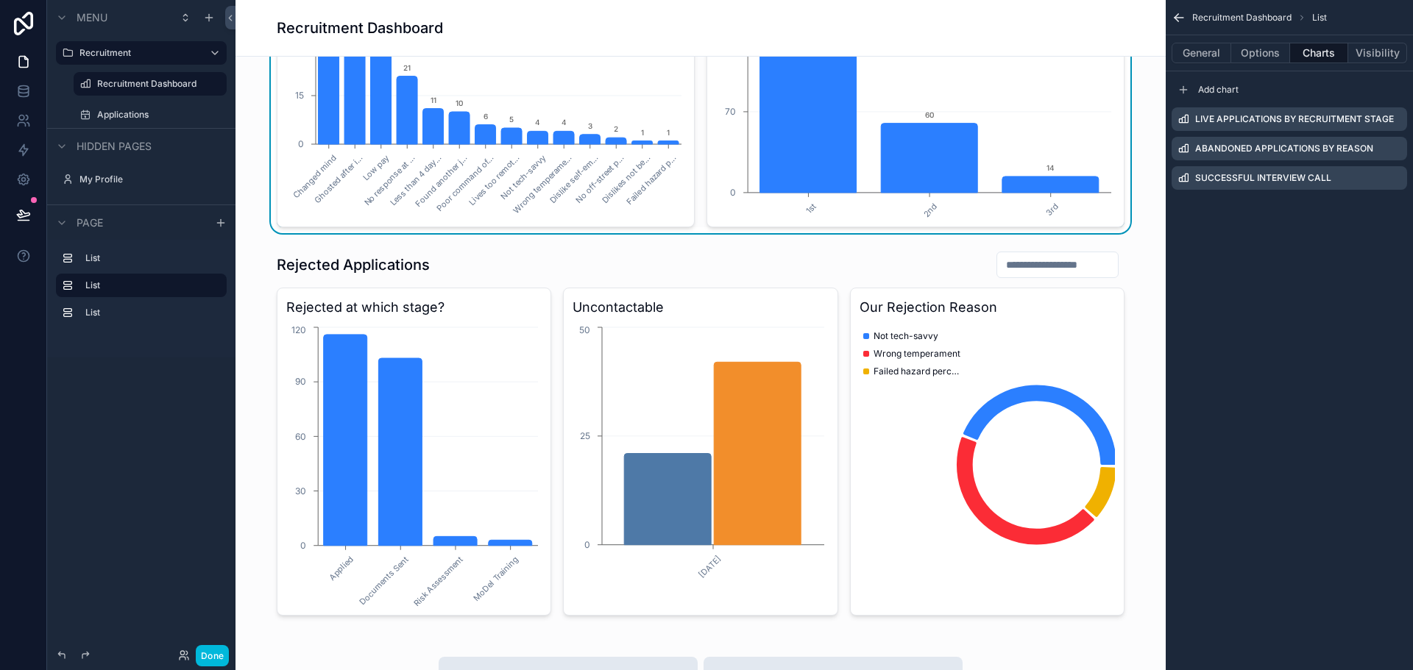
click at [483, 442] on div "scrollable content" at bounding box center [700, 433] width 906 height 377
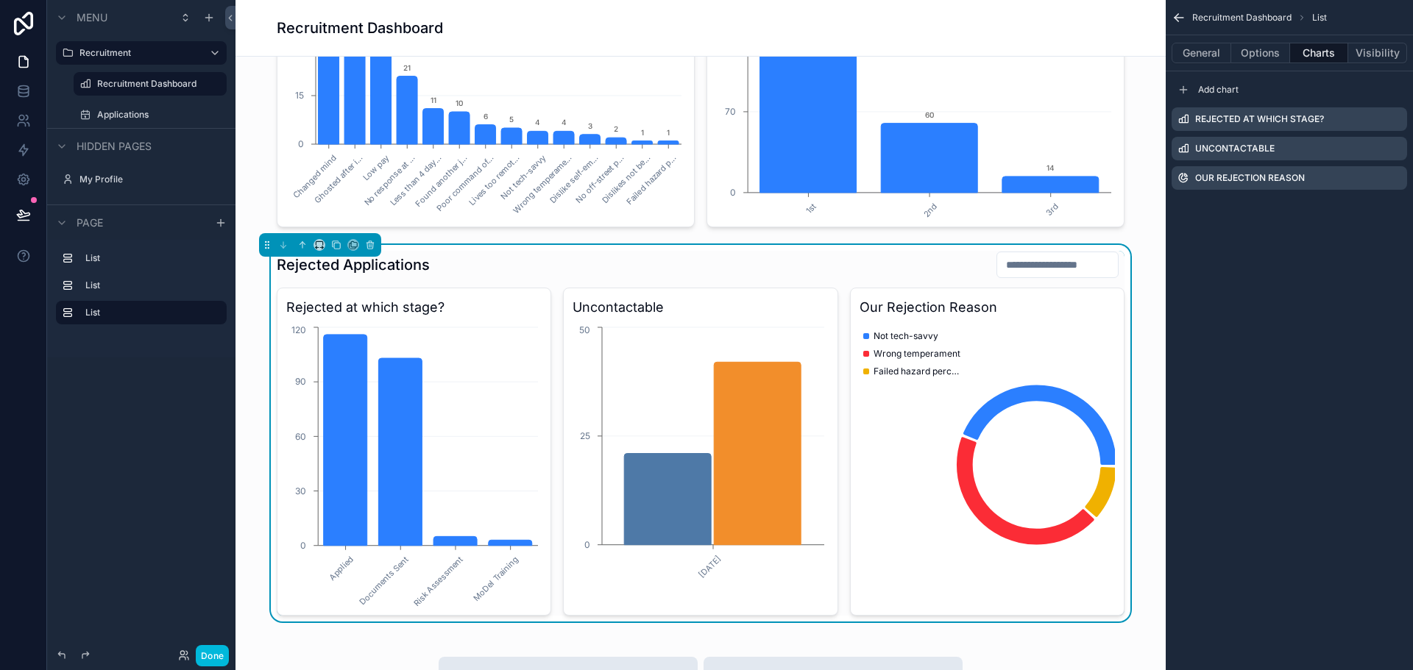
click at [0, 0] on icon "scrollable content" at bounding box center [0, 0] width 0 height 0
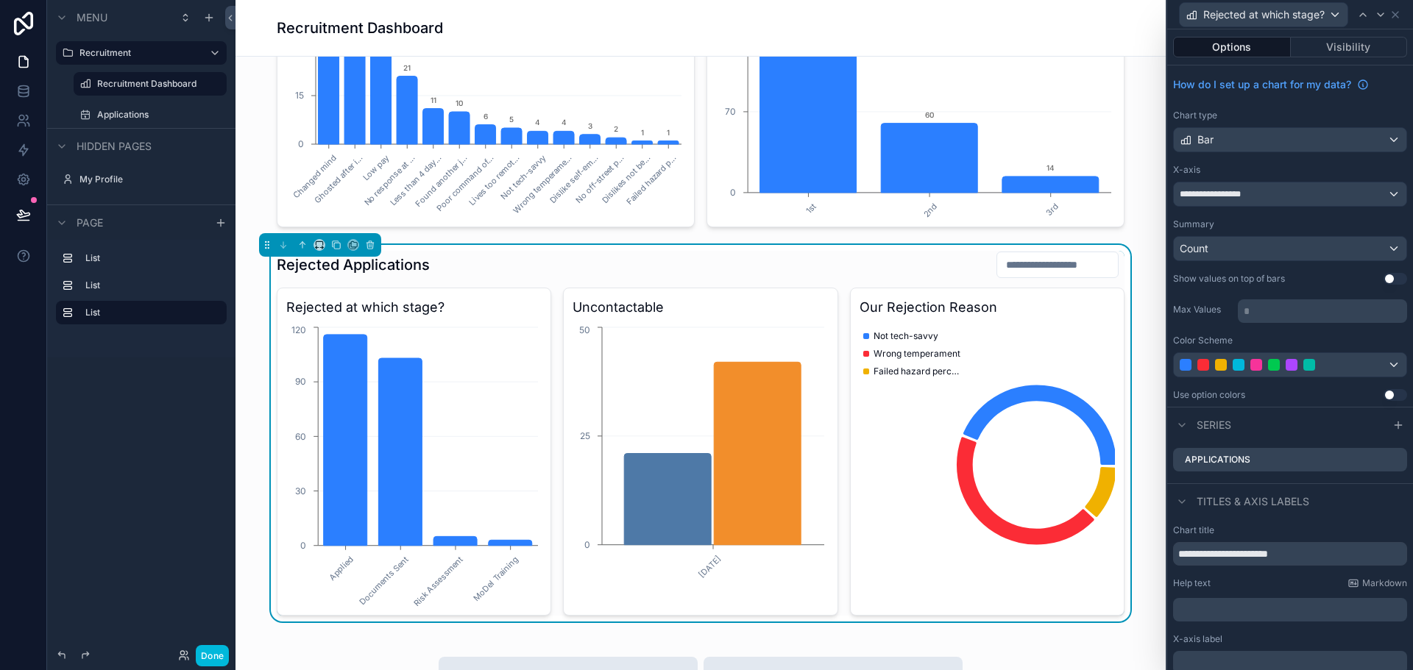
click at [1383, 277] on button "Use setting" at bounding box center [1395, 279] width 24 height 12
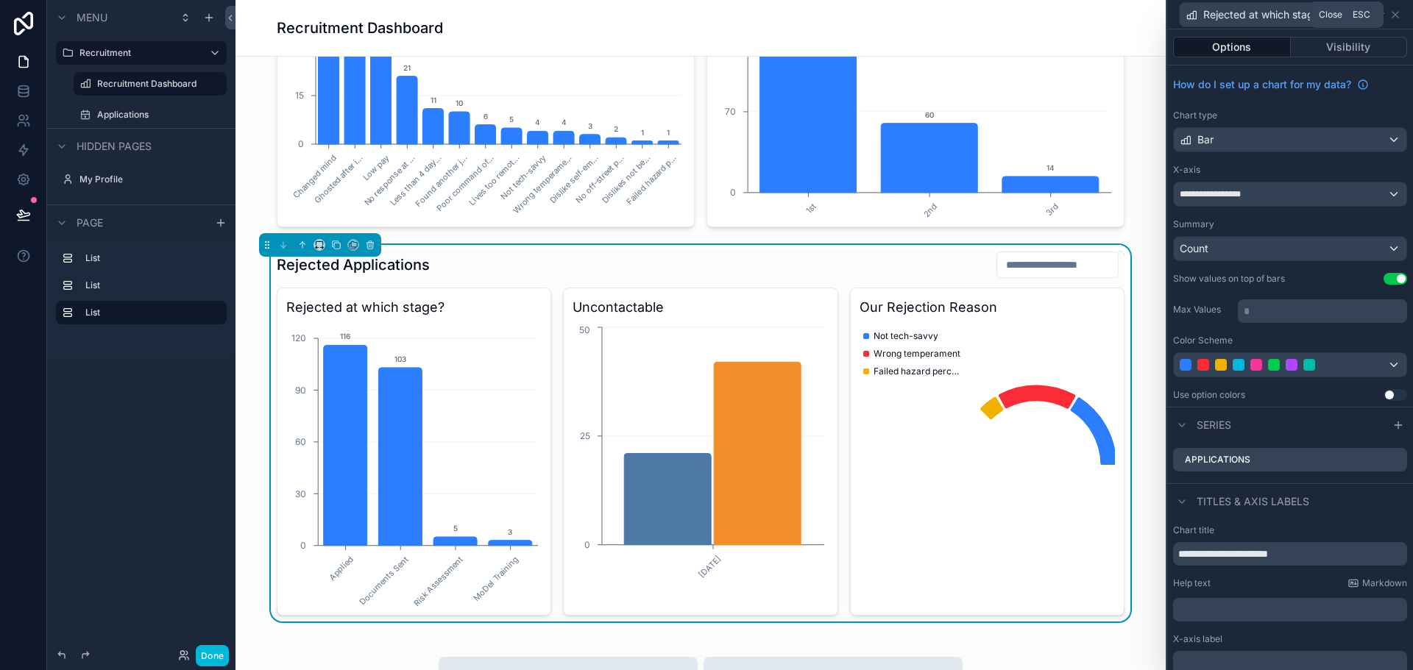
click at [1399, 18] on icon at bounding box center [1395, 15] width 12 height 12
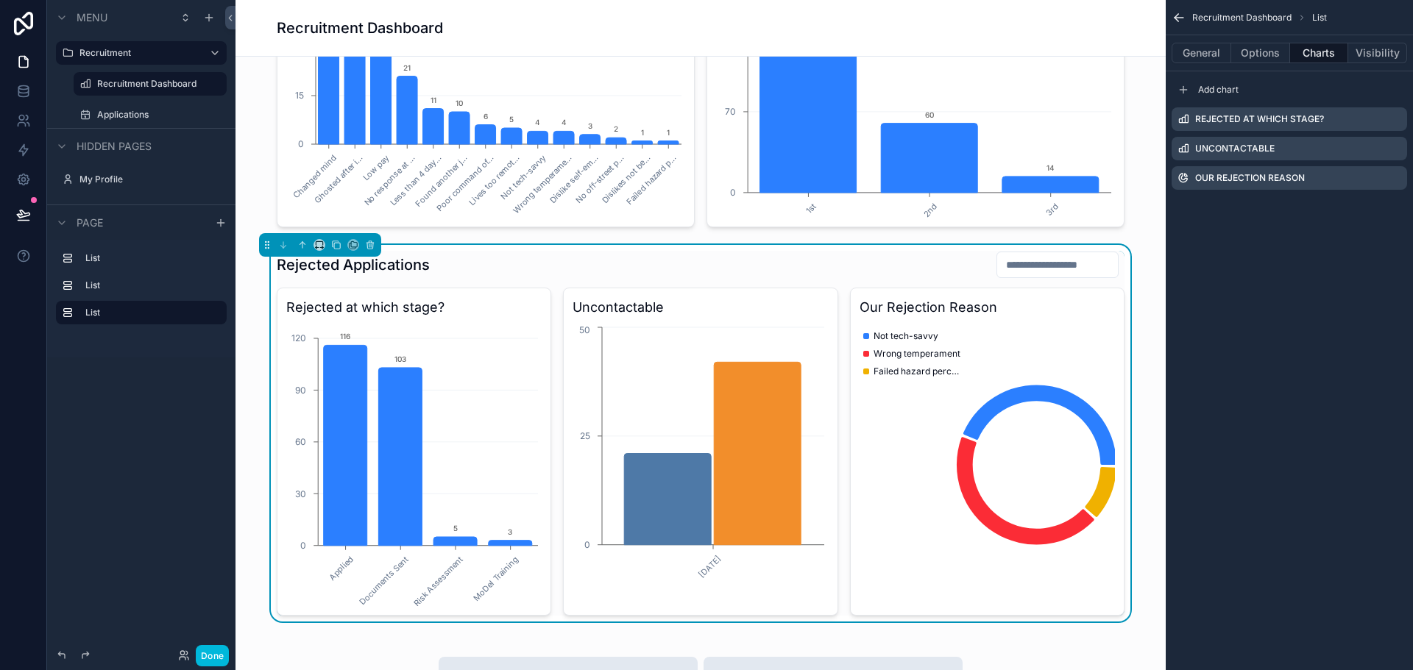
click at [0, 0] on icon "scrollable content" at bounding box center [0, 0] width 0 height 0
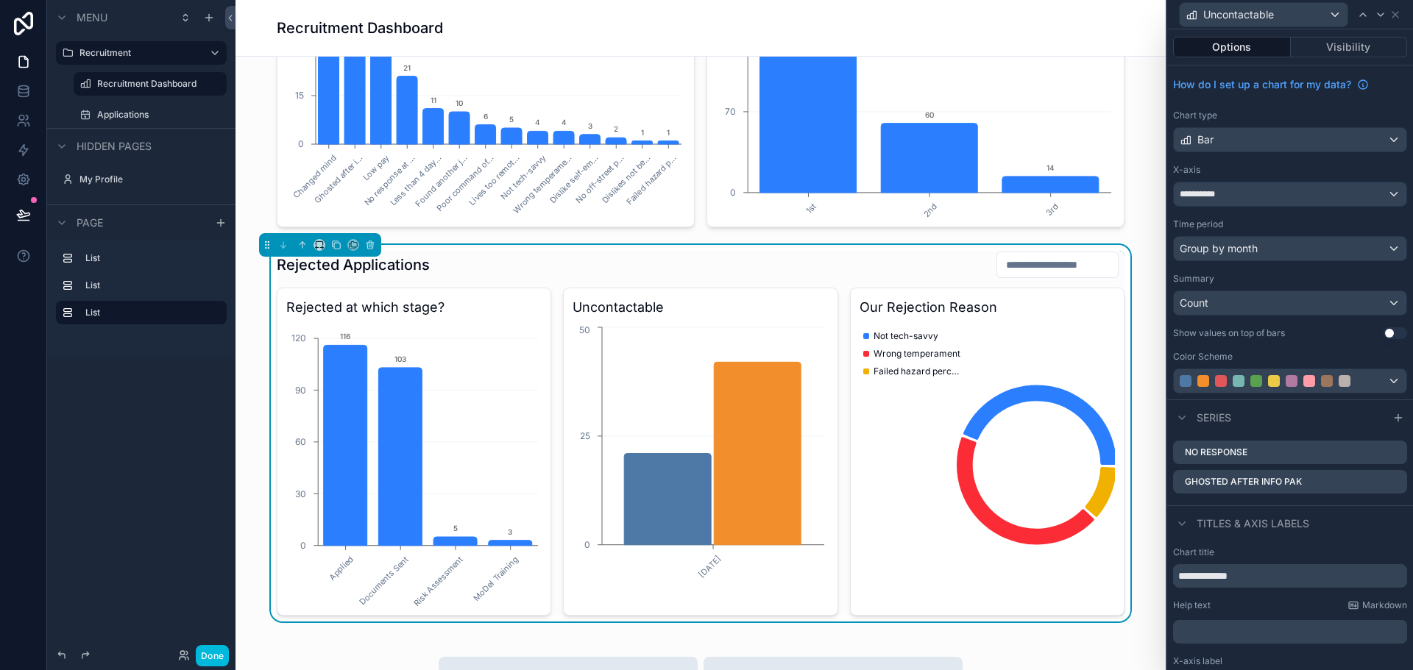
click at [1383, 330] on button "Use setting" at bounding box center [1395, 333] width 24 height 12
click at [1319, 13] on div "Uncontactable" at bounding box center [1263, 15] width 168 height 24
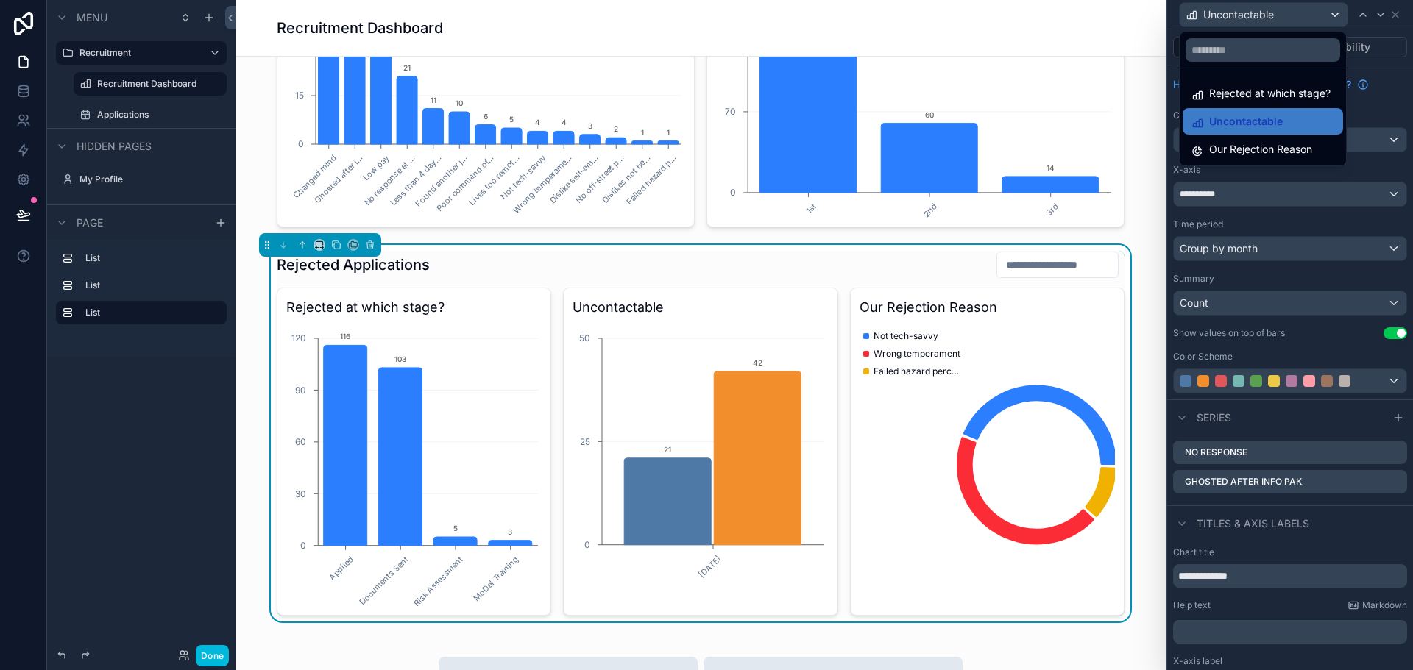
click at [1288, 149] on span "Our Rejection Reason" at bounding box center [1260, 150] width 103 height 18
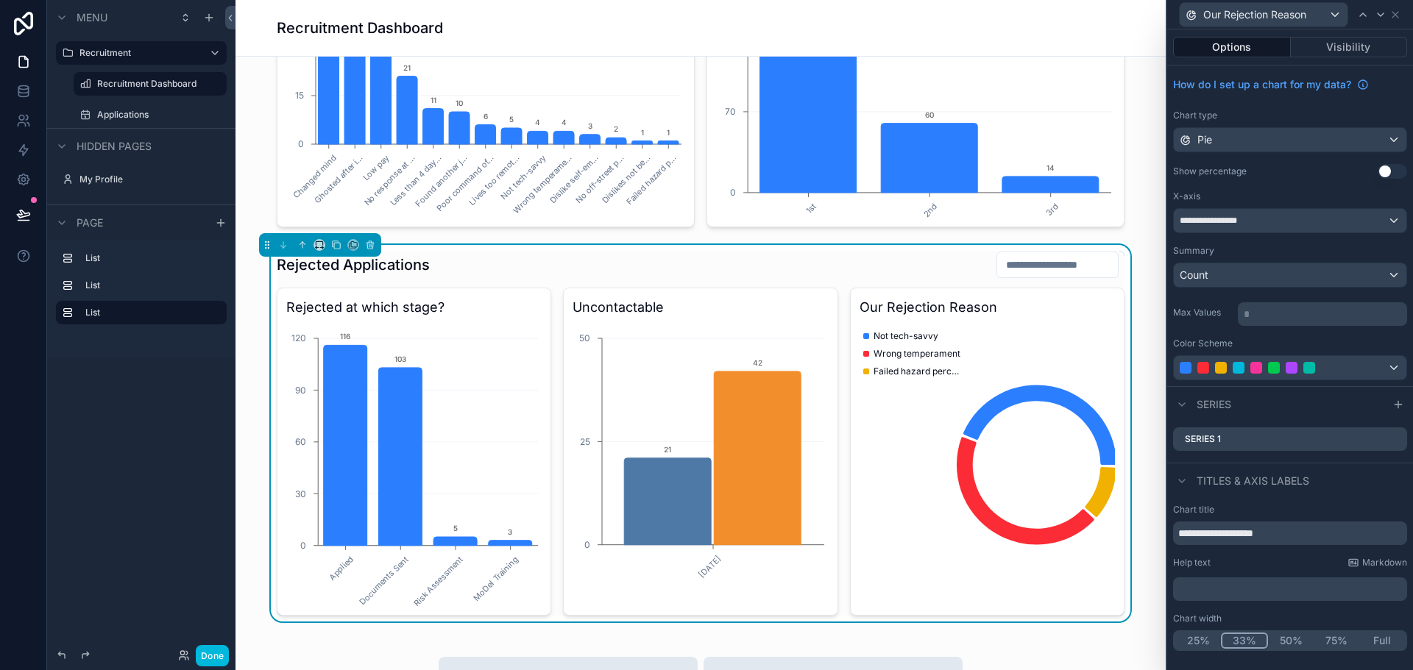
click at [1396, 168] on button "Use setting" at bounding box center [1391, 171] width 29 height 15
click at [13, 209] on button at bounding box center [23, 214] width 32 height 41
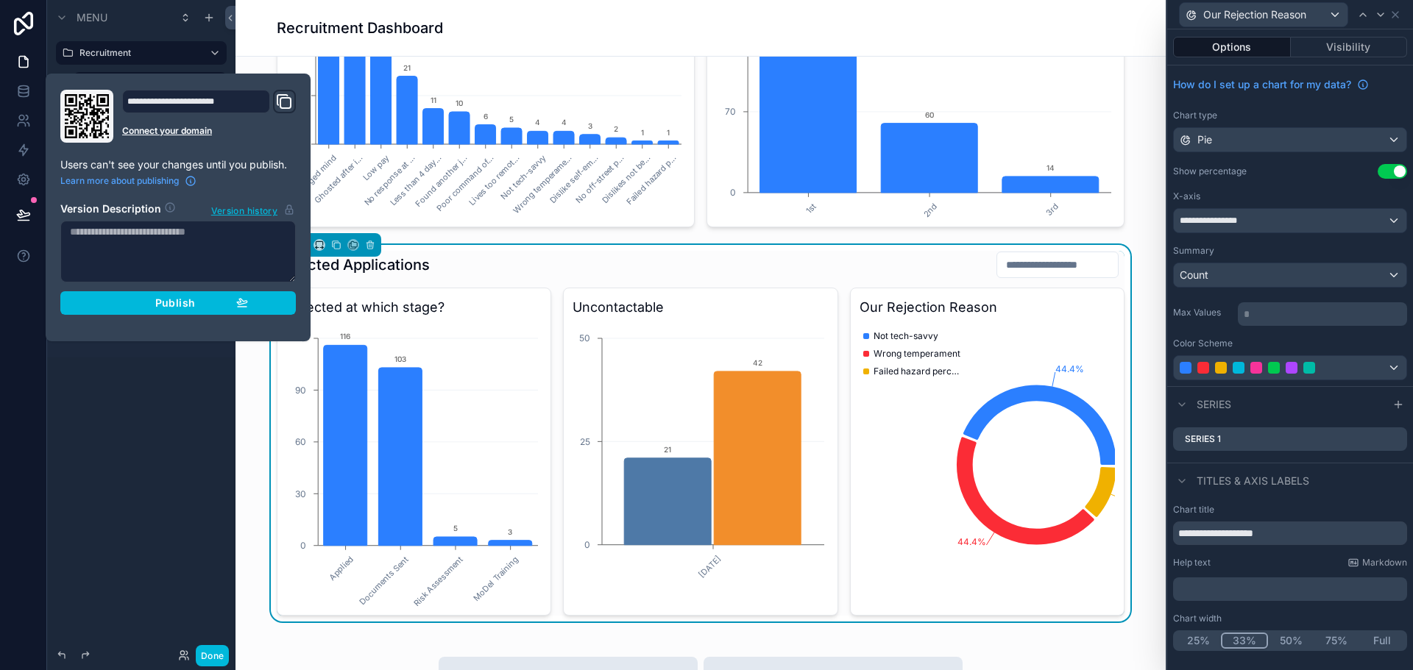
click at [96, 296] on button "Publish" at bounding box center [177, 303] width 235 height 24
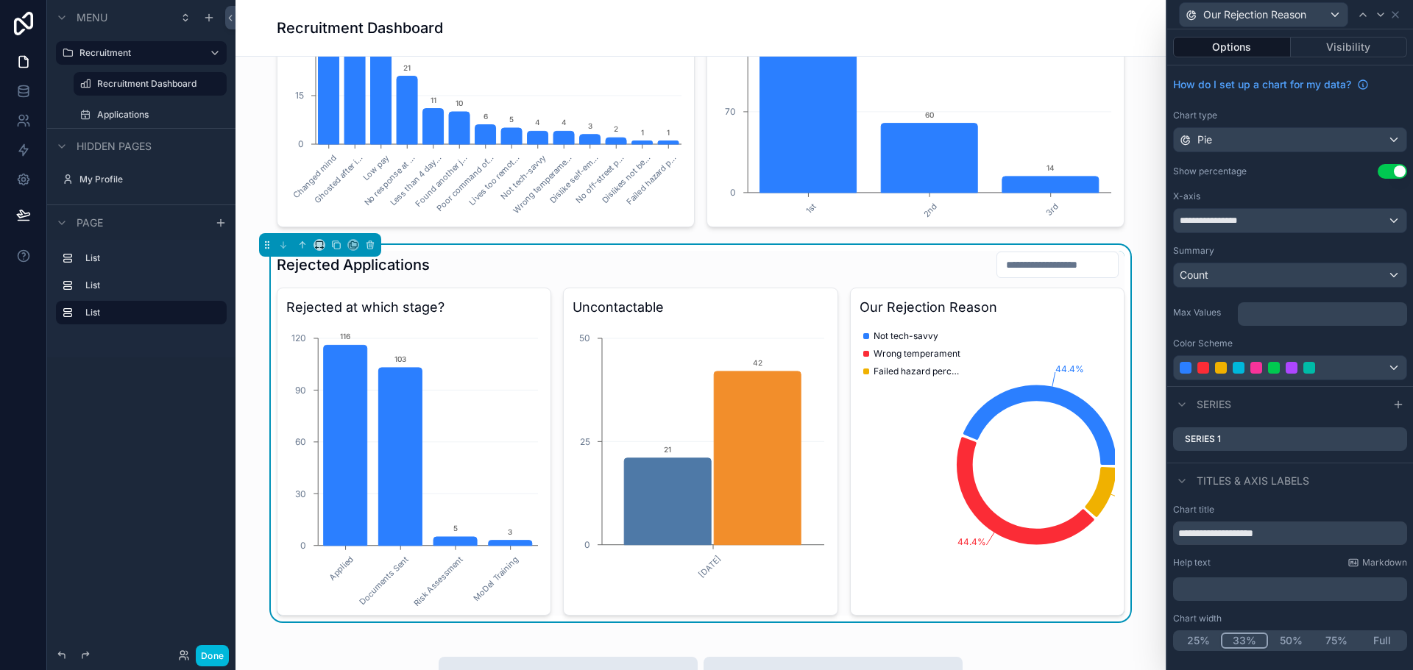
click at [129, 424] on div "Menu Recruitment Recruitment Dashboard Applications Hidden pages My Profile Pag…" at bounding box center [141, 326] width 188 height 653
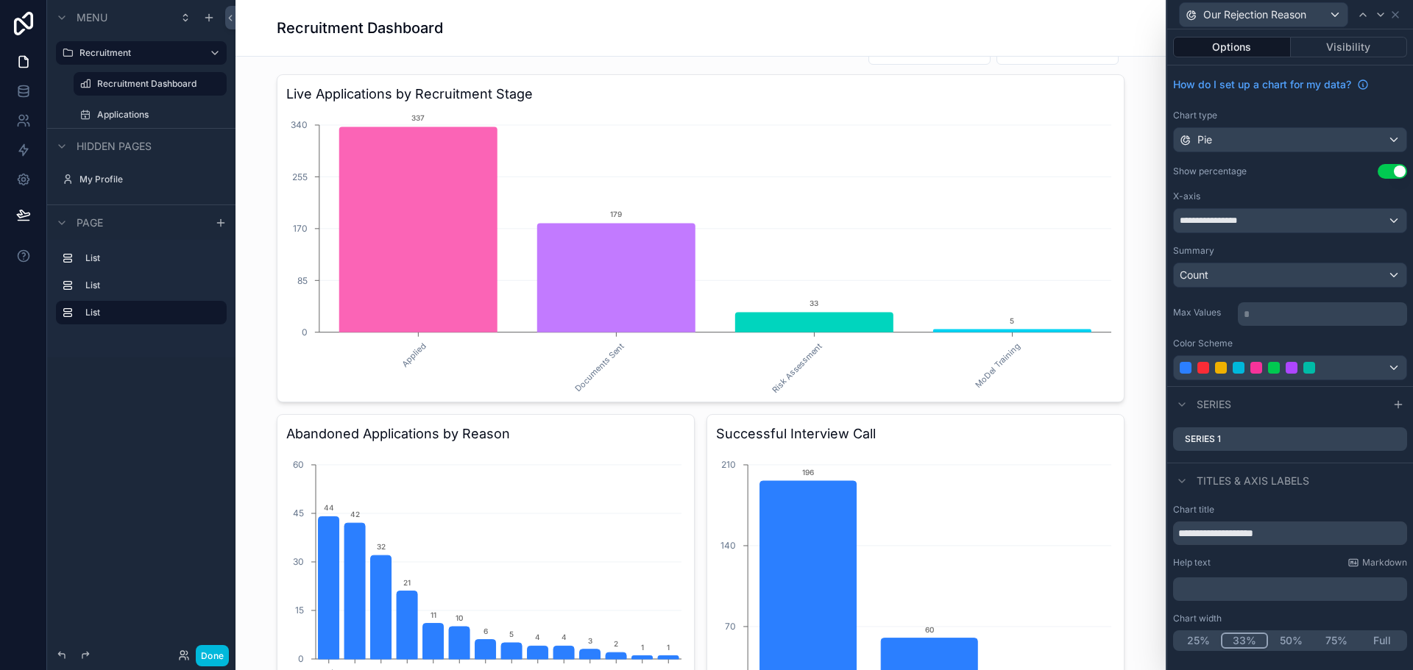
scroll to position [294, 0]
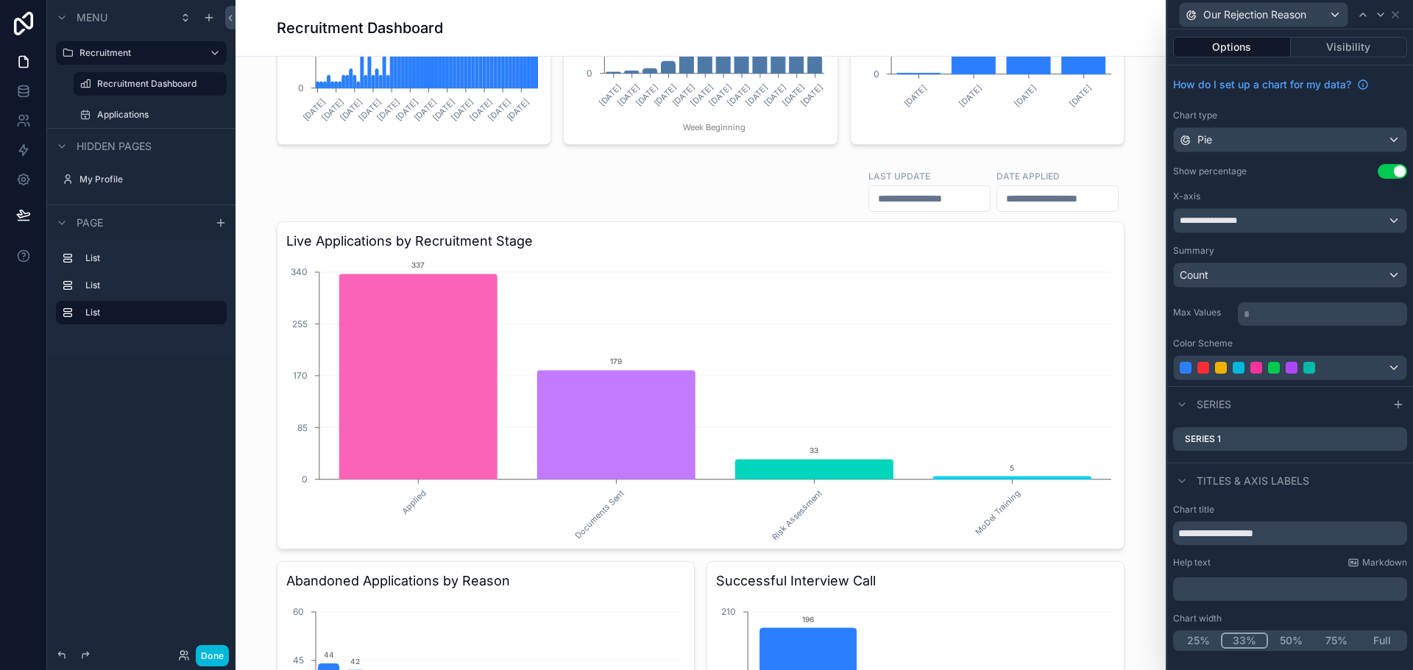
click at [1015, 198] on div "scrollable content" at bounding box center [700, 529] width 906 height 733
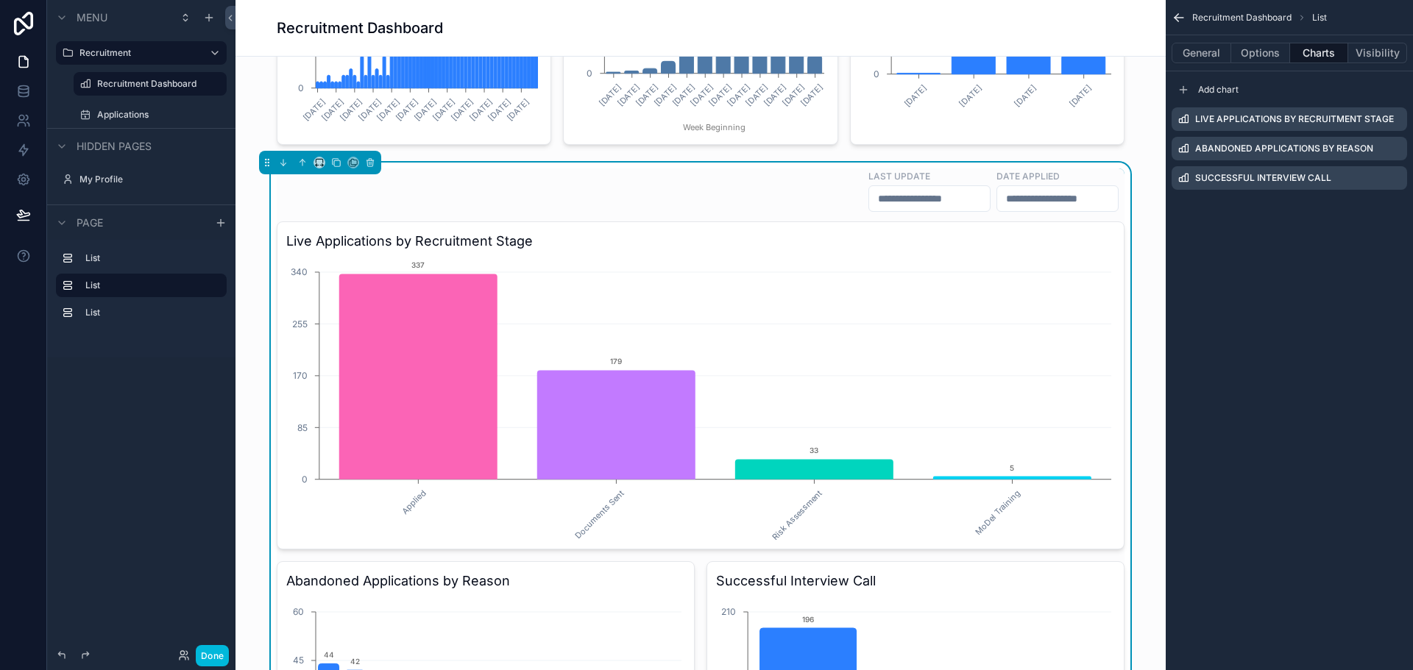
click at [1017, 200] on input "scrollable content" at bounding box center [1057, 198] width 121 height 21
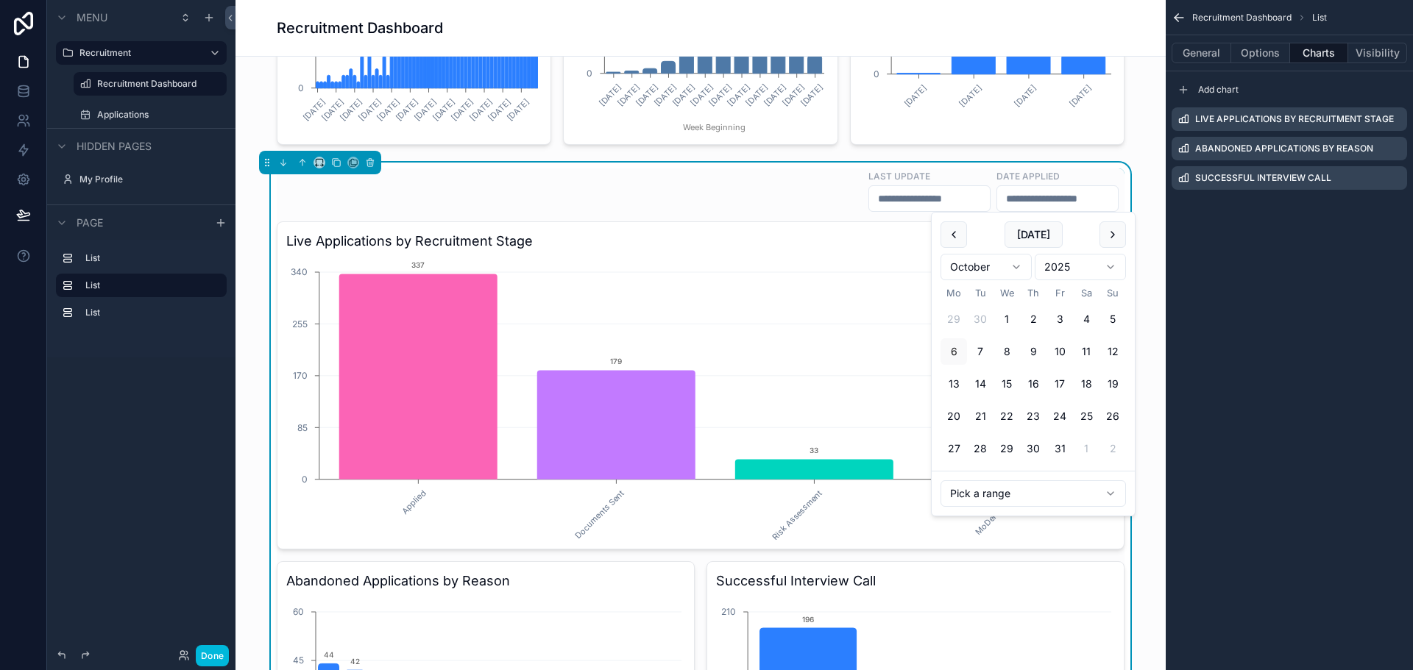
click at [987, 494] on html "Menu Recruitment Recruitment Dashboard Applications Hidden pages My Profile Pag…" at bounding box center [706, 335] width 1413 height 670
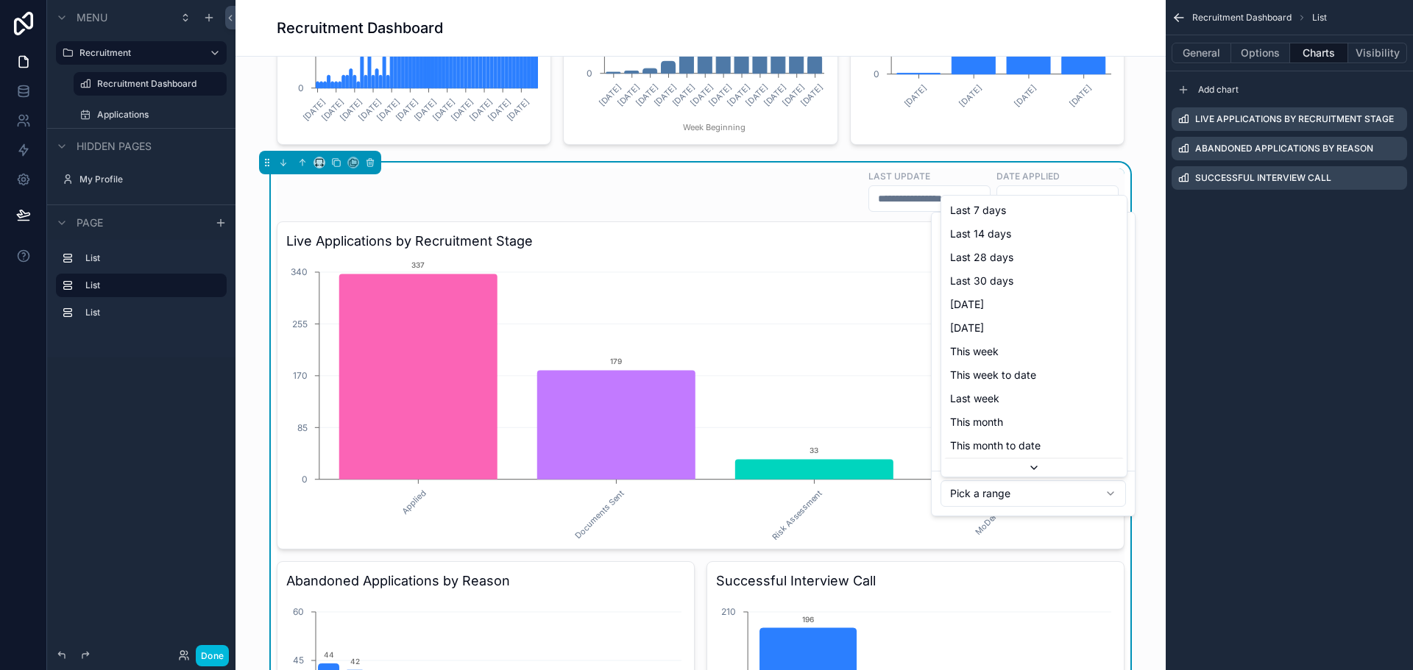
scroll to position [47, 0]
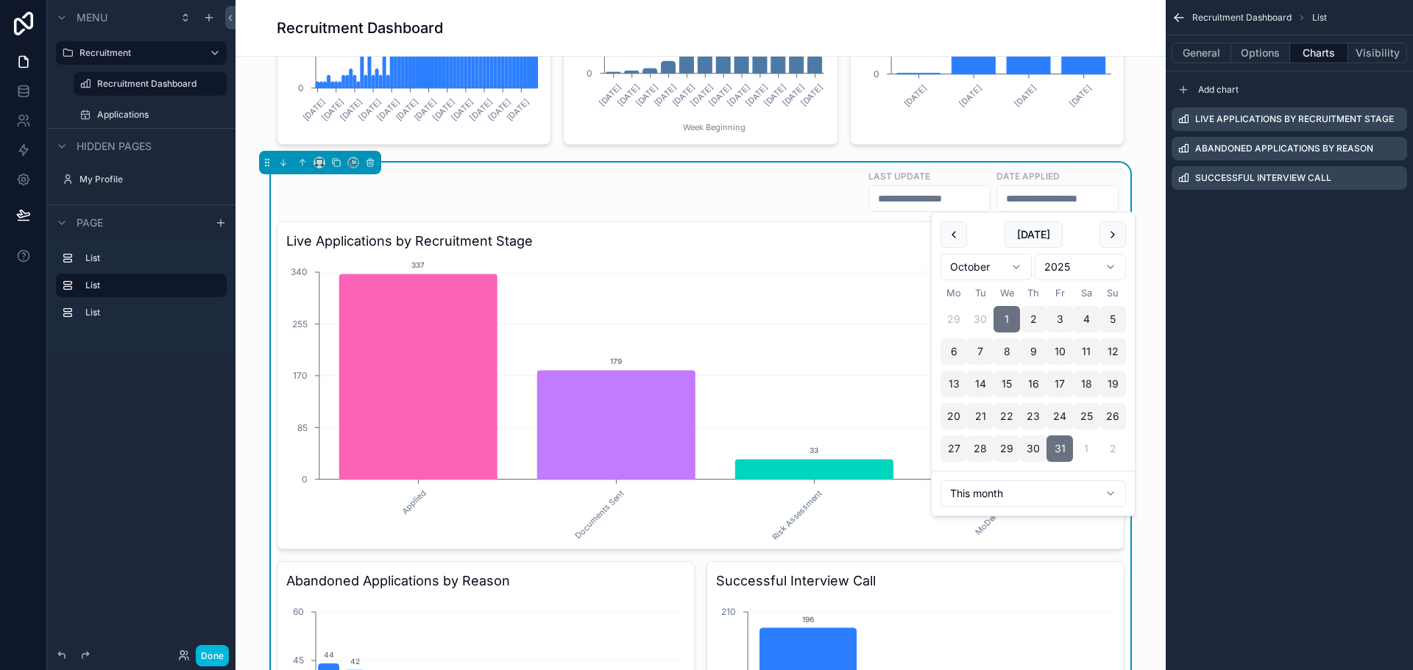
type input "**********"
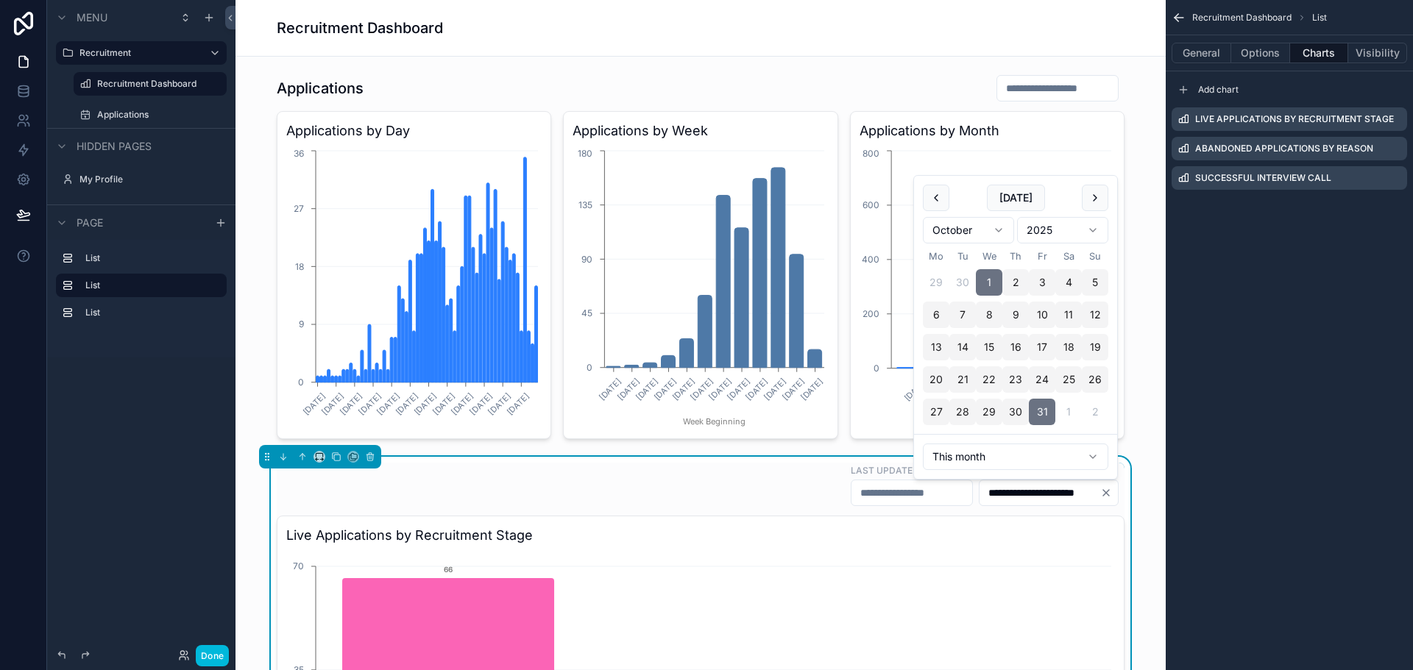
click at [1105, 494] on icon "Clear" at bounding box center [1106, 493] width 12 height 12
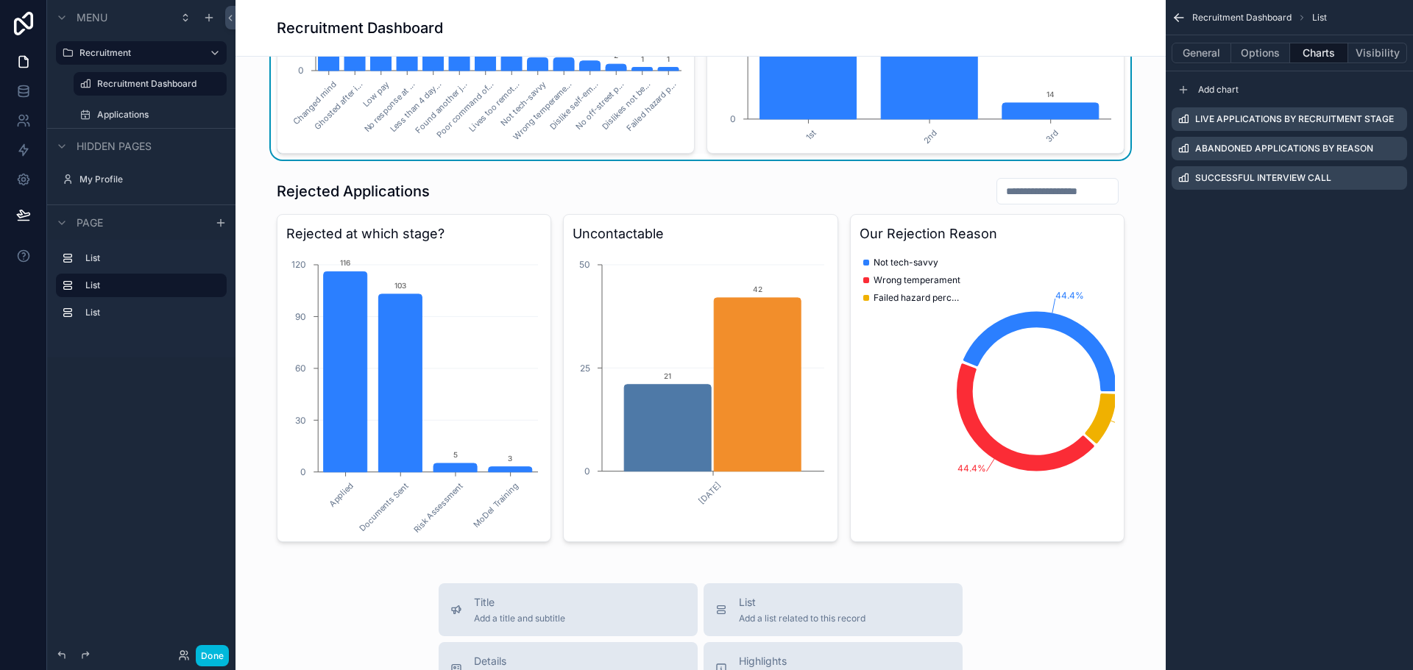
scroll to position [956, 0]
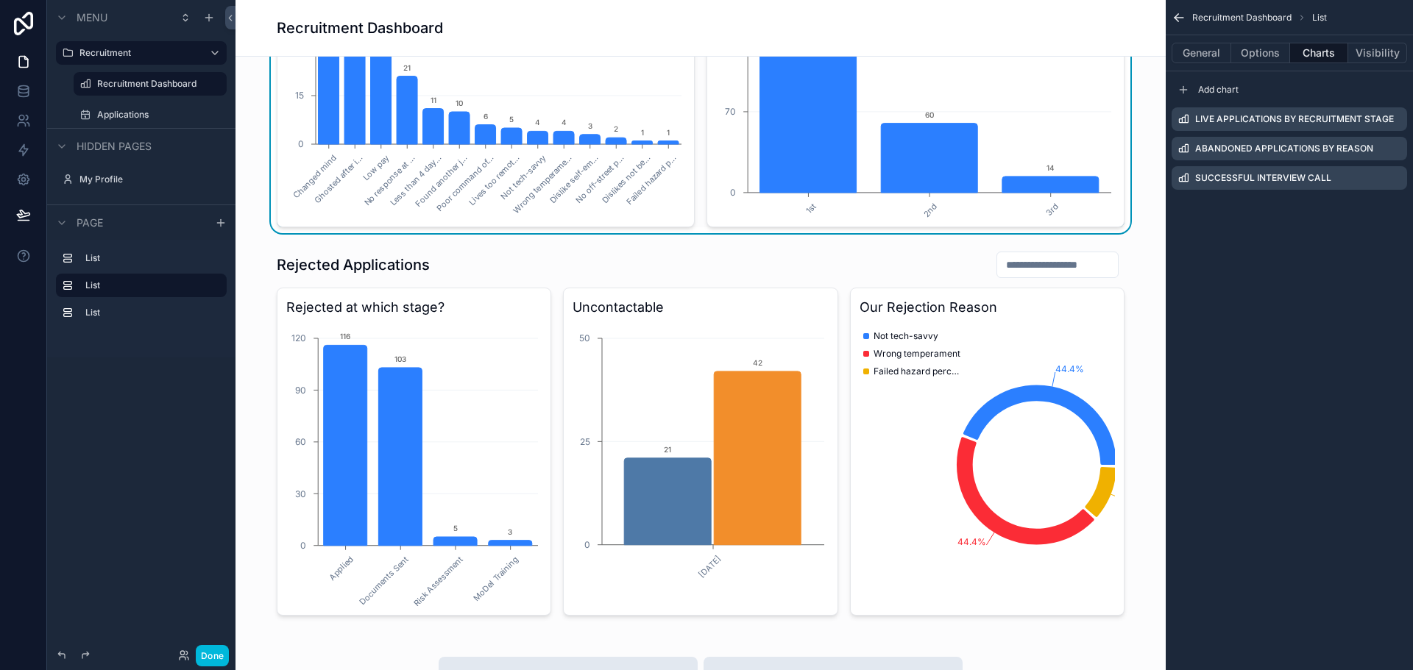
click at [767, 444] on div "scrollable content" at bounding box center [700, 433] width 906 height 377
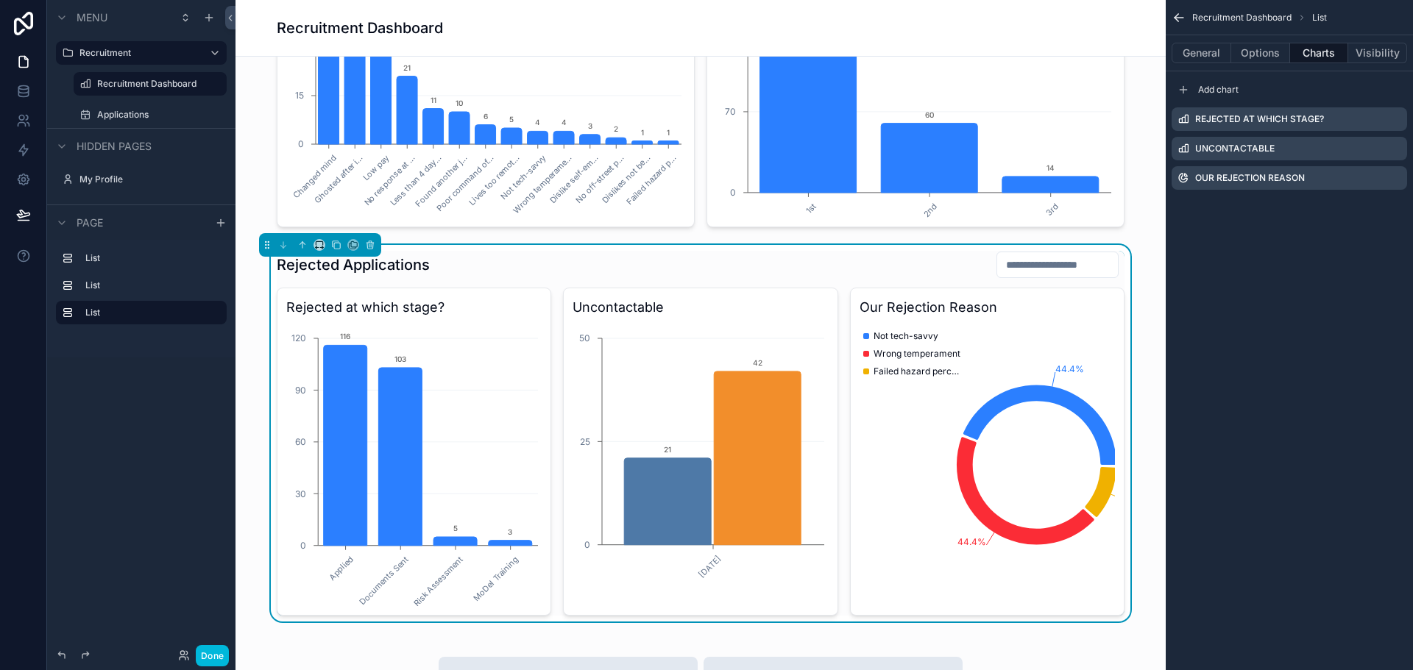
scroll to position [883, 0]
